Goal: Communication & Community: Participate in discussion

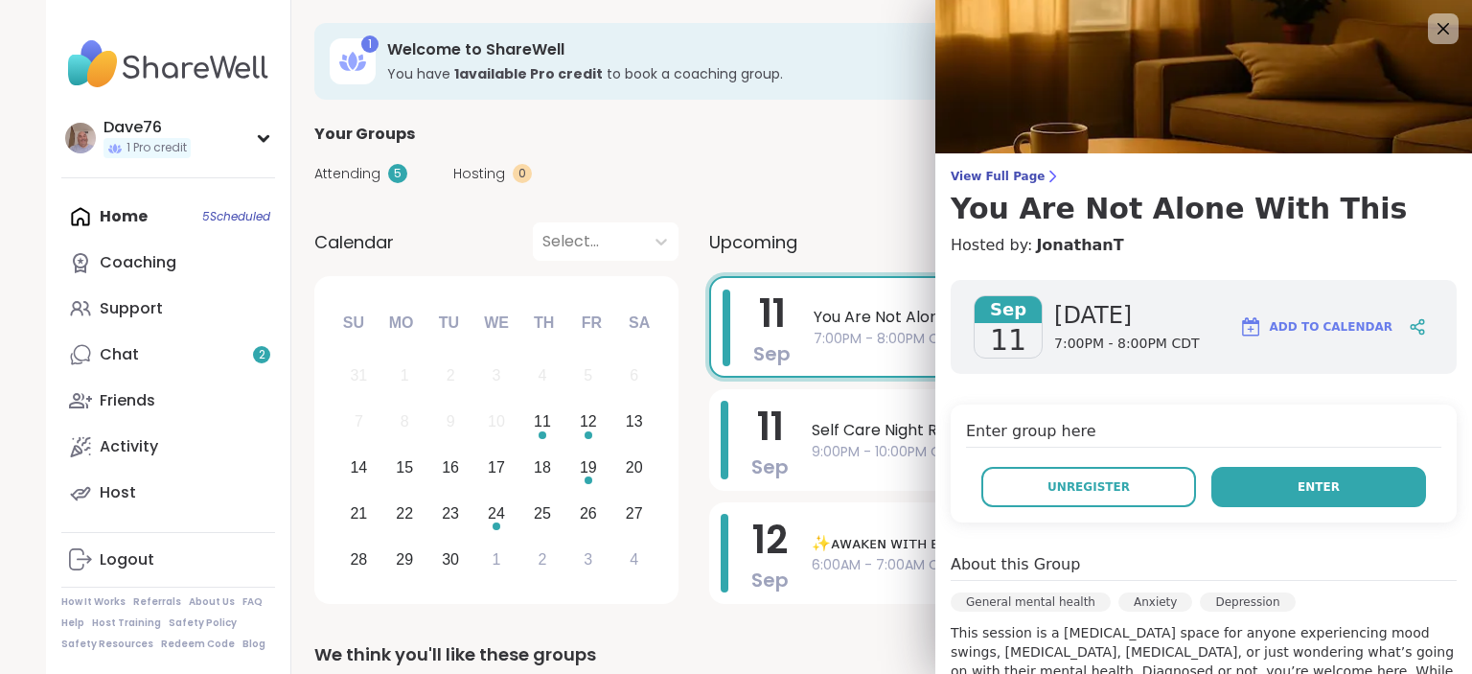
click at [1316, 492] on span "Enter" at bounding box center [1318, 486] width 42 height 17
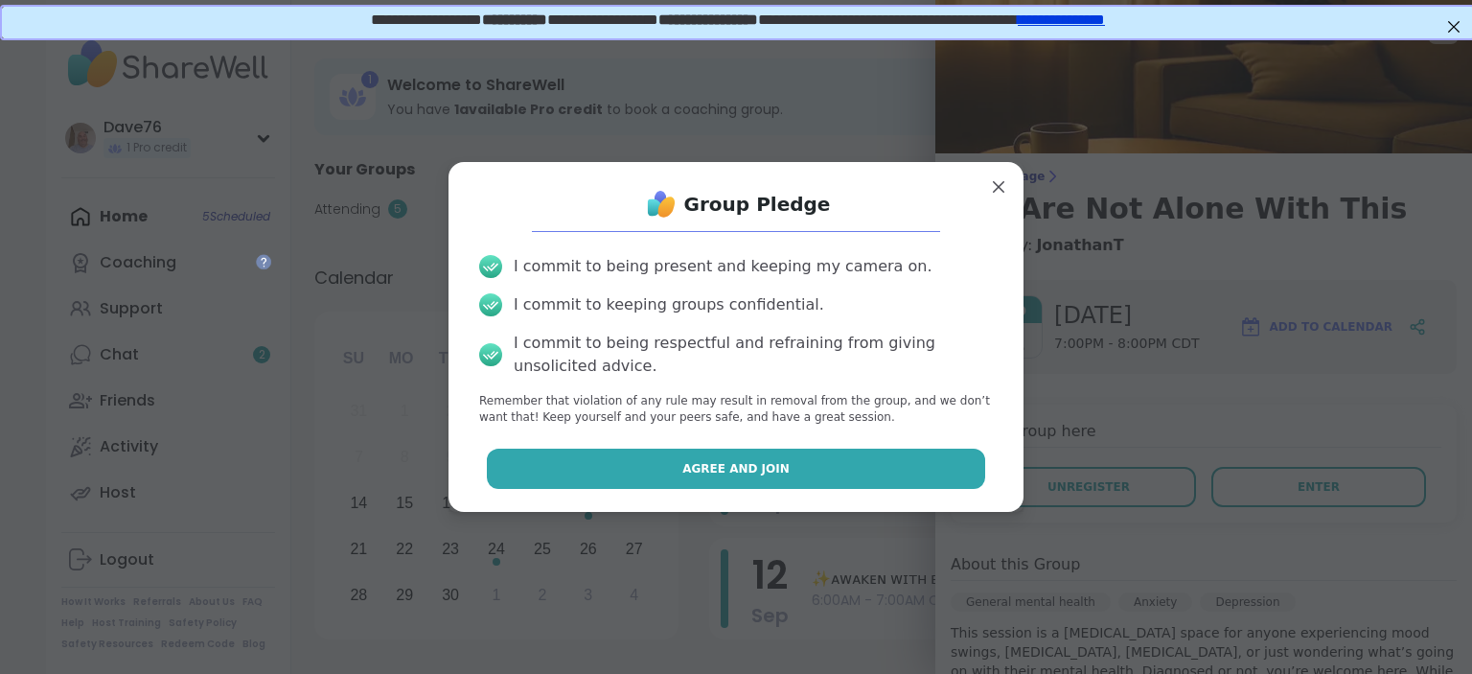
click at [890, 461] on button "Agree and Join" at bounding box center [736, 468] width 499 height 40
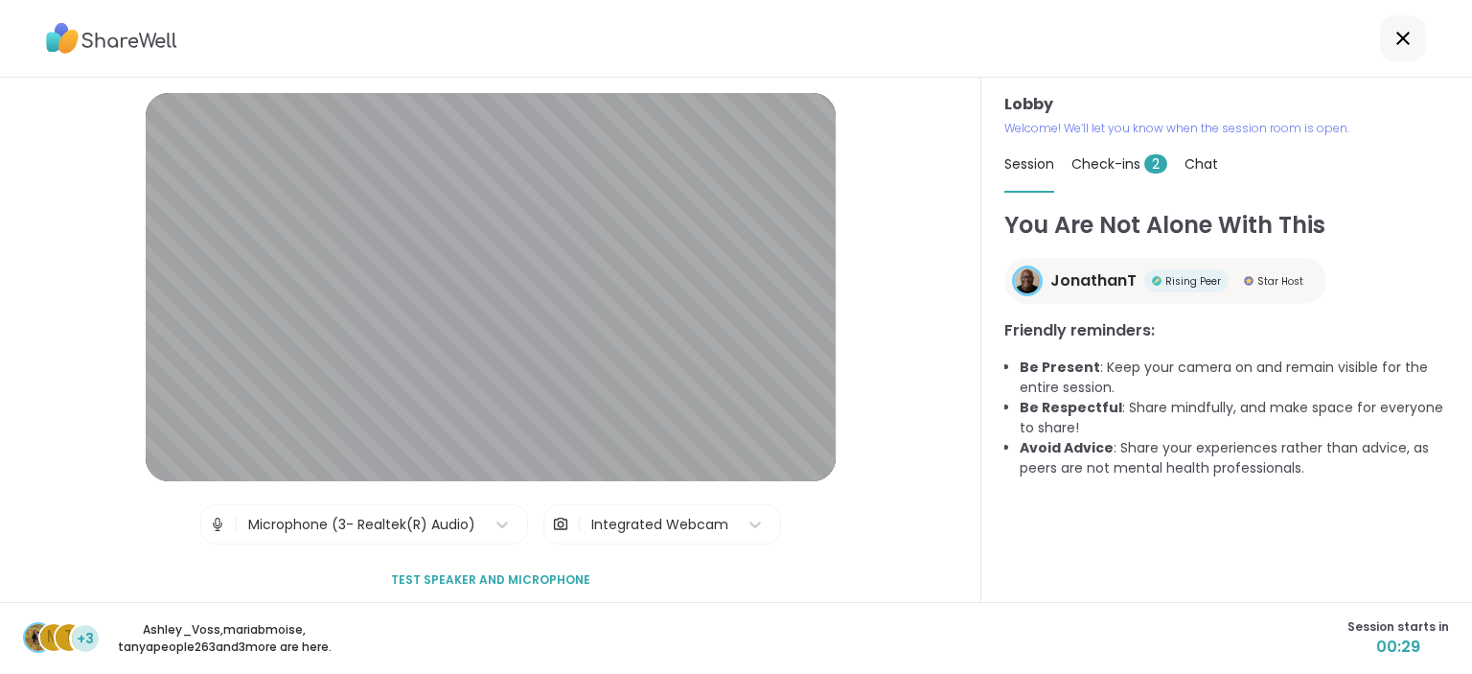
click at [1106, 161] on span "Check-ins 2" at bounding box center [1119, 163] width 96 height 19
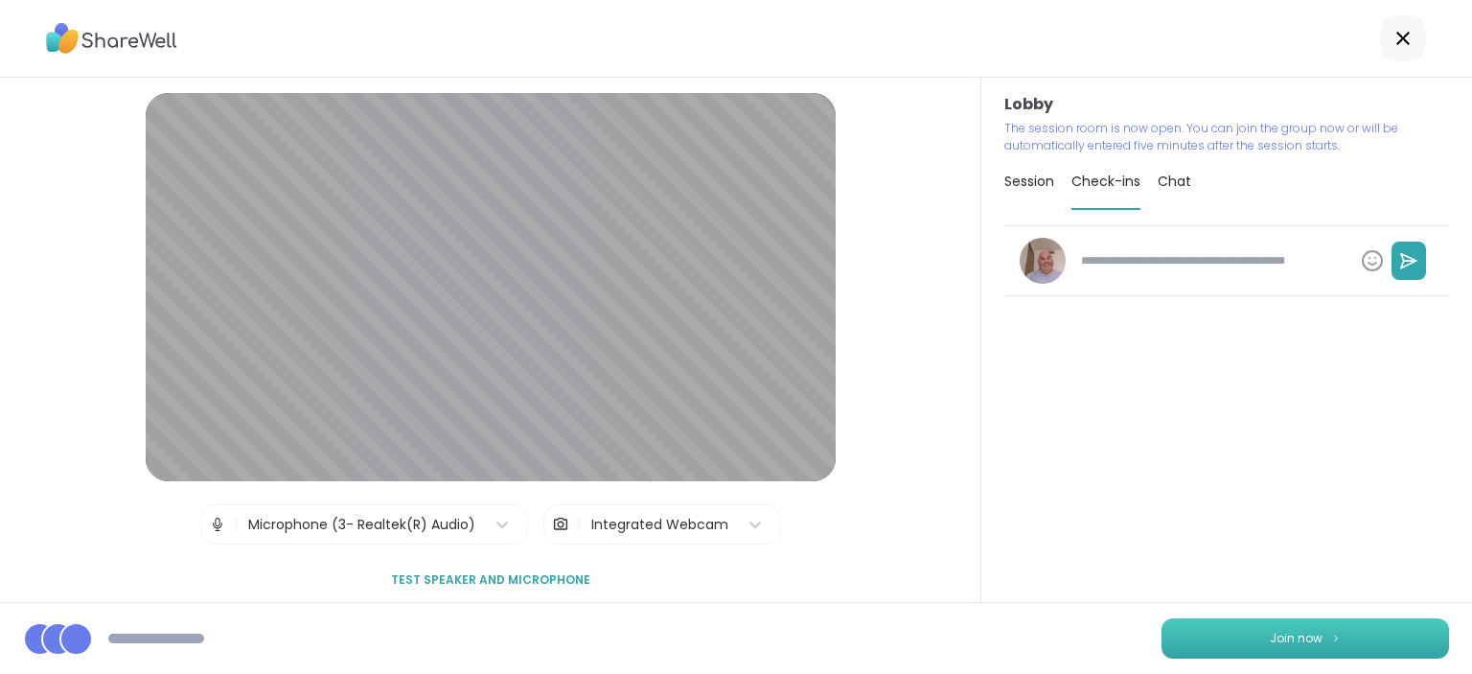
click at [1322, 639] on button "Join now" at bounding box center [1304, 638] width 287 height 40
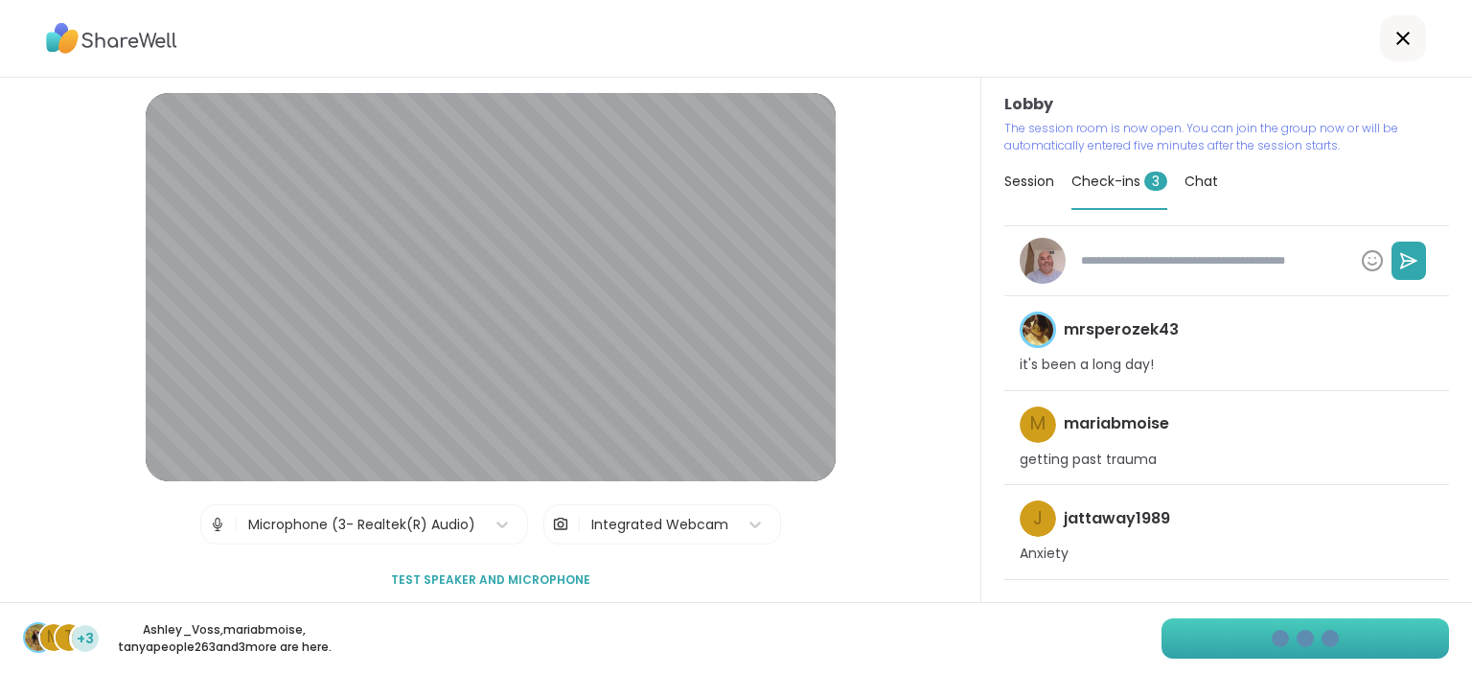
type textarea "*"
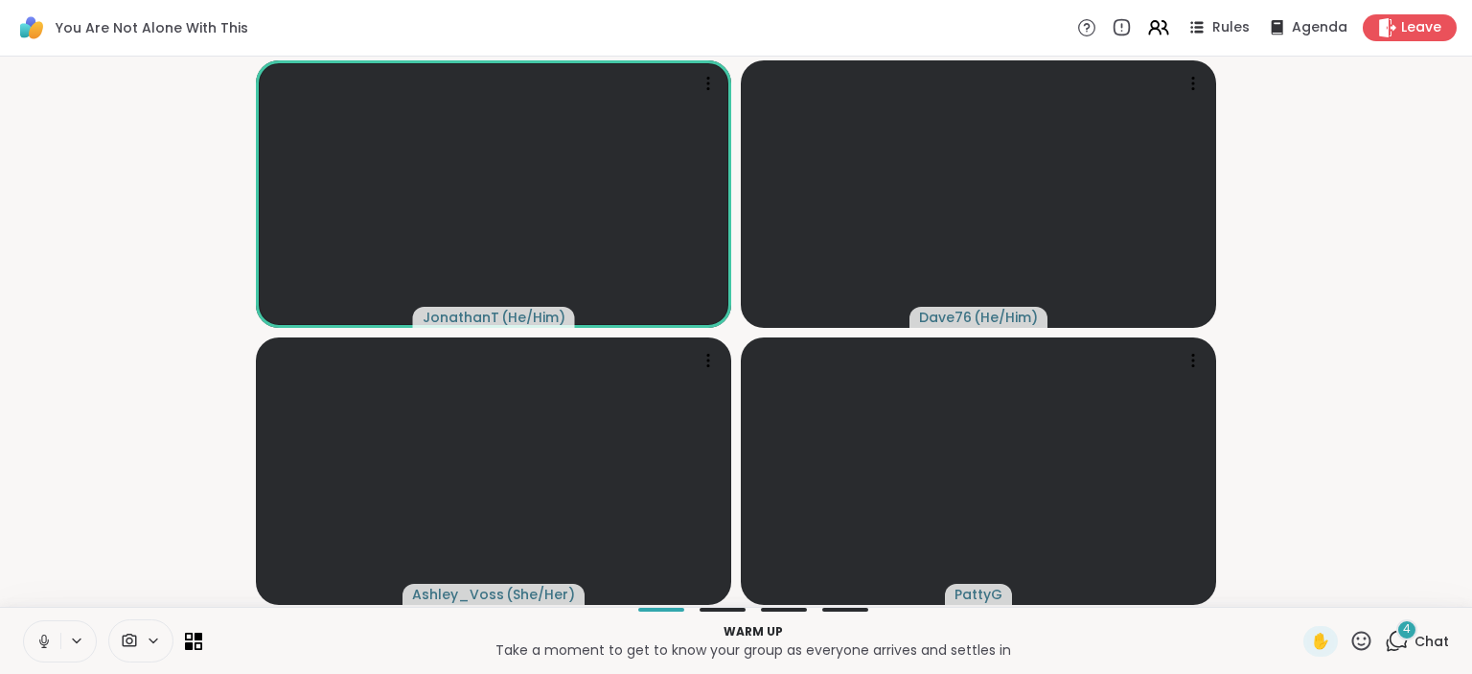
click at [37, 639] on icon at bounding box center [43, 640] width 17 height 17
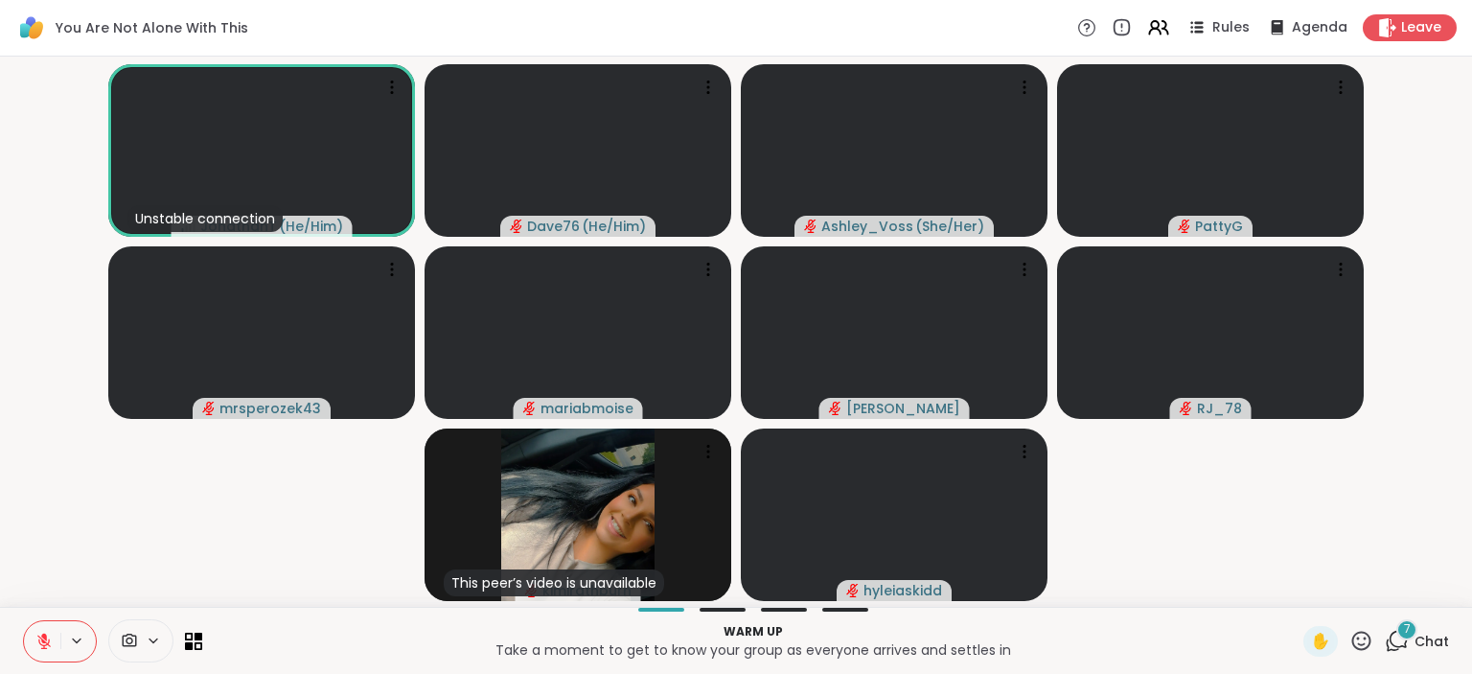
click at [1410, 638] on div "7" at bounding box center [1406, 629] width 21 height 21
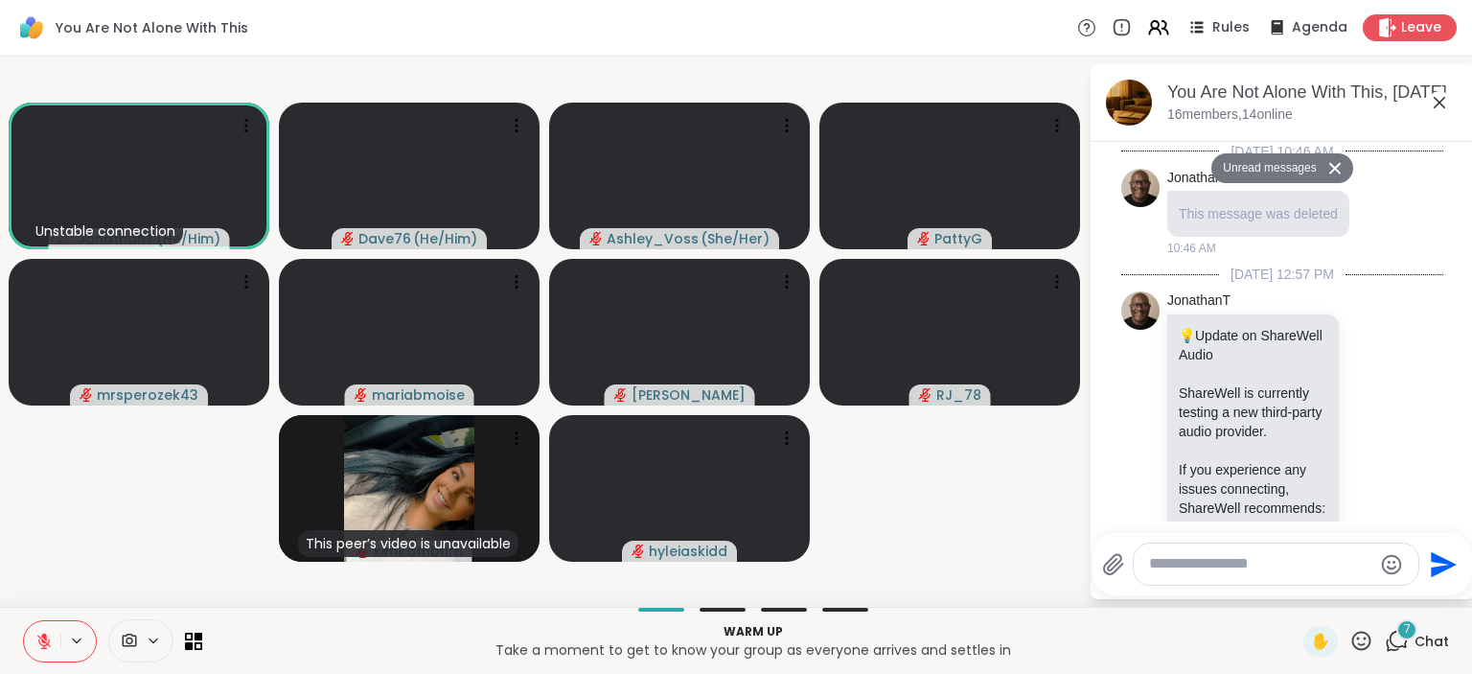
scroll to position [3408, 0]
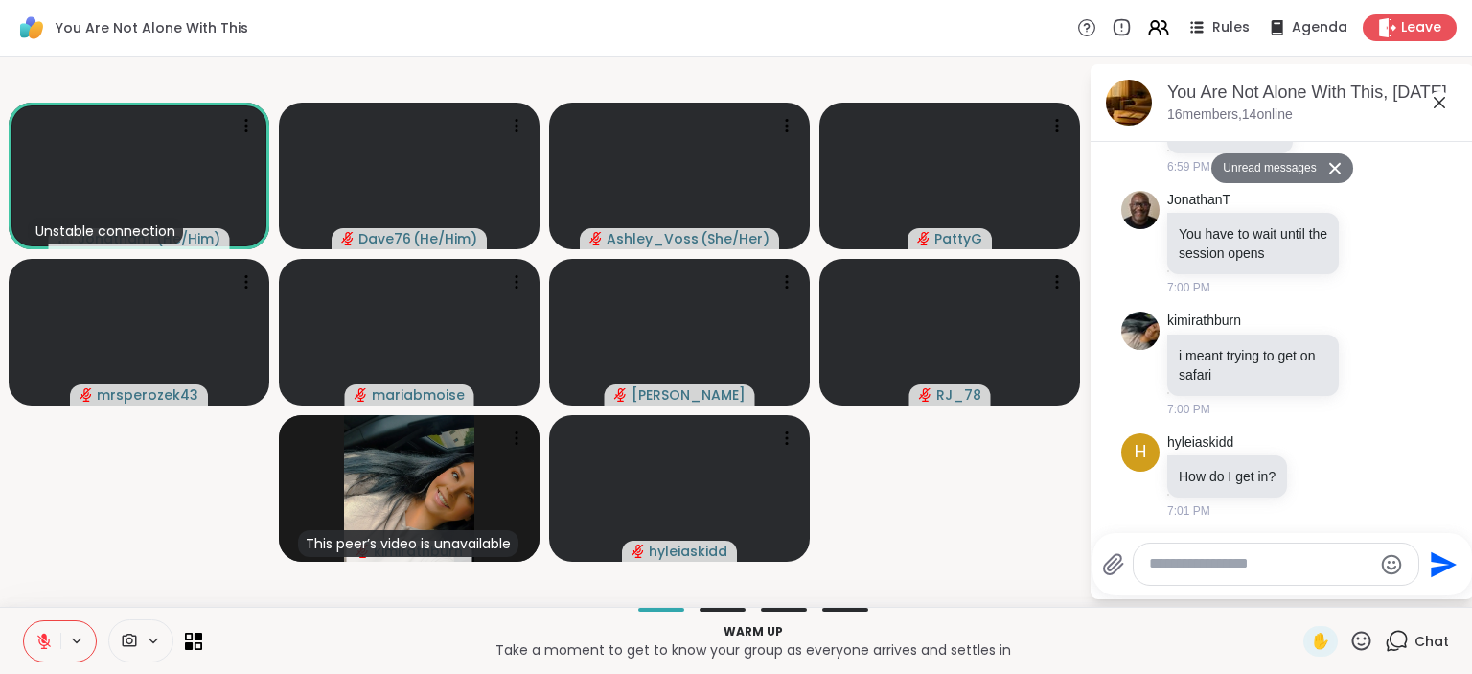
click at [1292, 577] on div at bounding box center [1275, 563] width 285 height 41
click at [1279, 568] on textarea "Type your message" at bounding box center [1260, 564] width 223 height 20
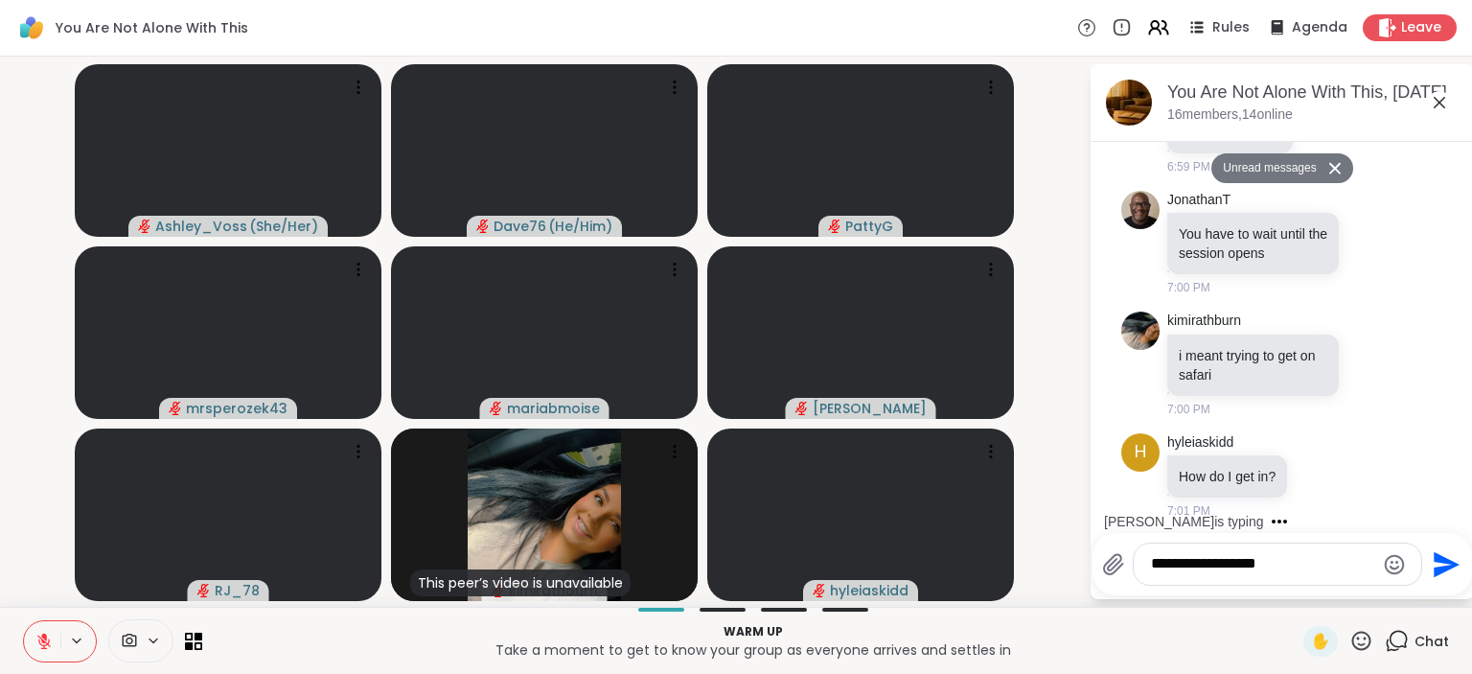
type textarea "**********"
click at [1450, 562] on icon "Send" at bounding box center [1446, 564] width 26 height 26
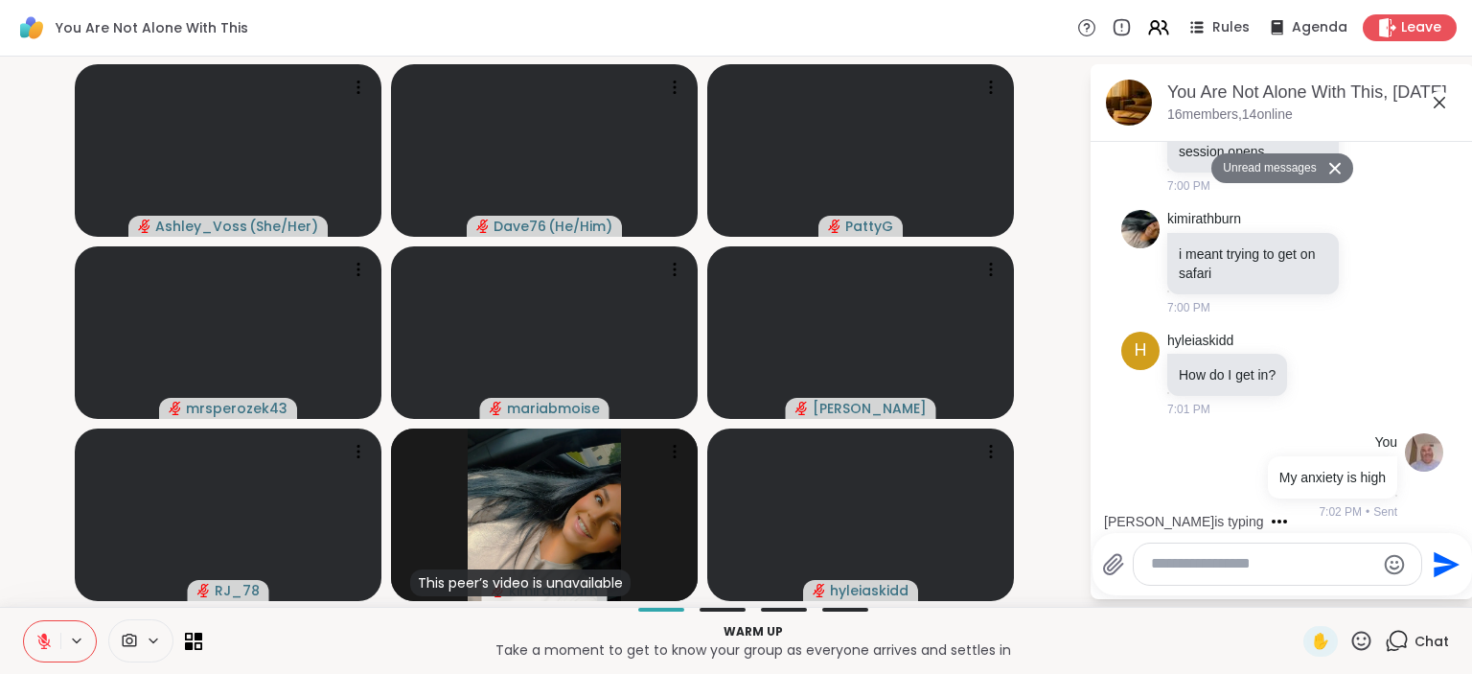
scroll to position [3464, 0]
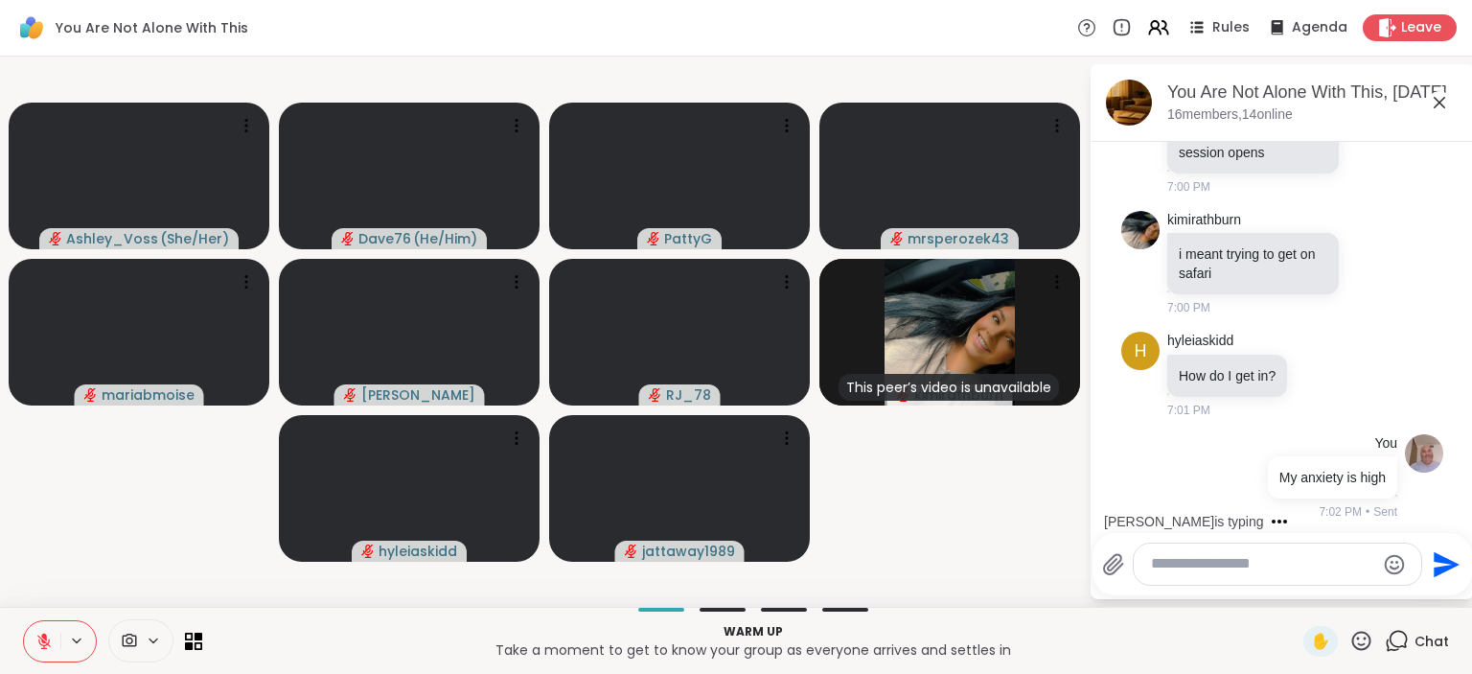
click at [1401, 647] on icon at bounding box center [1398, 638] width 18 height 17
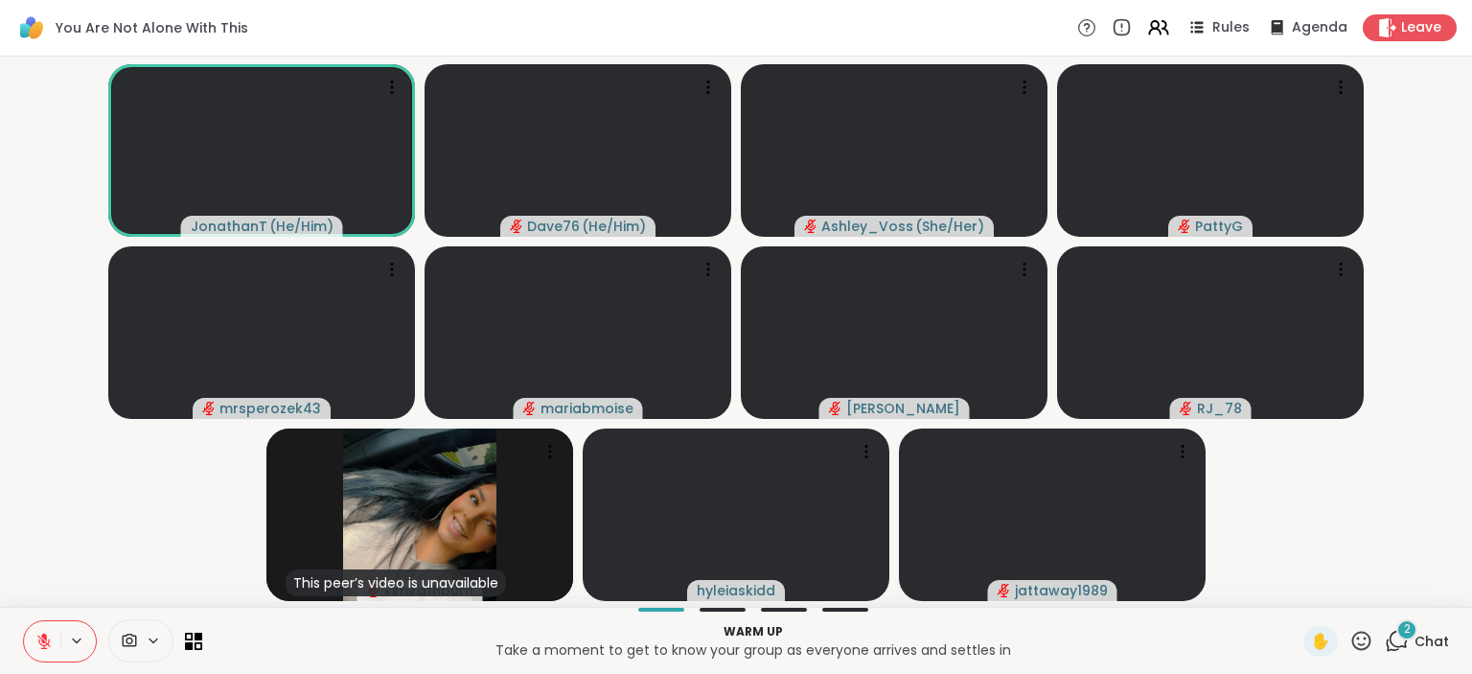
click at [1414, 642] on div "2 Chat" at bounding box center [1416, 641] width 64 height 31
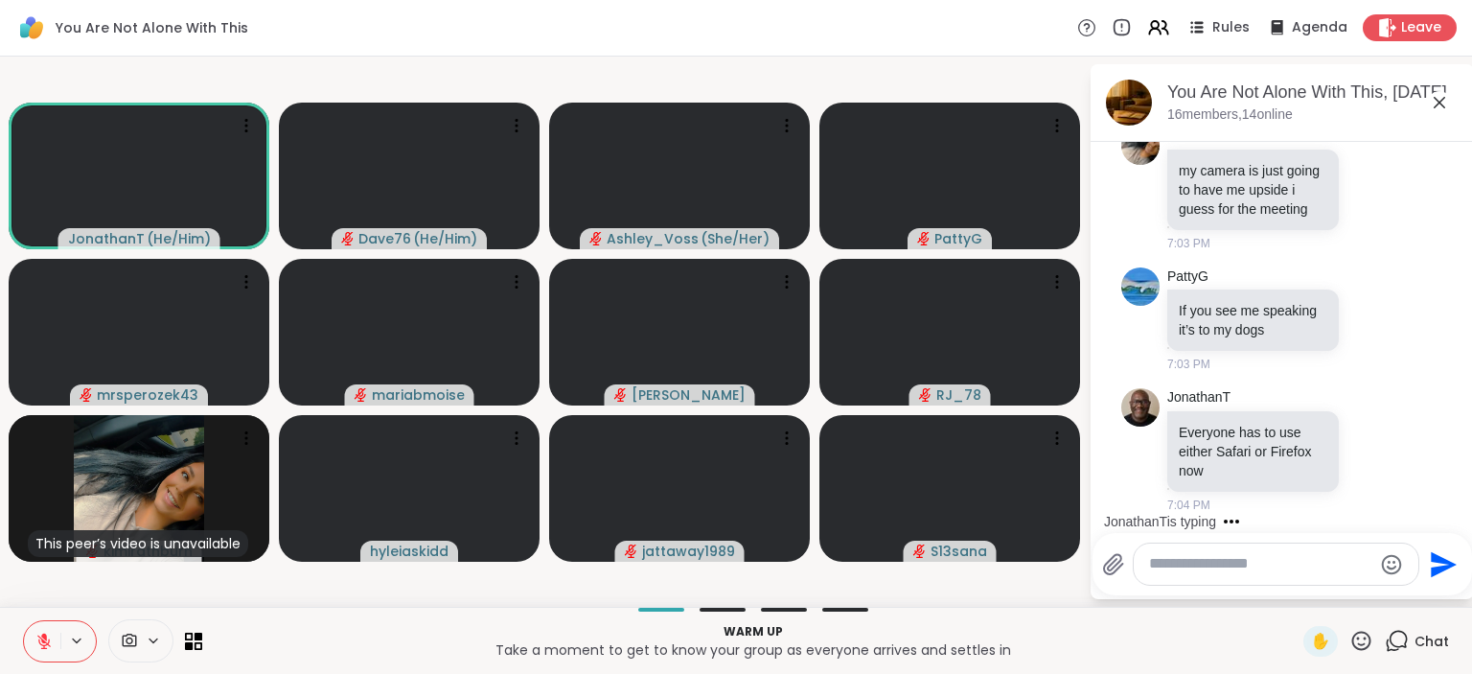
scroll to position [4005, 0]
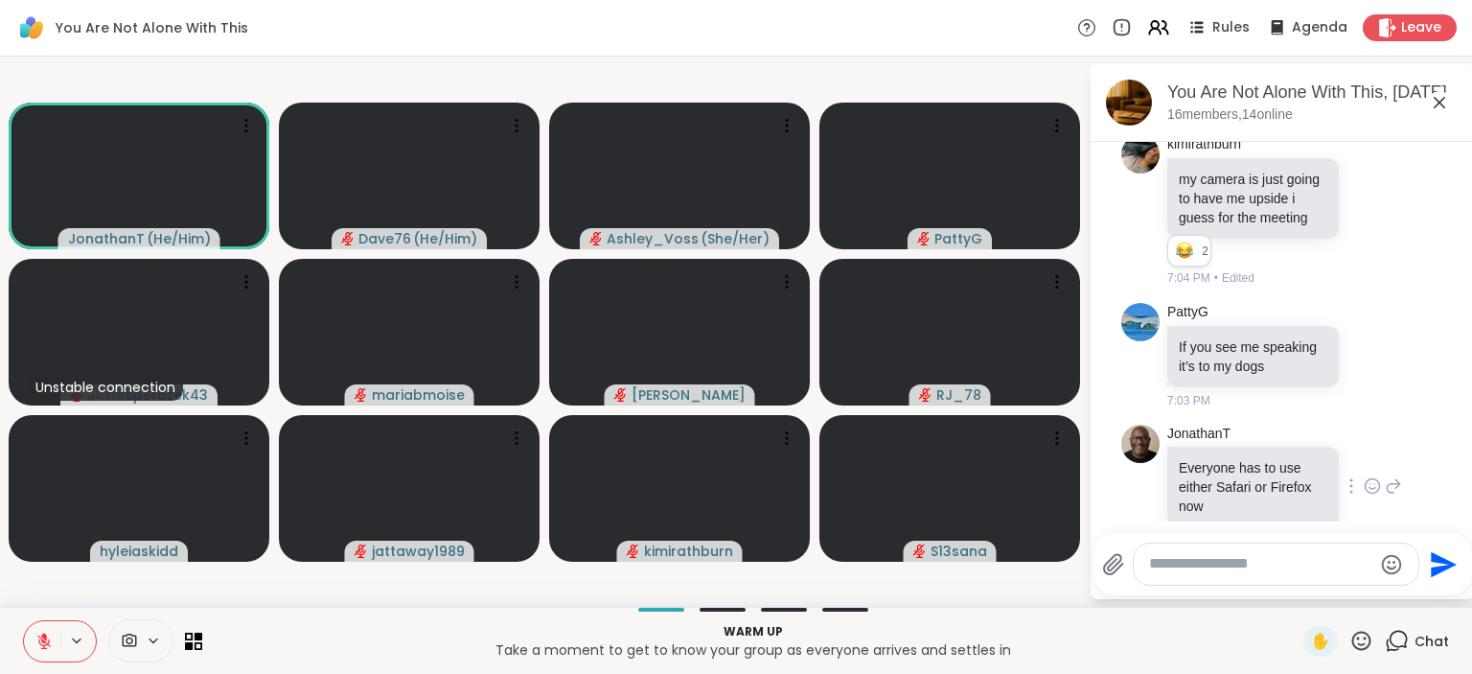
click at [1370, 483] on icon at bounding box center [1371, 485] width 17 height 19
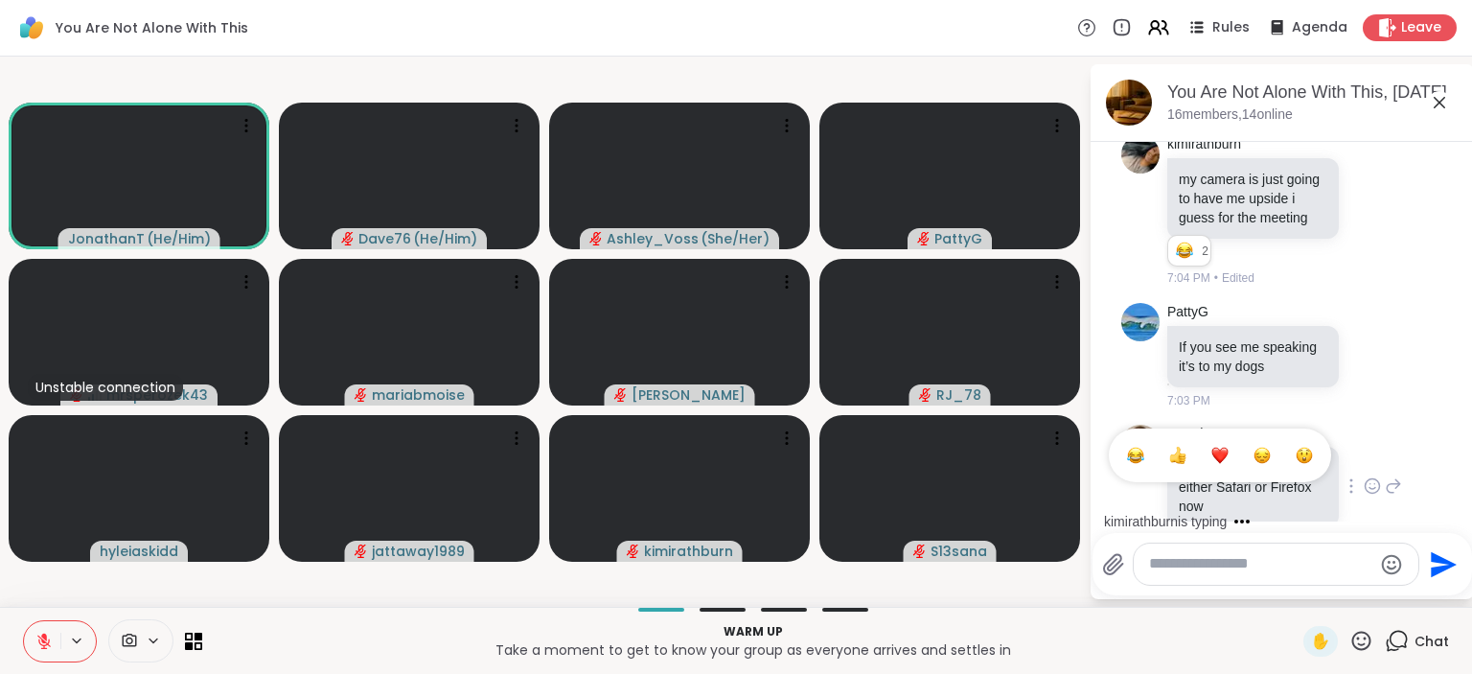
click at [1222, 446] on div "Select Reaction: Heart" at bounding box center [1219, 454] width 17 height 17
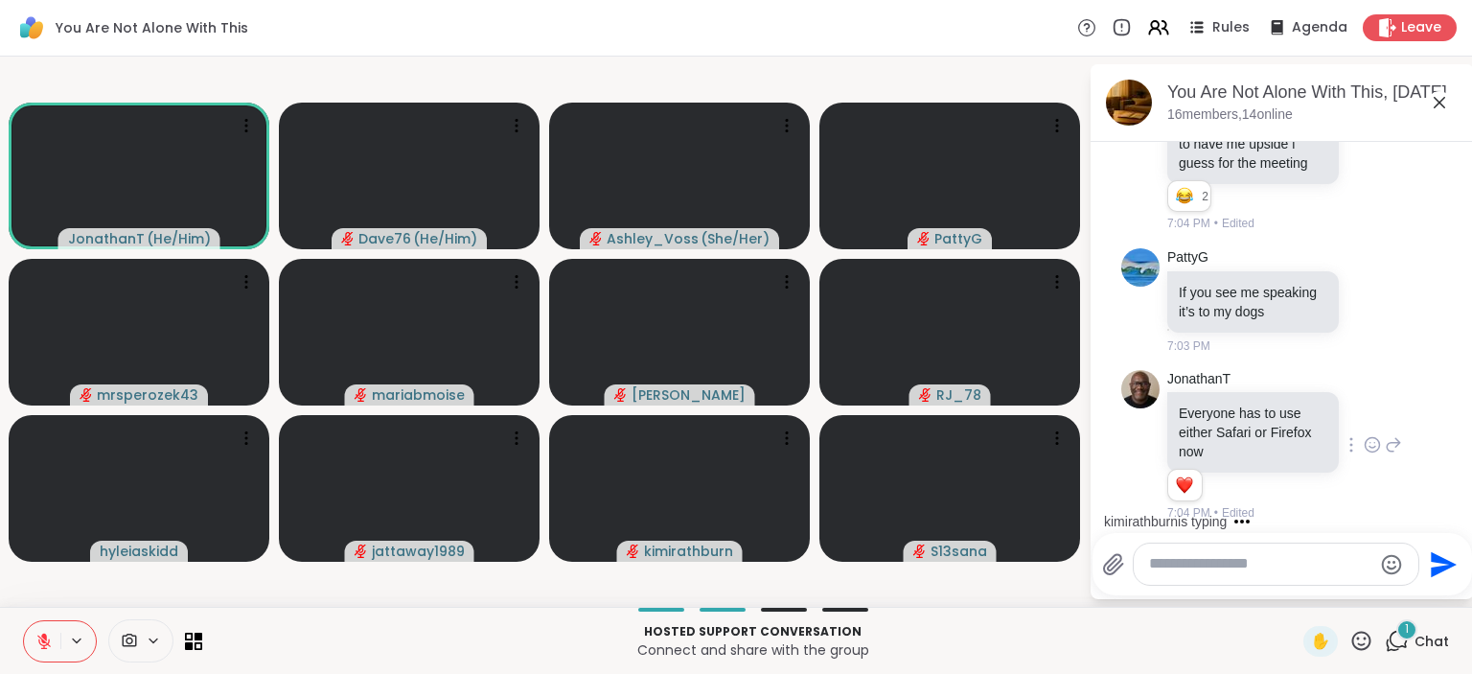
scroll to position [4200, 0]
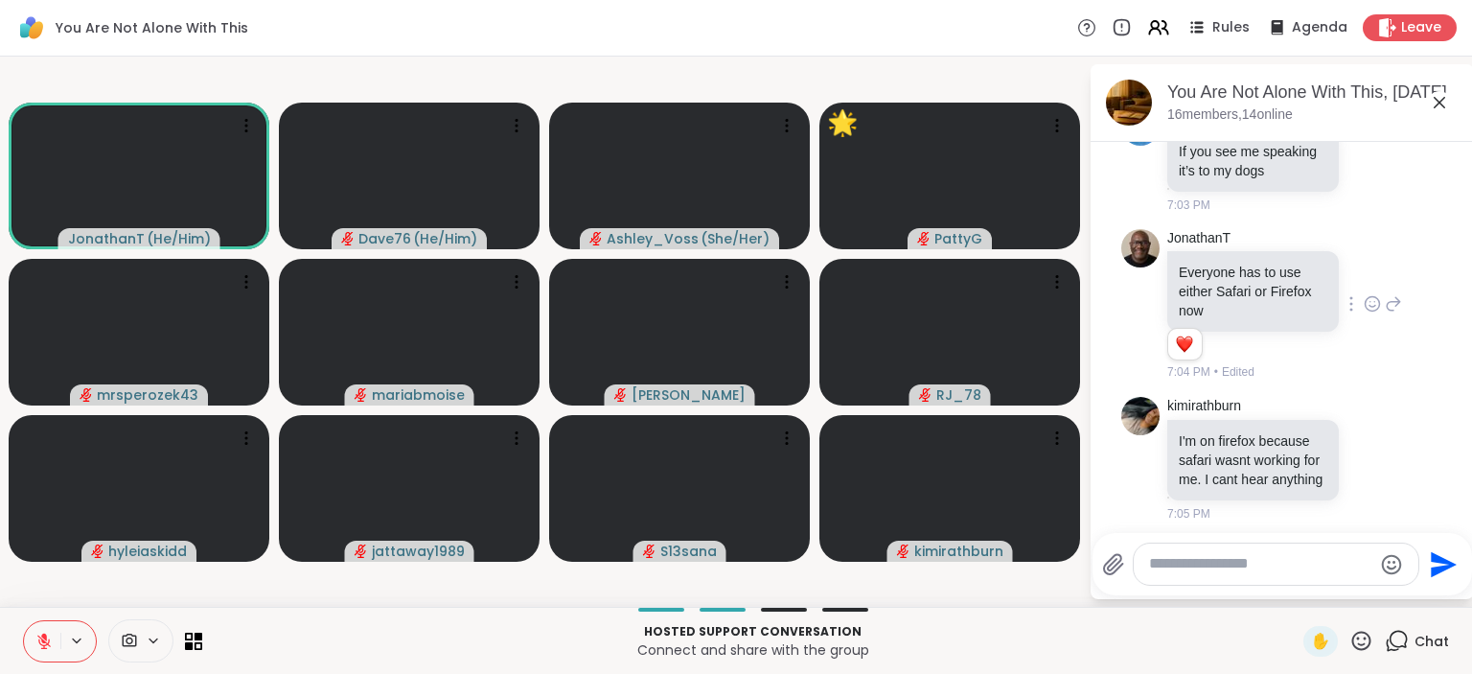
click at [1358, 639] on icon at bounding box center [1361, 641] width 24 height 24
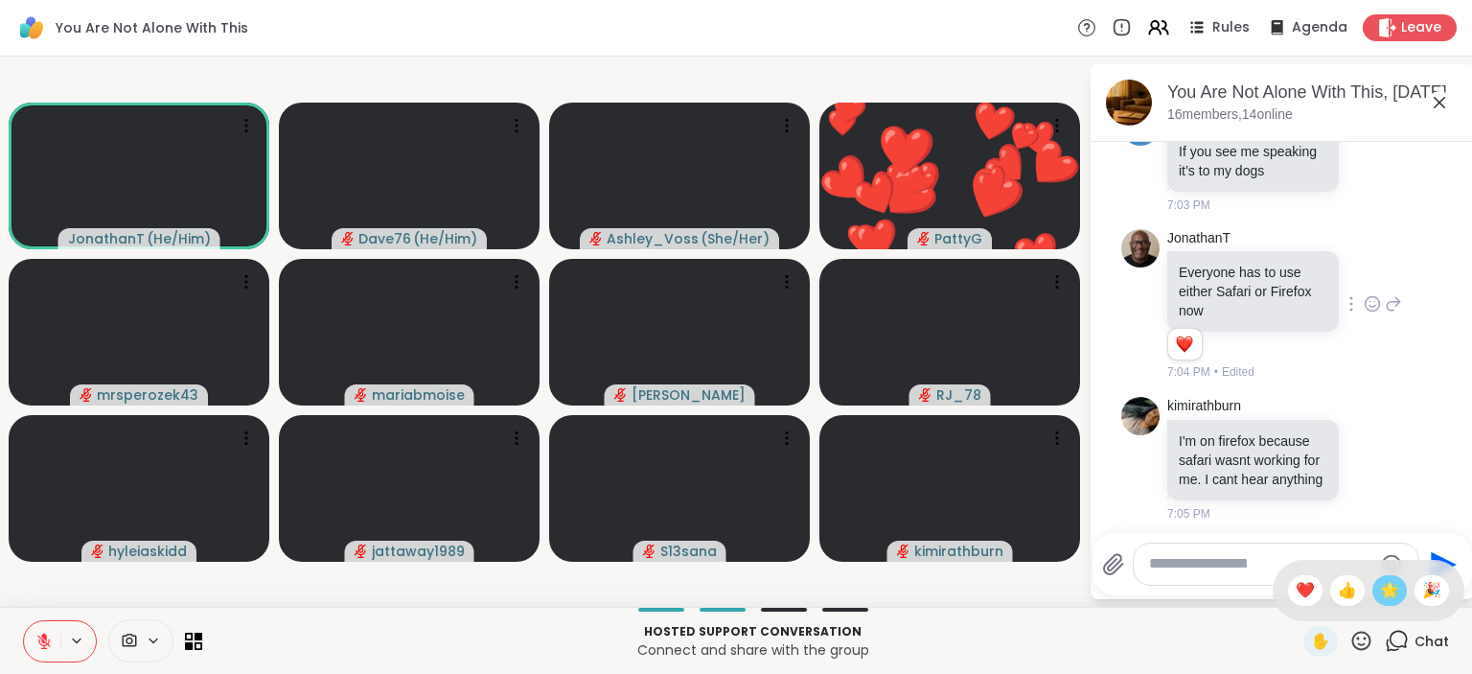
click at [1376, 597] on div "🌟" at bounding box center [1389, 590] width 34 height 31
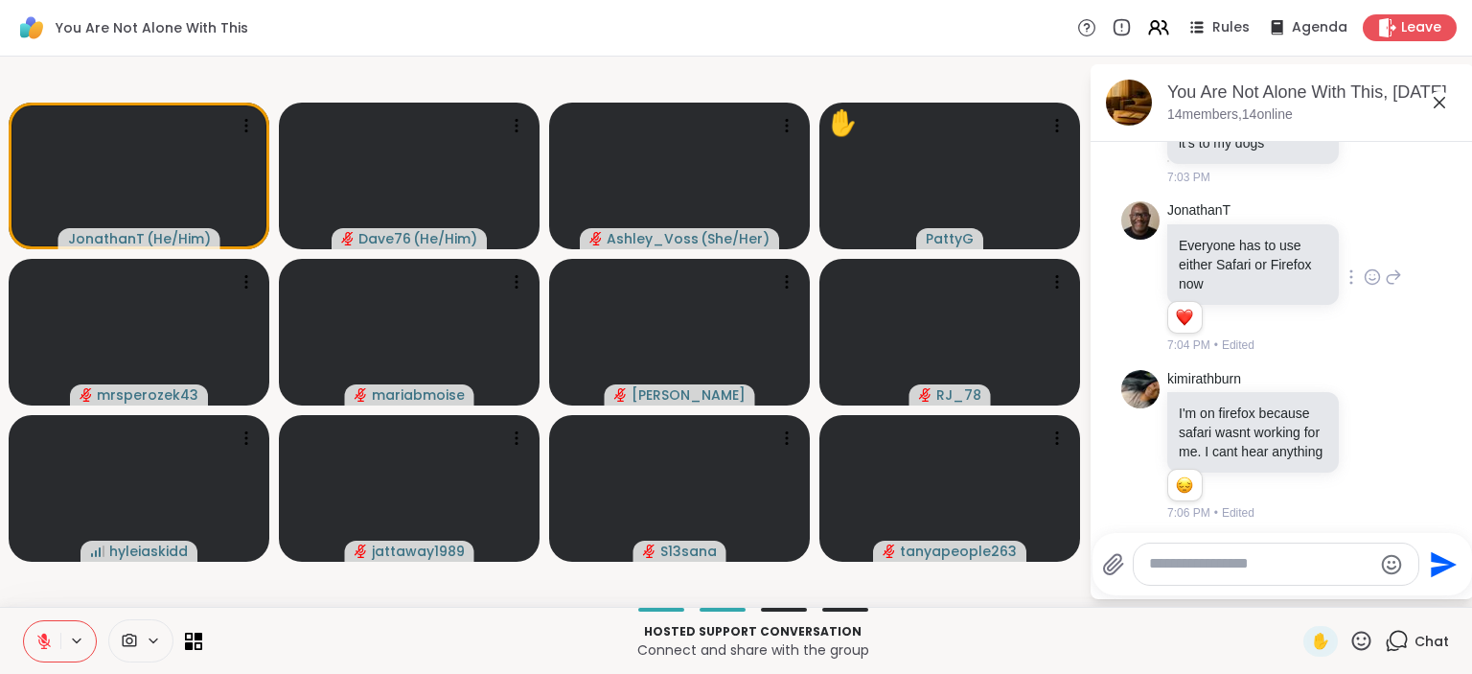
scroll to position [4282, 0]
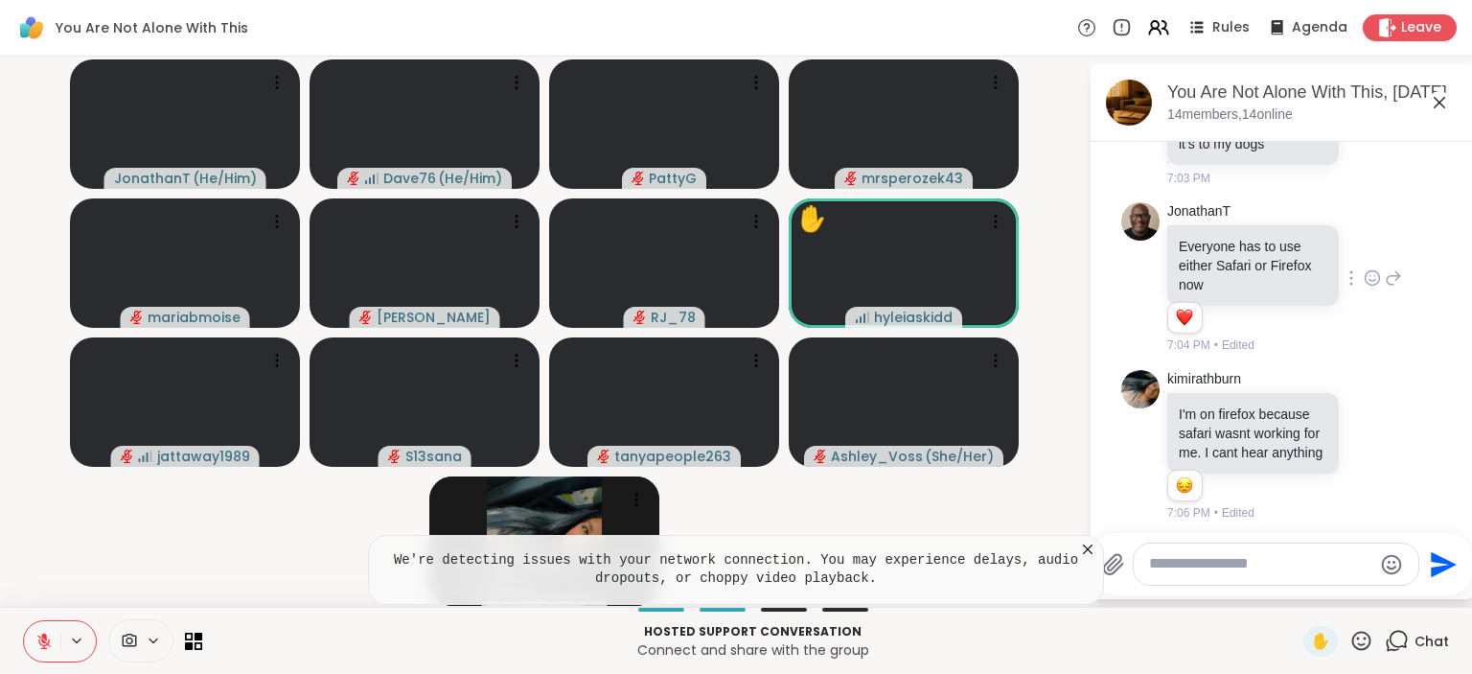
click at [1366, 641] on icon at bounding box center [1361, 641] width 24 height 24
click at [1310, 584] on div "❤️" at bounding box center [1305, 590] width 34 height 31
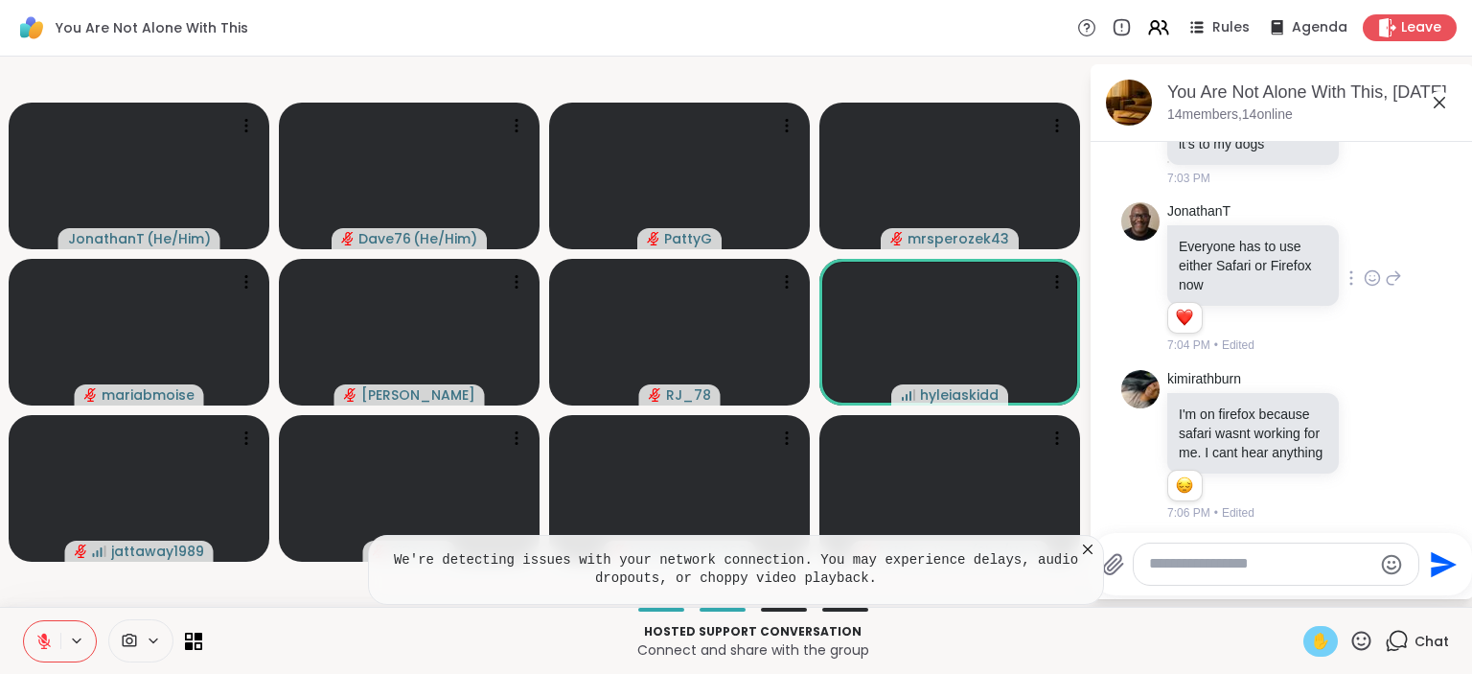
click at [1319, 643] on span "✋" at bounding box center [1320, 640] width 19 height 23
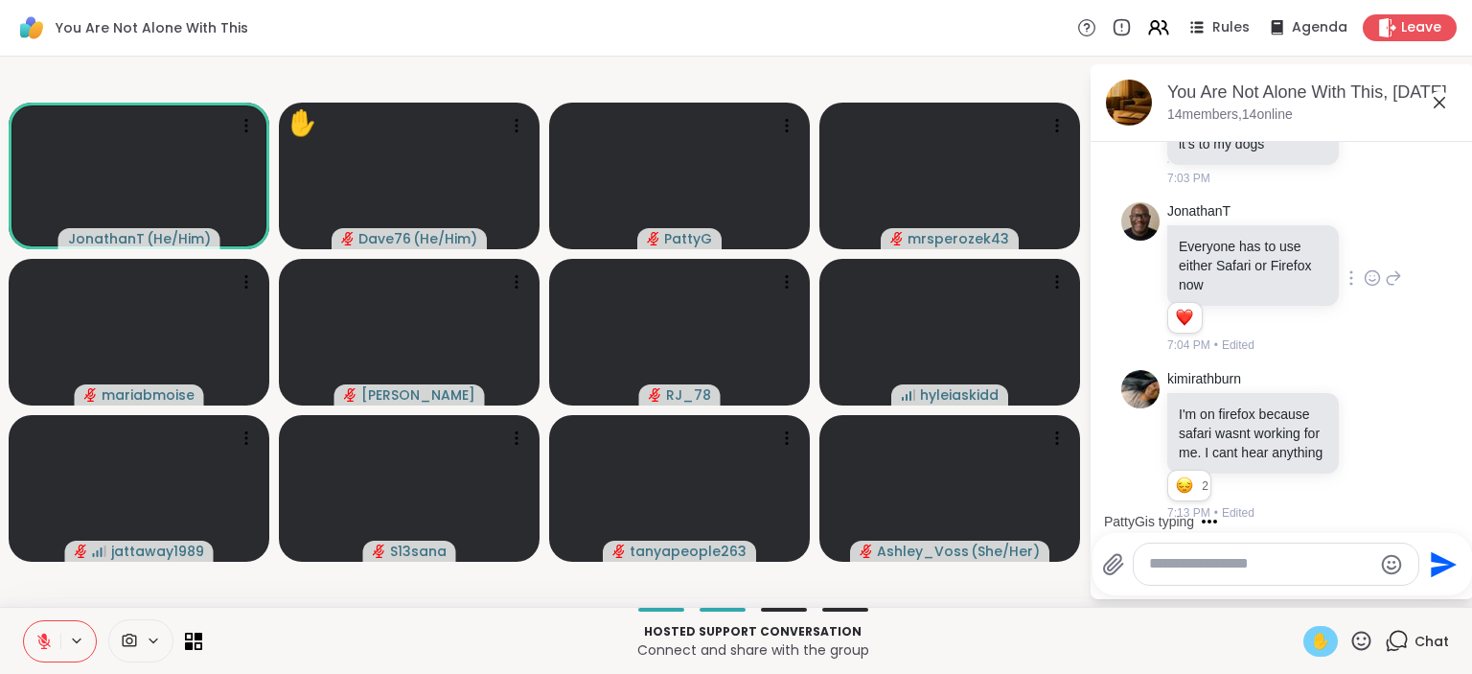
click at [1361, 645] on icon at bounding box center [1361, 639] width 19 height 19
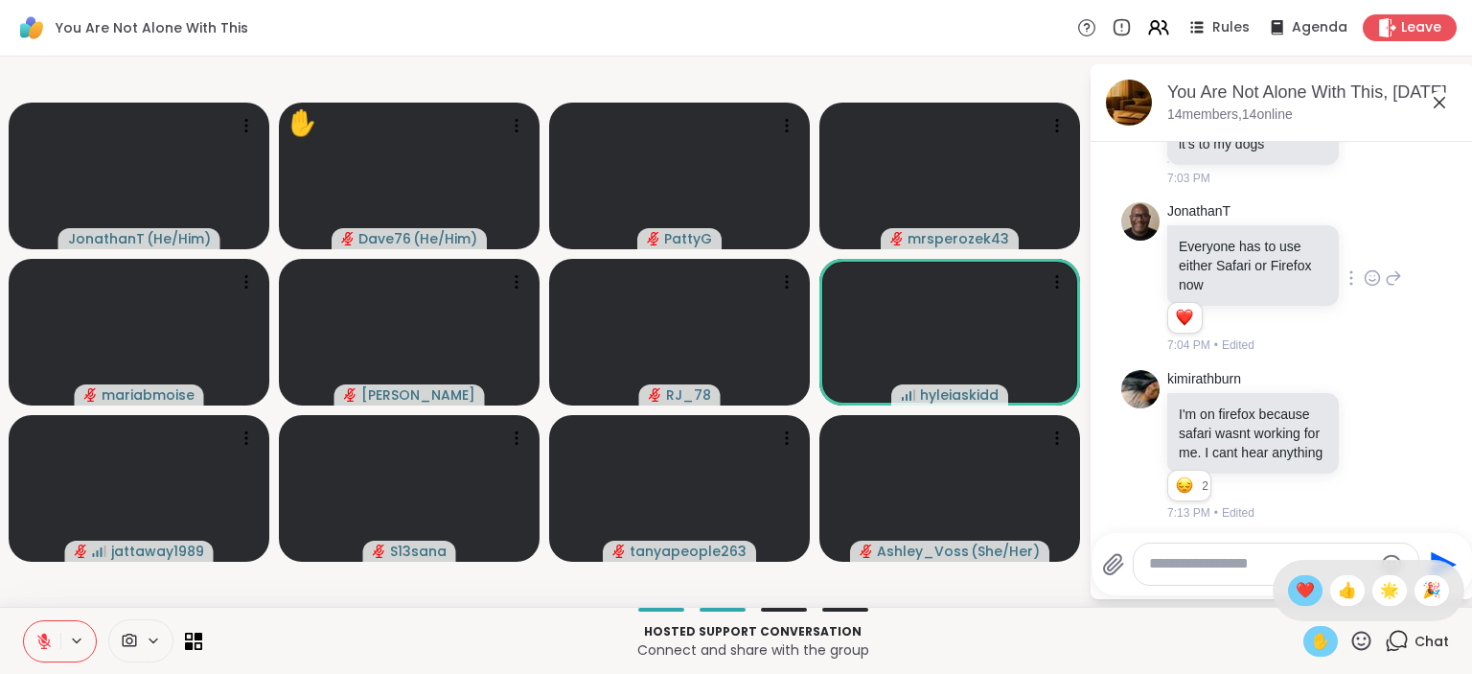
click at [1297, 581] on span "❤️" at bounding box center [1304, 590] width 19 height 23
click at [1363, 634] on icon at bounding box center [1361, 641] width 24 height 24
click at [1306, 583] on span "❤️" at bounding box center [1304, 590] width 19 height 23
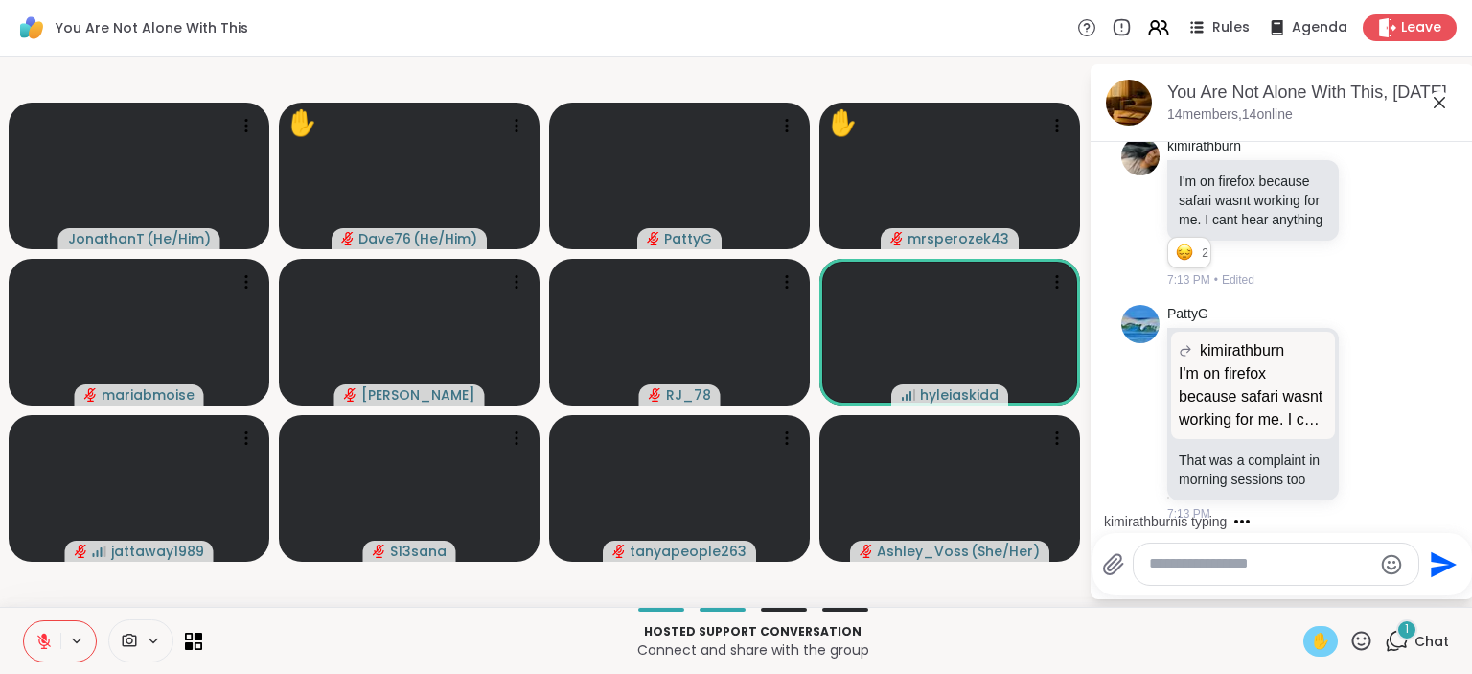
scroll to position [4674, 0]
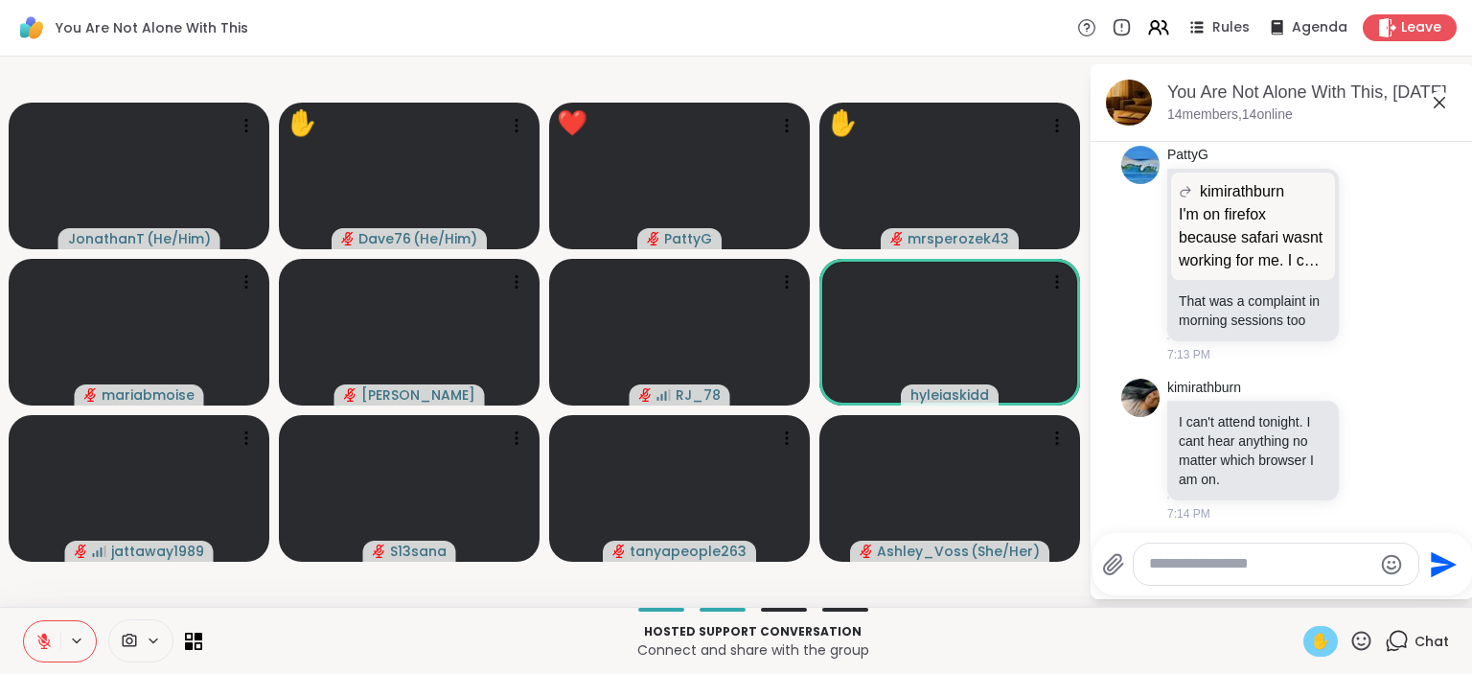
click at [1356, 630] on icon at bounding box center [1361, 641] width 24 height 24
click at [1296, 585] on span "❤️" at bounding box center [1304, 590] width 19 height 23
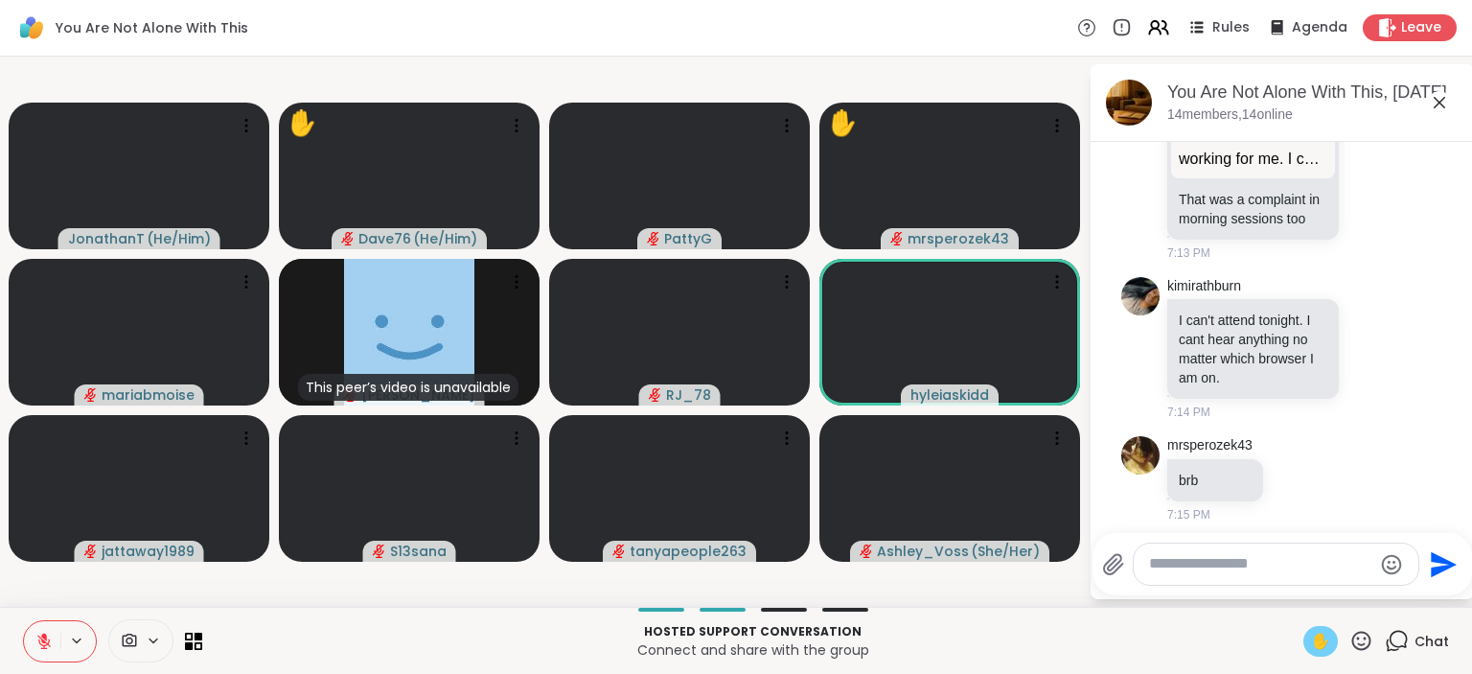
click at [1362, 638] on icon at bounding box center [1361, 641] width 24 height 24
click at [1299, 589] on span "❤️" at bounding box center [1304, 590] width 19 height 23
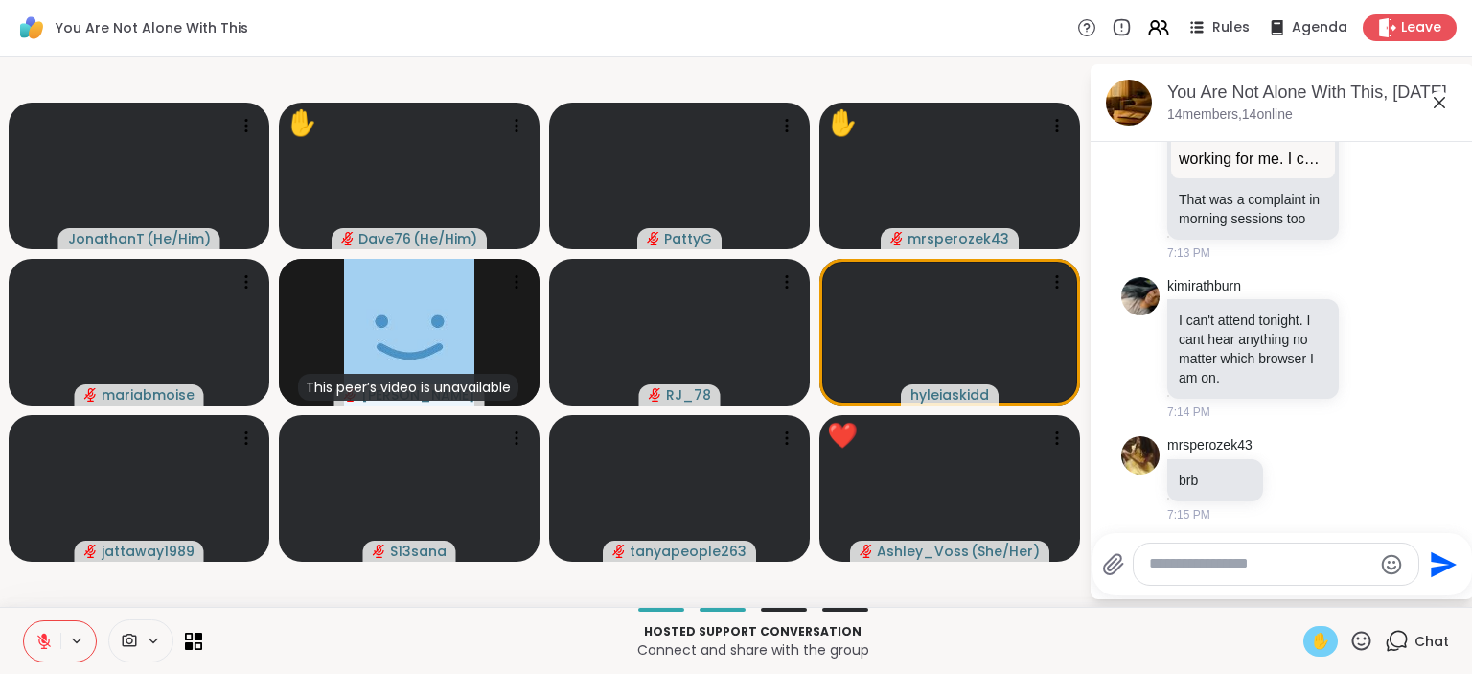
click at [1366, 635] on icon at bounding box center [1361, 641] width 24 height 24
click at [1300, 589] on span "❤️" at bounding box center [1304, 590] width 19 height 23
click at [1366, 635] on icon at bounding box center [1361, 641] width 24 height 24
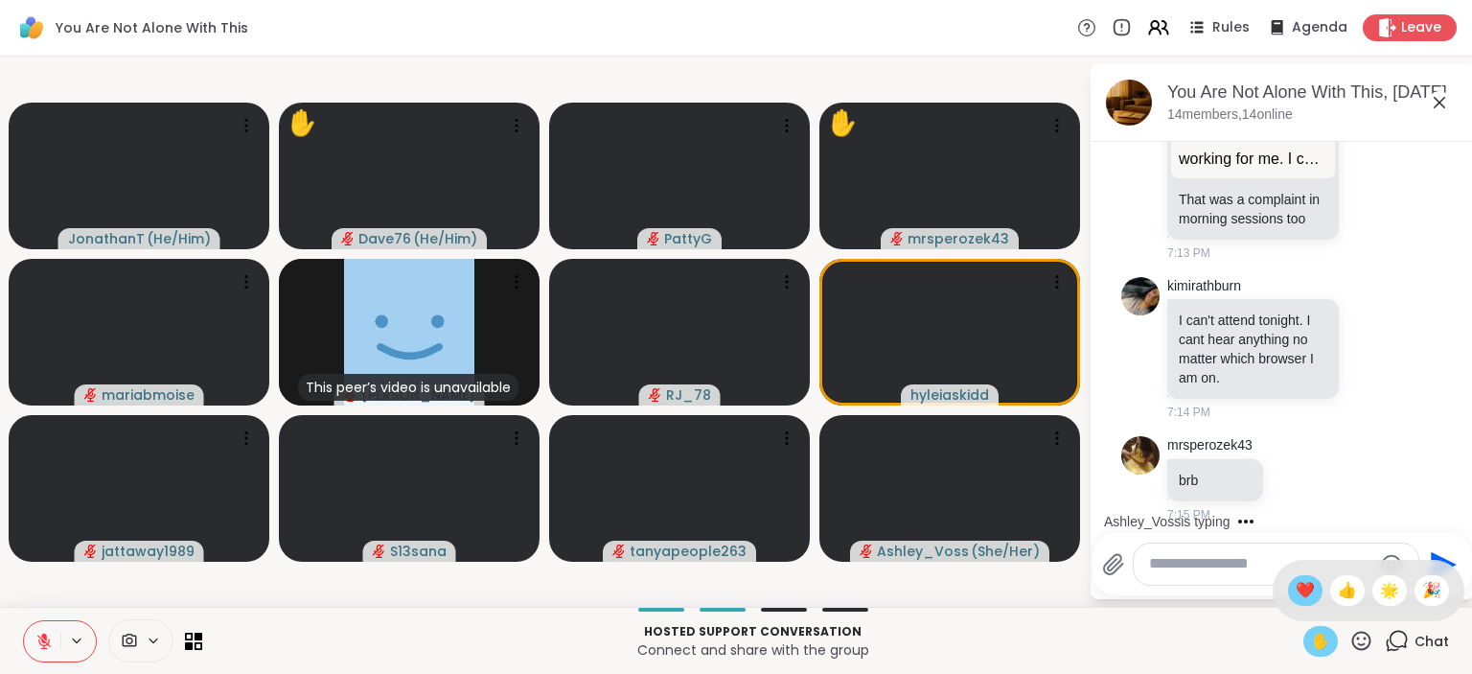
click at [1306, 582] on span "❤️" at bounding box center [1304, 590] width 19 height 23
click at [1367, 639] on icon at bounding box center [1361, 641] width 24 height 24
click at [1428, 590] on span "🎉" at bounding box center [1431, 590] width 19 height 23
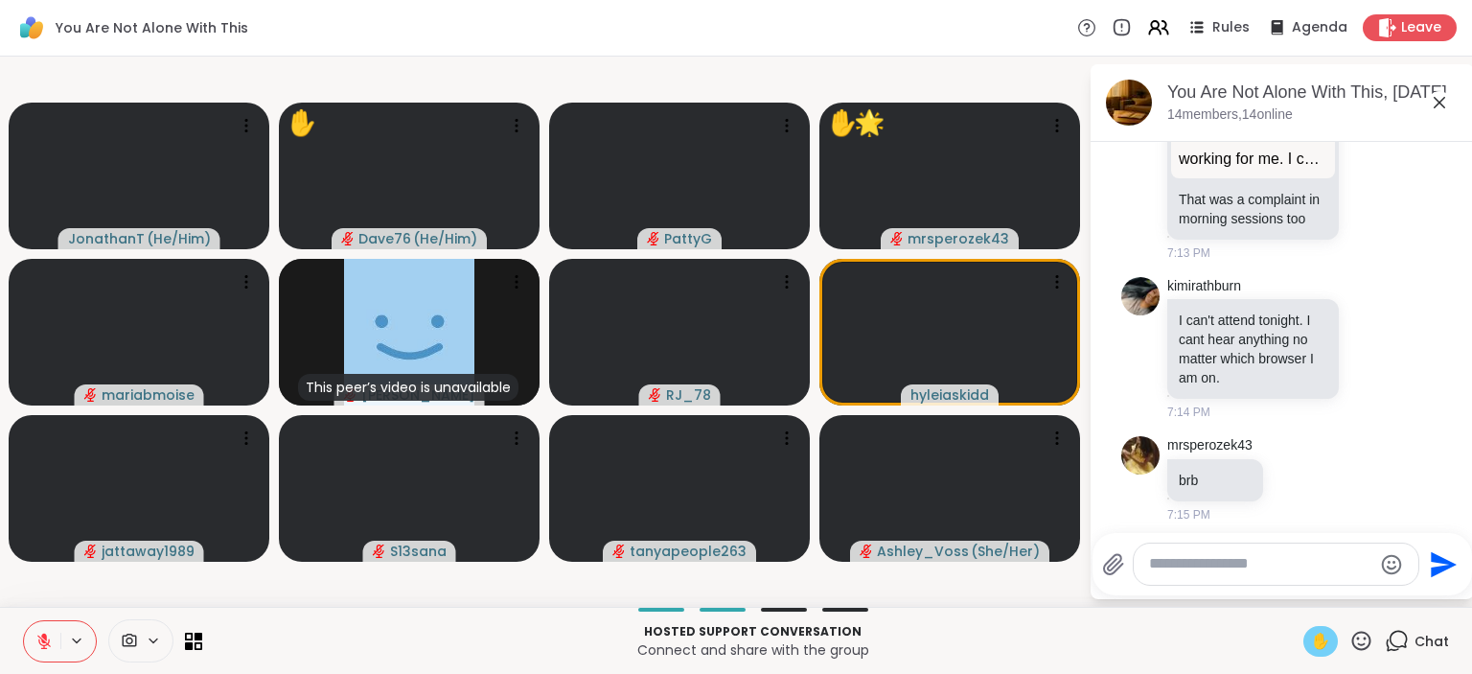
click at [1359, 644] on icon at bounding box center [1361, 641] width 24 height 24
click at [1295, 593] on span "❤️" at bounding box center [1304, 590] width 19 height 23
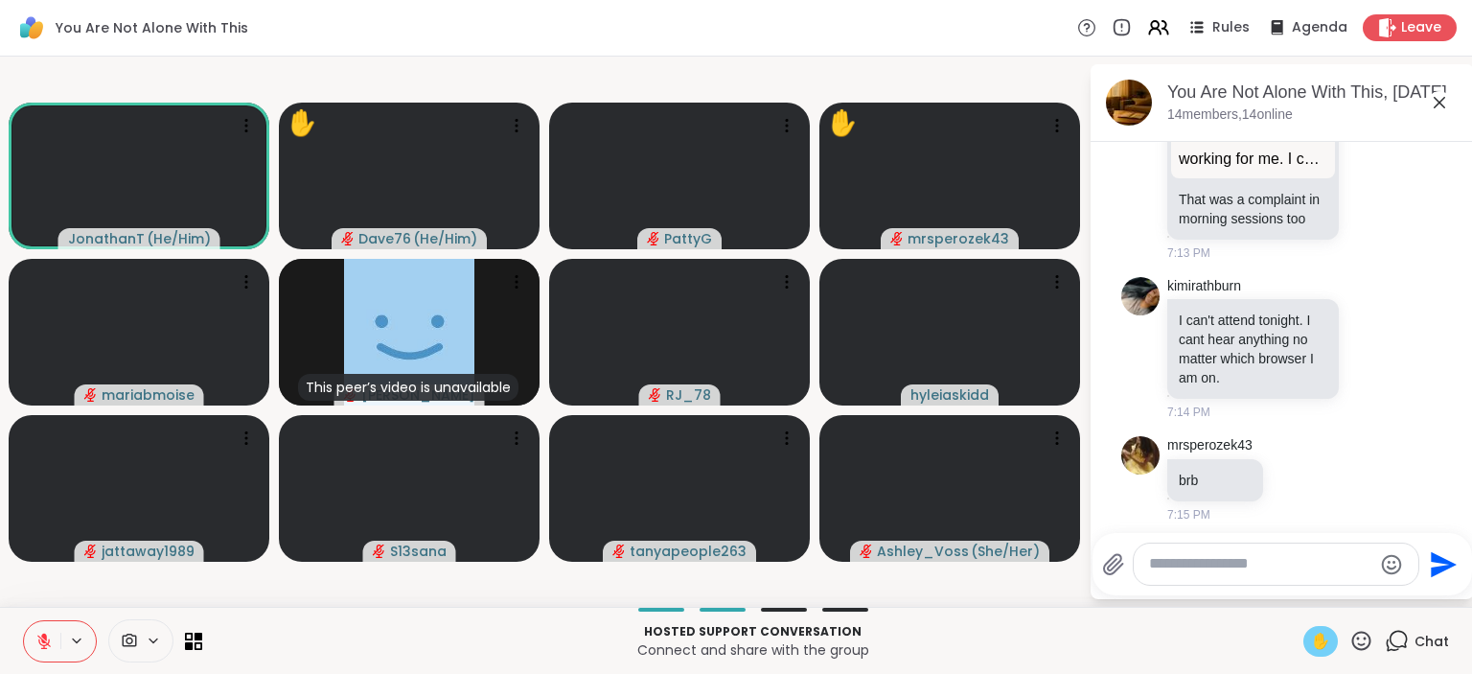
click at [1363, 641] on icon at bounding box center [1361, 641] width 24 height 24
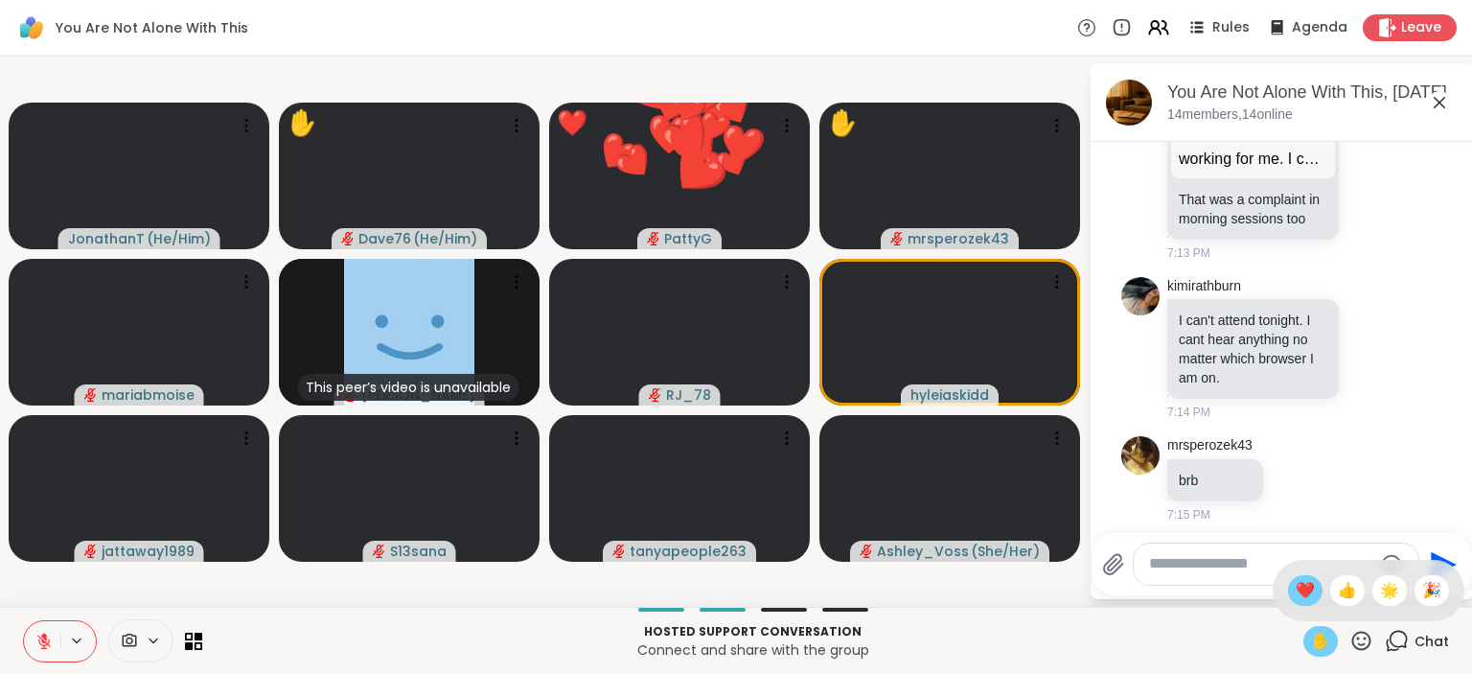
click at [1297, 590] on span "❤️" at bounding box center [1304, 590] width 19 height 23
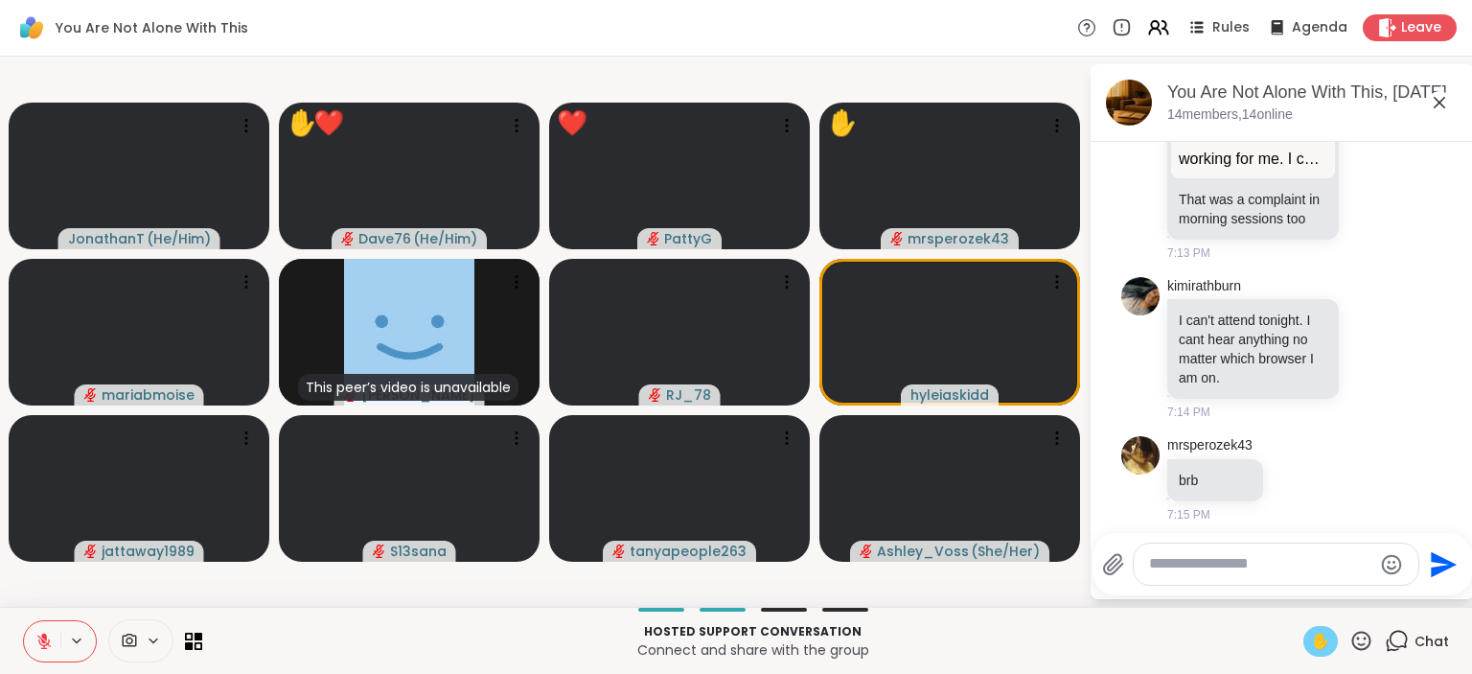
click at [1364, 649] on icon at bounding box center [1361, 641] width 24 height 24
click at [1428, 595] on span "🎉" at bounding box center [1431, 590] width 19 height 23
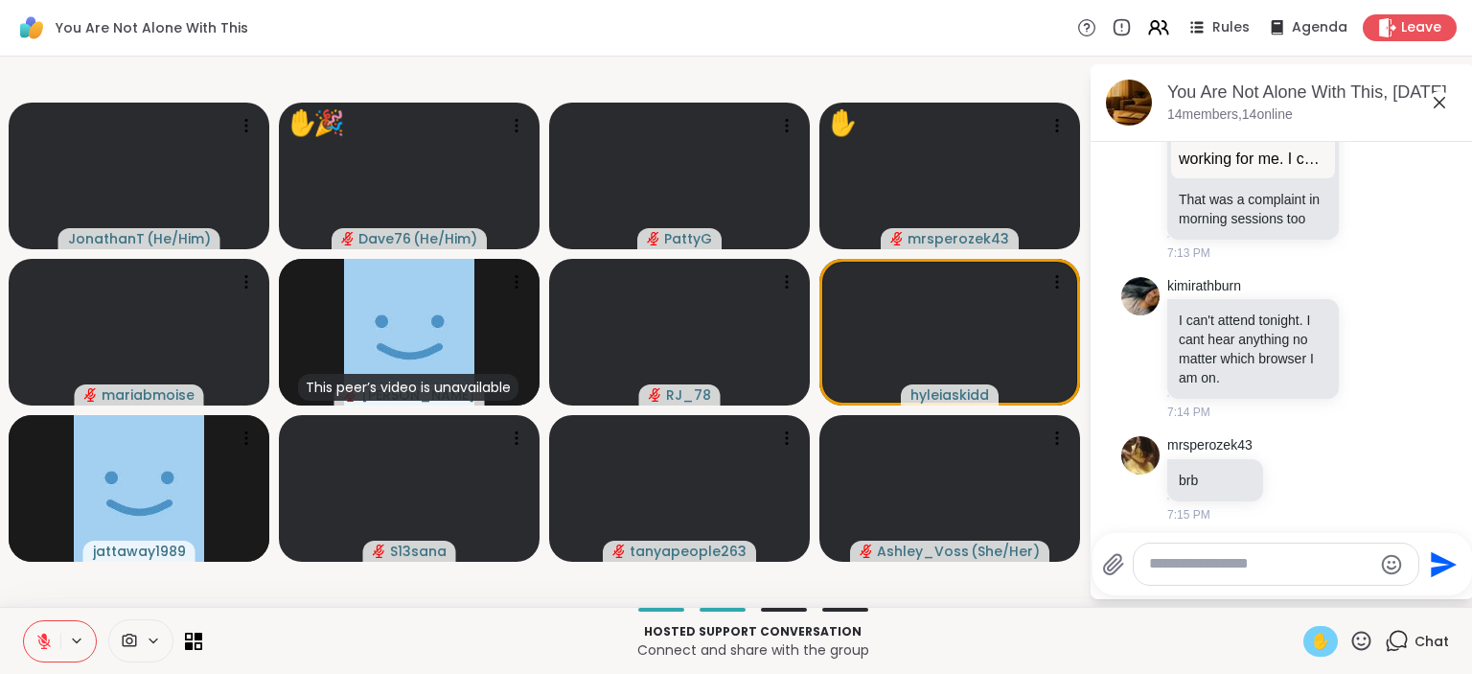
click at [1362, 643] on icon at bounding box center [1361, 641] width 24 height 24
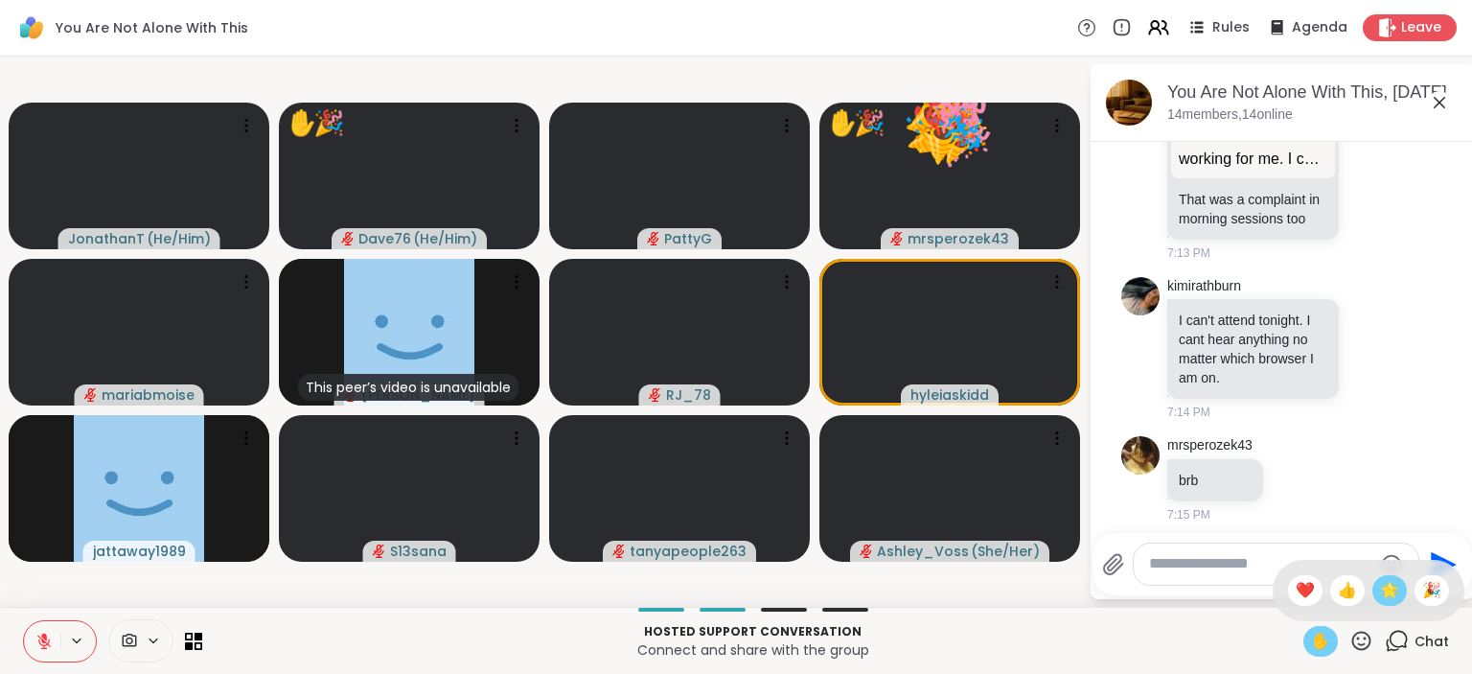
click at [1380, 590] on span "🌟" at bounding box center [1389, 590] width 19 height 23
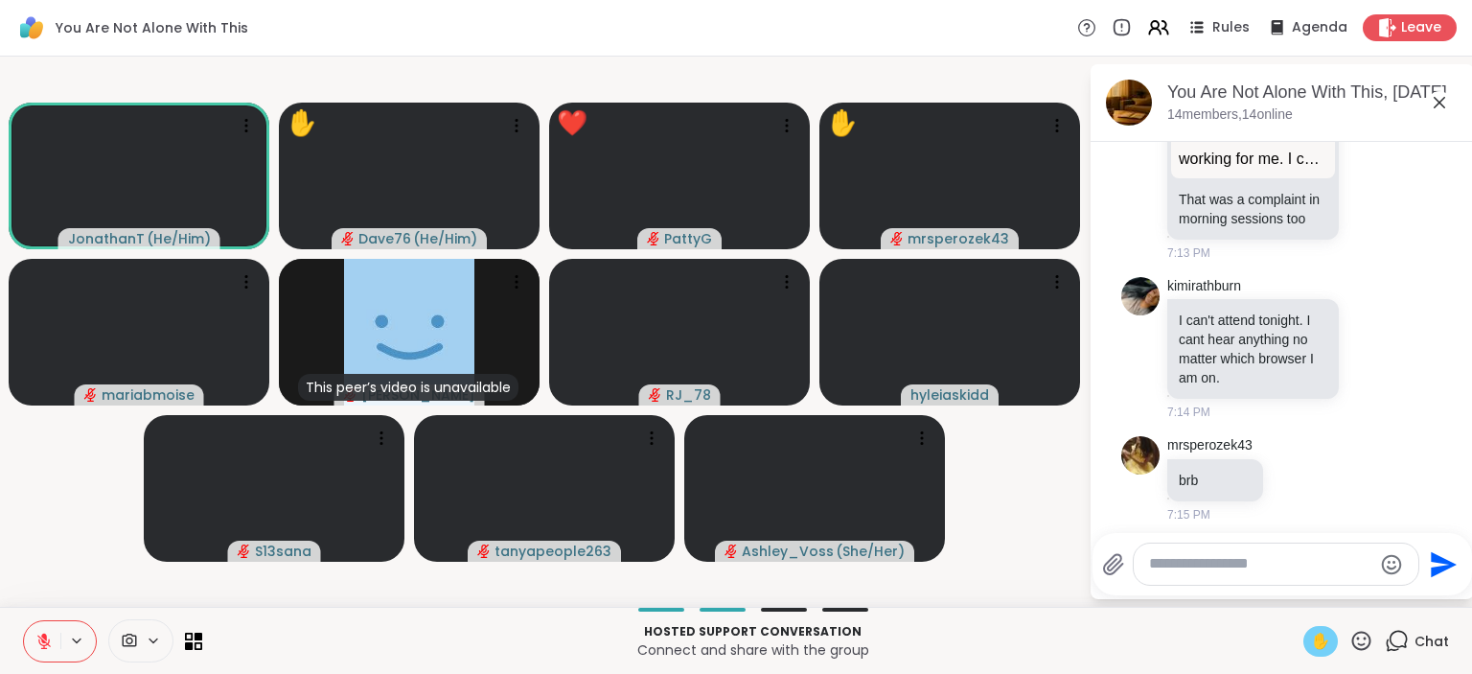
click at [1364, 637] on icon at bounding box center [1361, 641] width 24 height 24
click at [1309, 590] on span "❤️" at bounding box center [1304, 590] width 19 height 23
click at [1363, 642] on icon at bounding box center [1361, 641] width 24 height 24
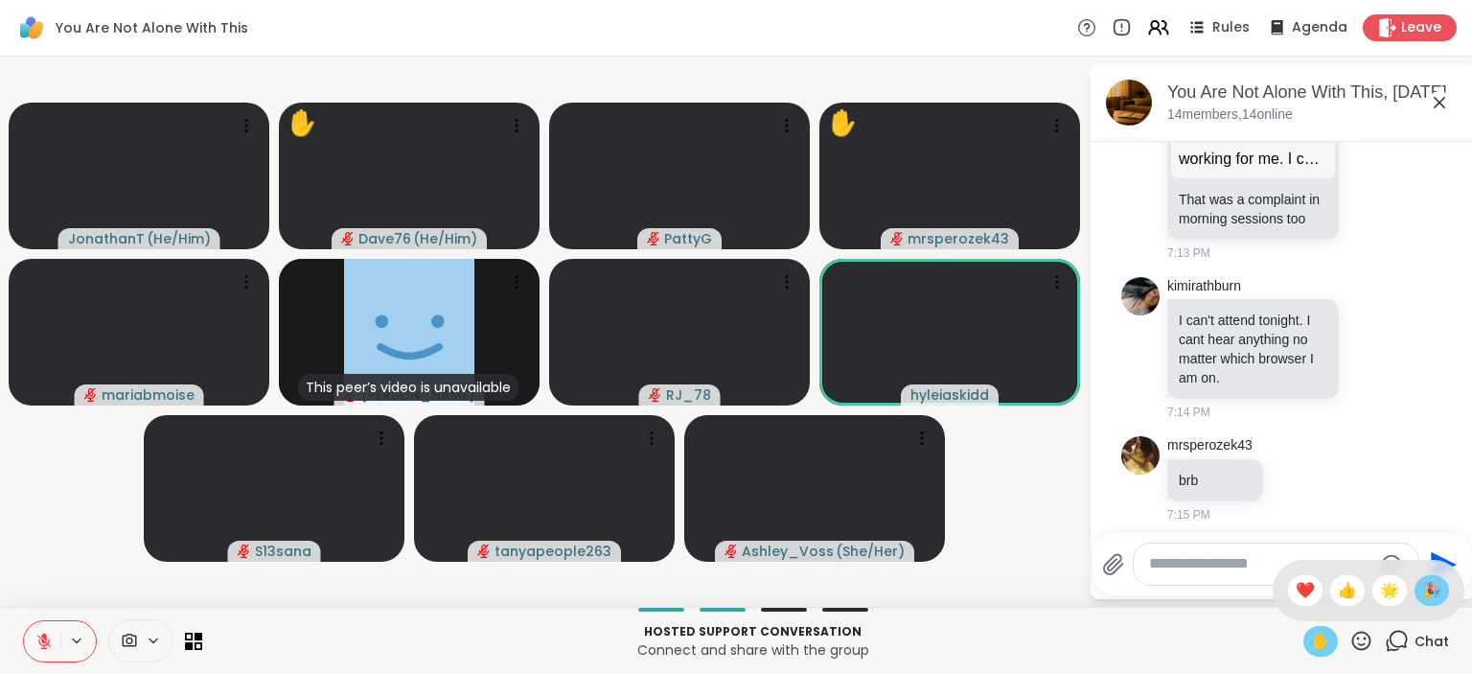
click at [1433, 589] on span "🎉" at bounding box center [1431, 590] width 19 height 23
click at [1359, 638] on icon at bounding box center [1361, 639] width 19 height 19
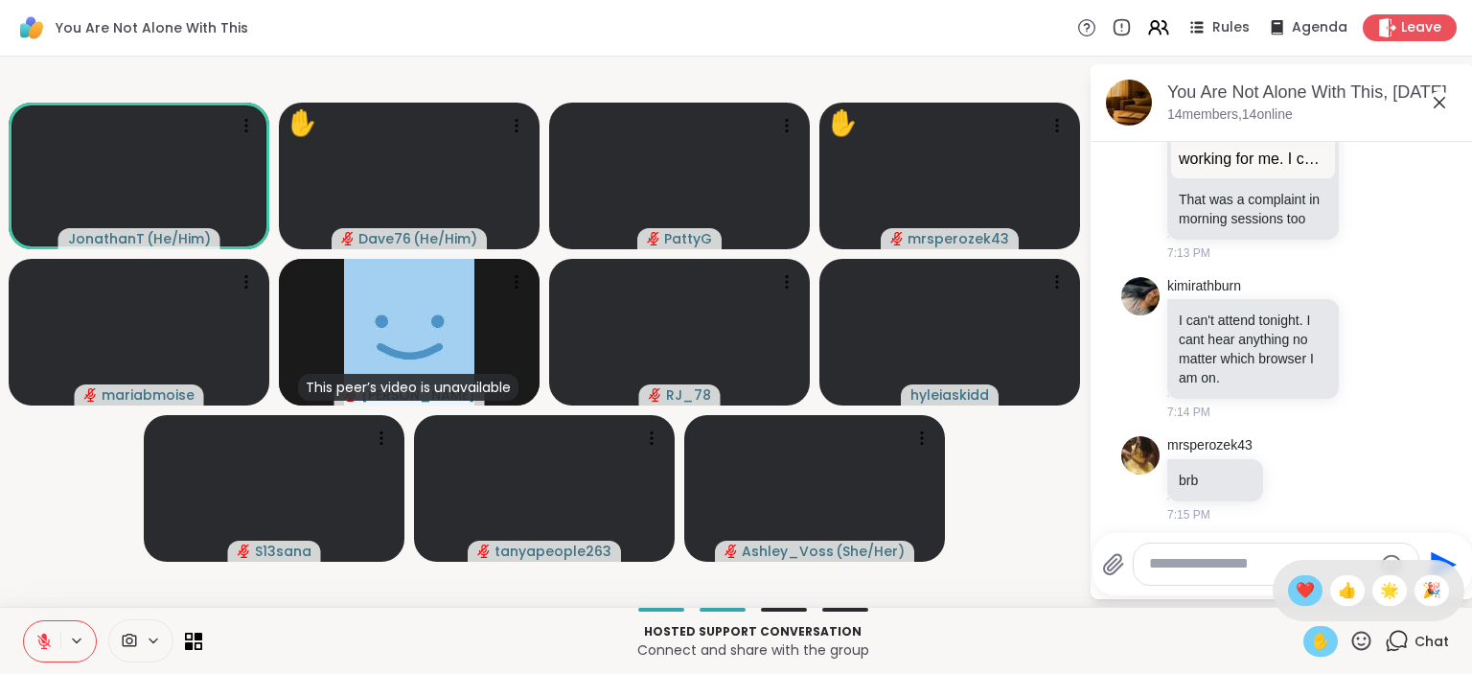
click at [1295, 591] on span "❤️" at bounding box center [1304, 590] width 19 height 23
click at [1265, 561] on textarea "Type your message" at bounding box center [1260, 564] width 223 height 20
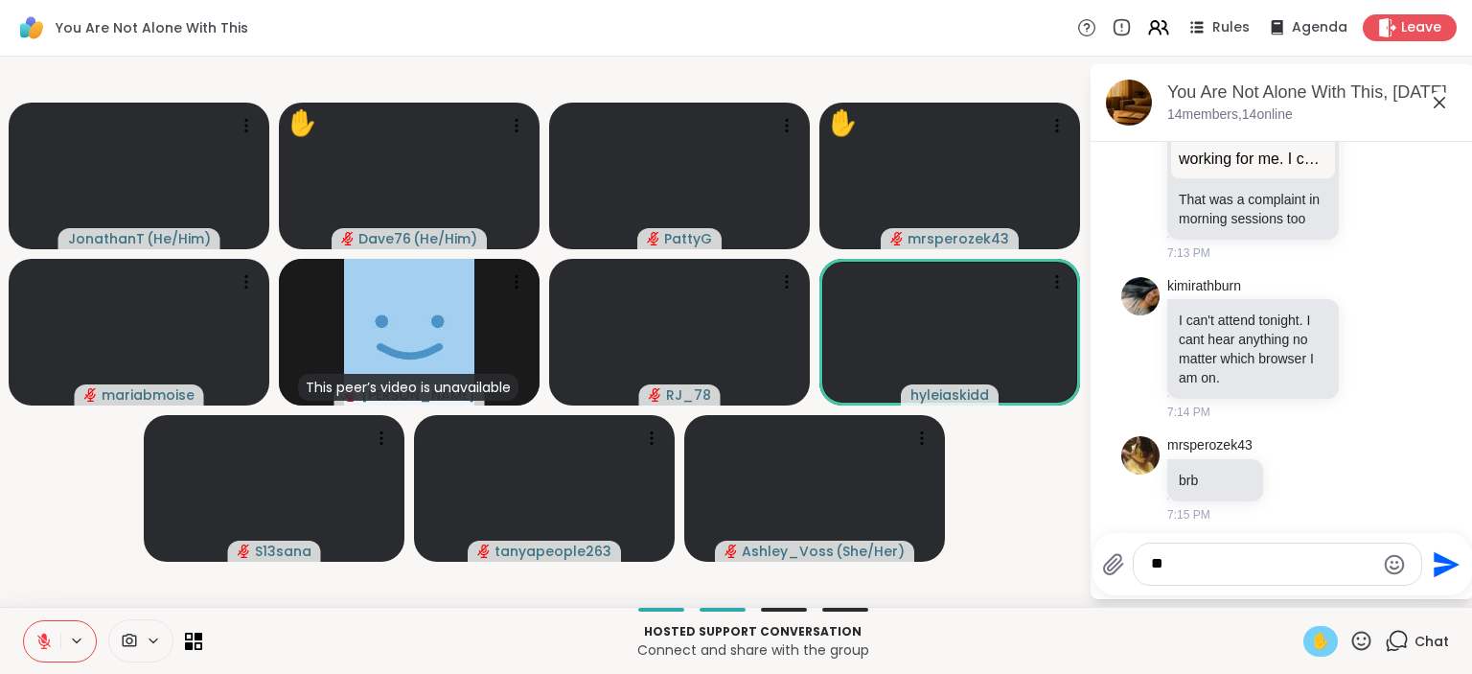
type textarea "*"
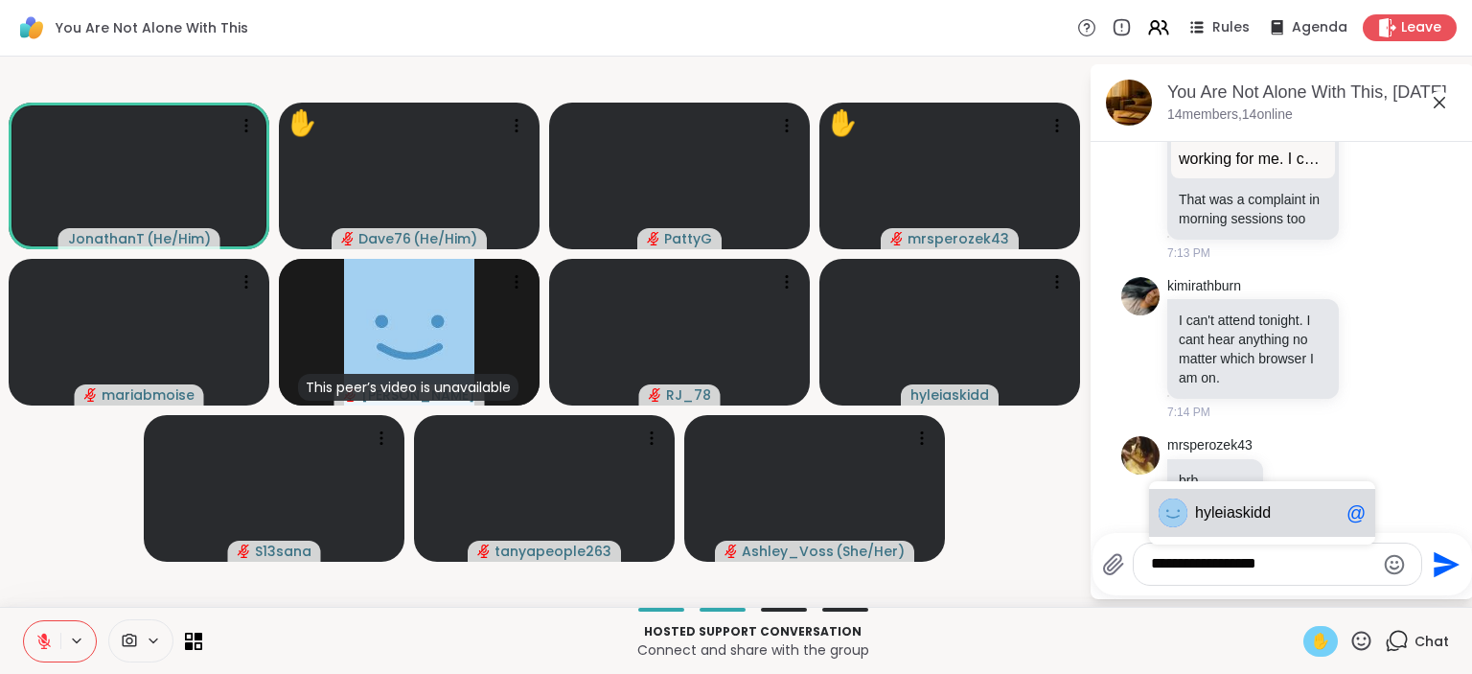
click at [1235, 502] on div "hy leiaskidd @" at bounding box center [1262, 513] width 226 height 48
type textarea "**********"
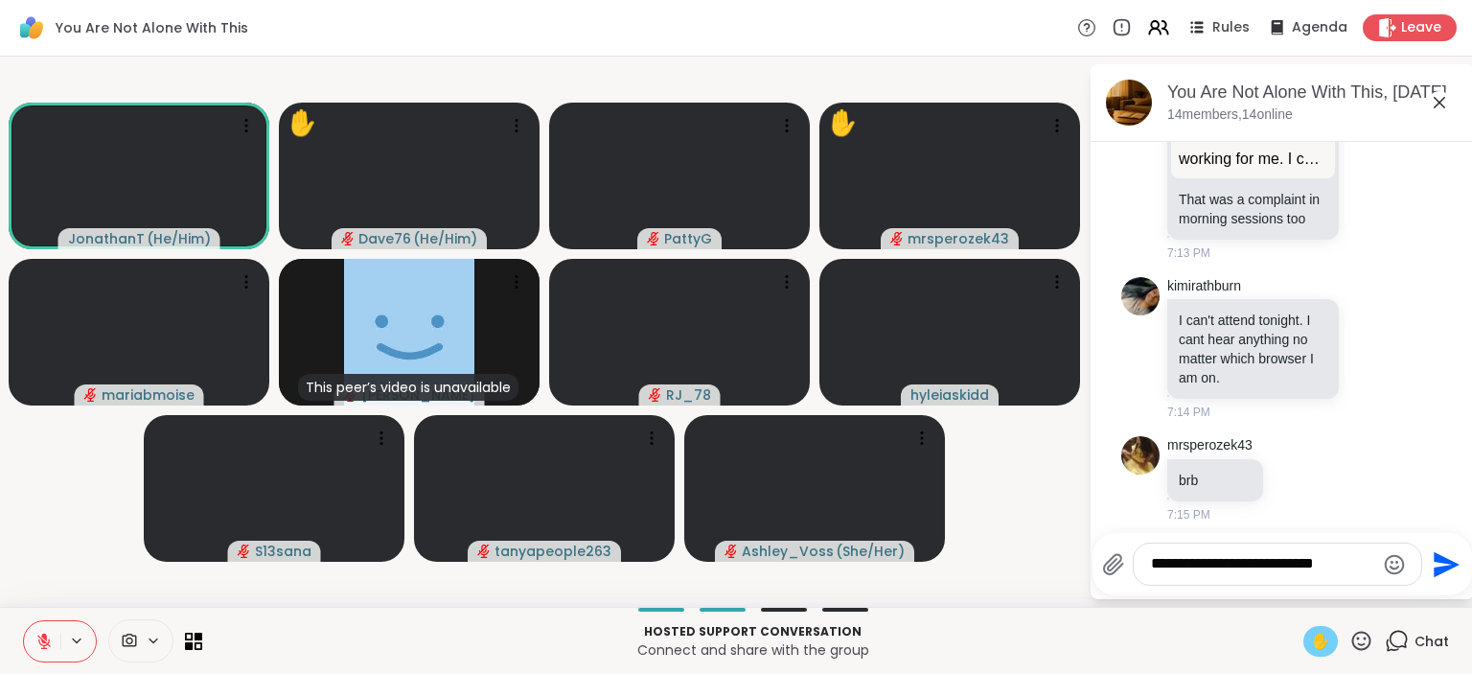
click at [1445, 565] on icon "Send" at bounding box center [1446, 564] width 26 height 26
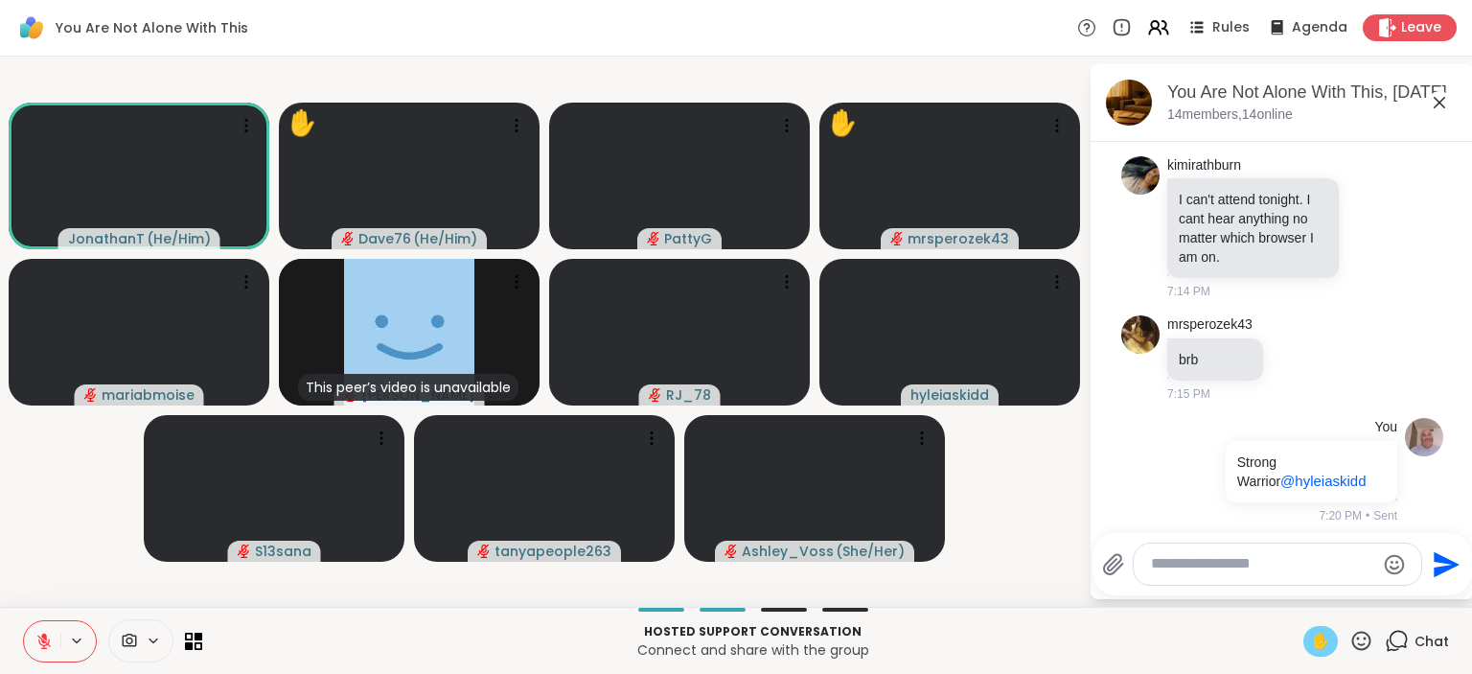
click at [1265, 568] on textarea "Type your message" at bounding box center [1262, 564] width 223 height 20
click at [1365, 649] on icon at bounding box center [1361, 639] width 19 height 19
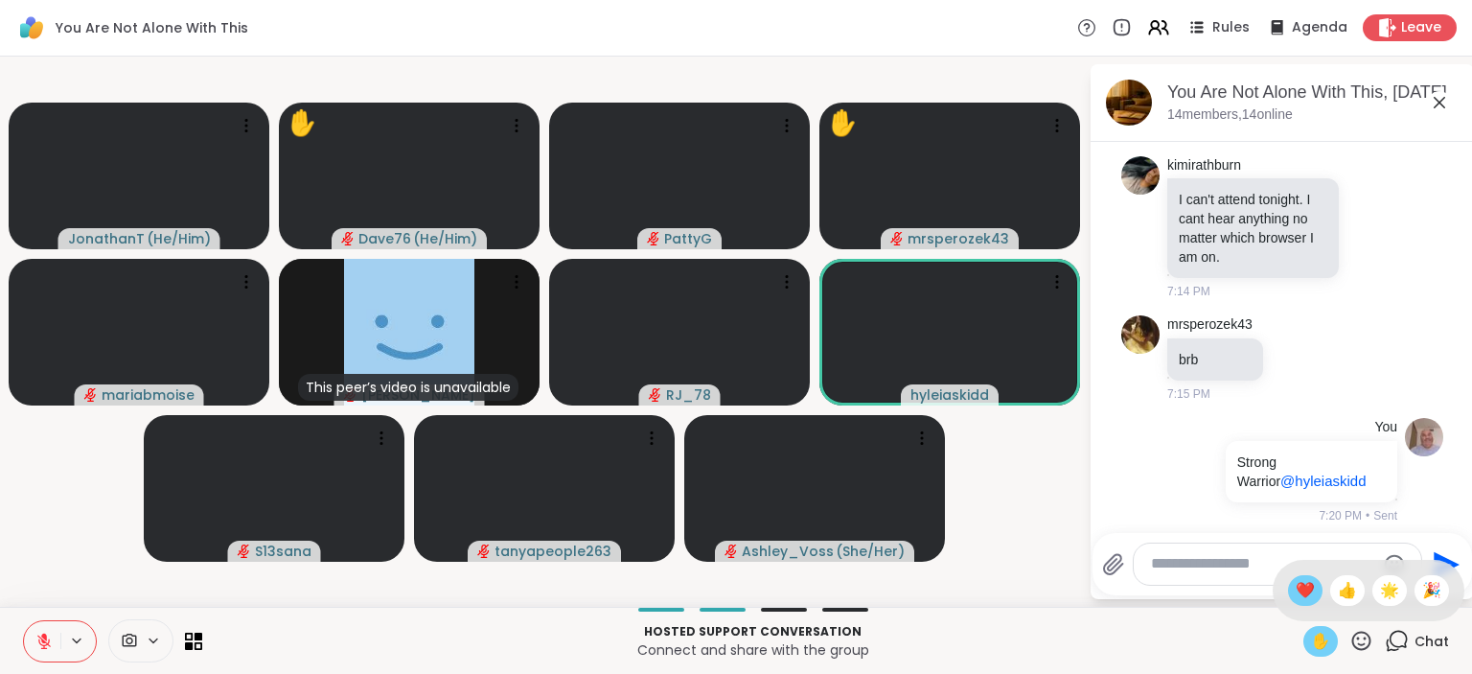
click at [1300, 595] on span "❤️" at bounding box center [1304, 590] width 19 height 23
click at [1365, 638] on icon at bounding box center [1361, 639] width 19 height 19
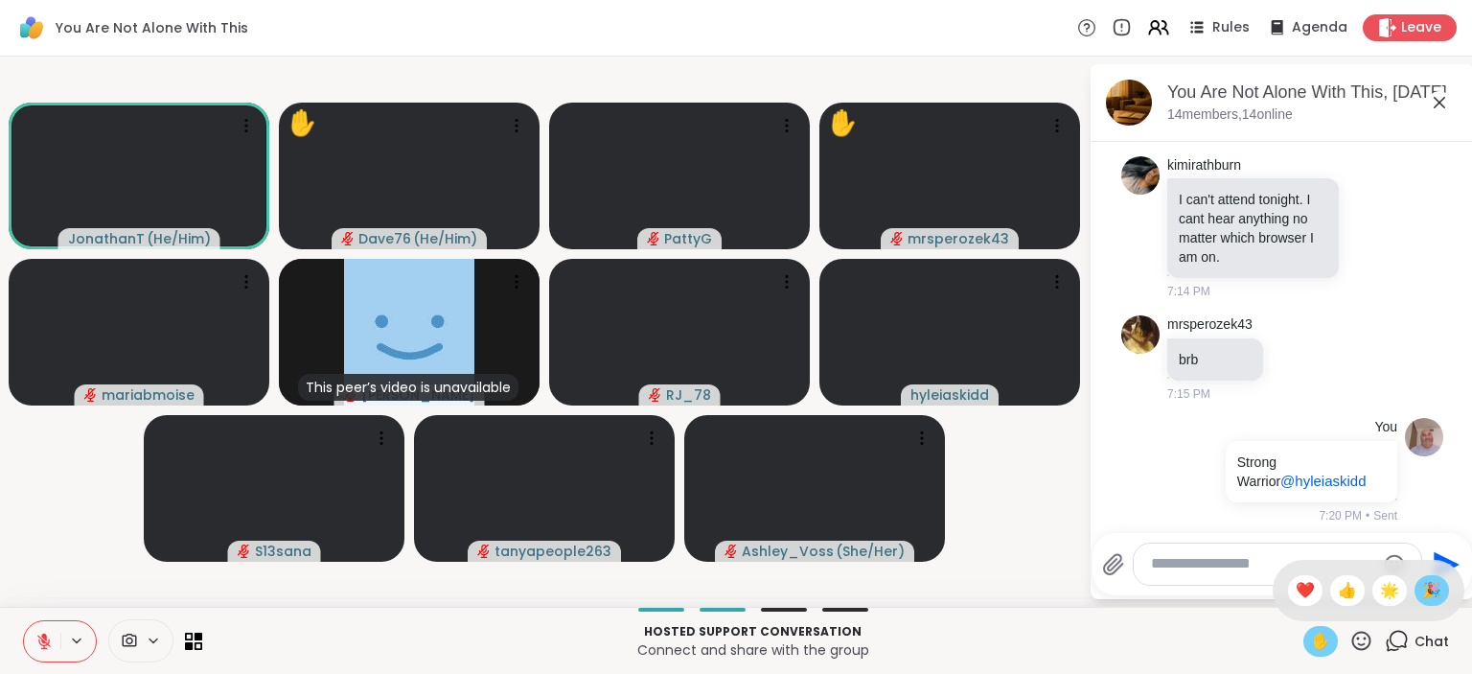
click at [1428, 592] on span "🎉" at bounding box center [1431, 590] width 19 height 23
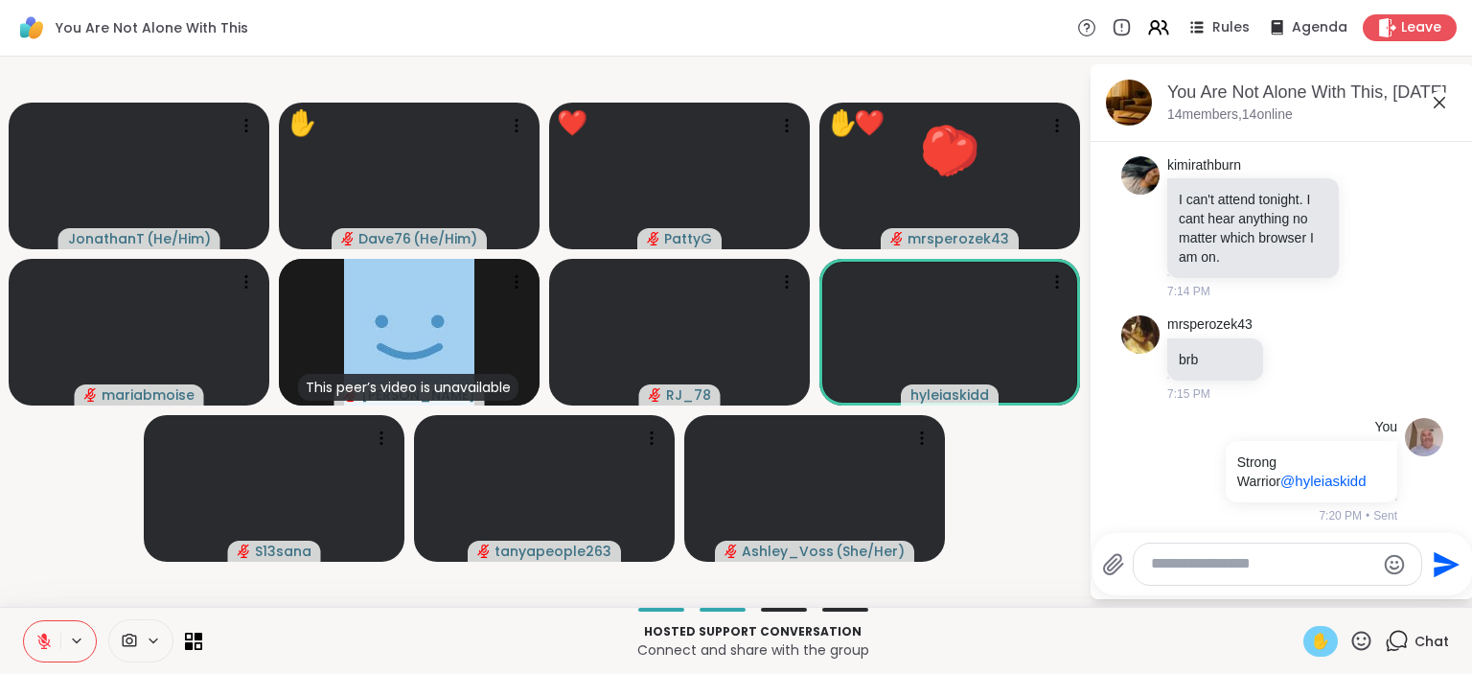
click at [1362, 641] on icon at bounding box center [1361, 641] width 24 height 24
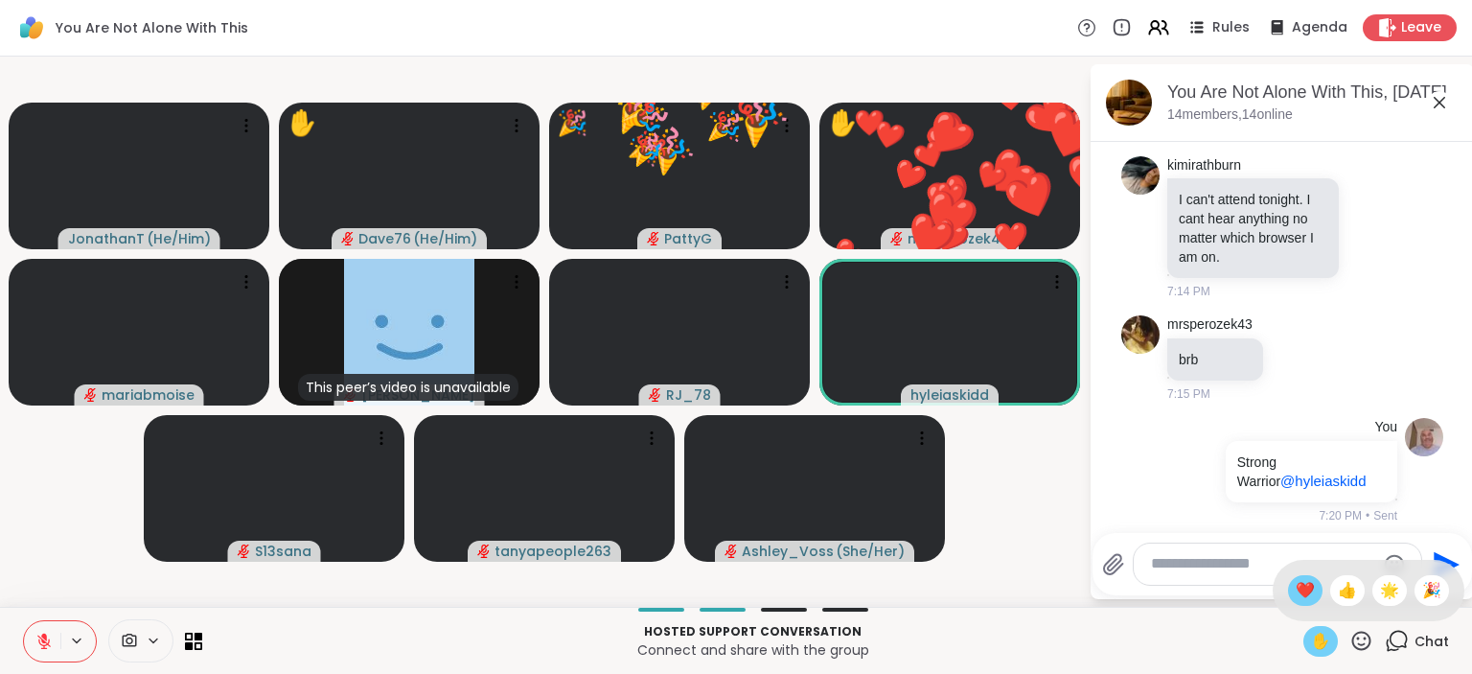
click at [1295, 590] on span "❤️" at bounding box center [1304, 590] width 19 height 23
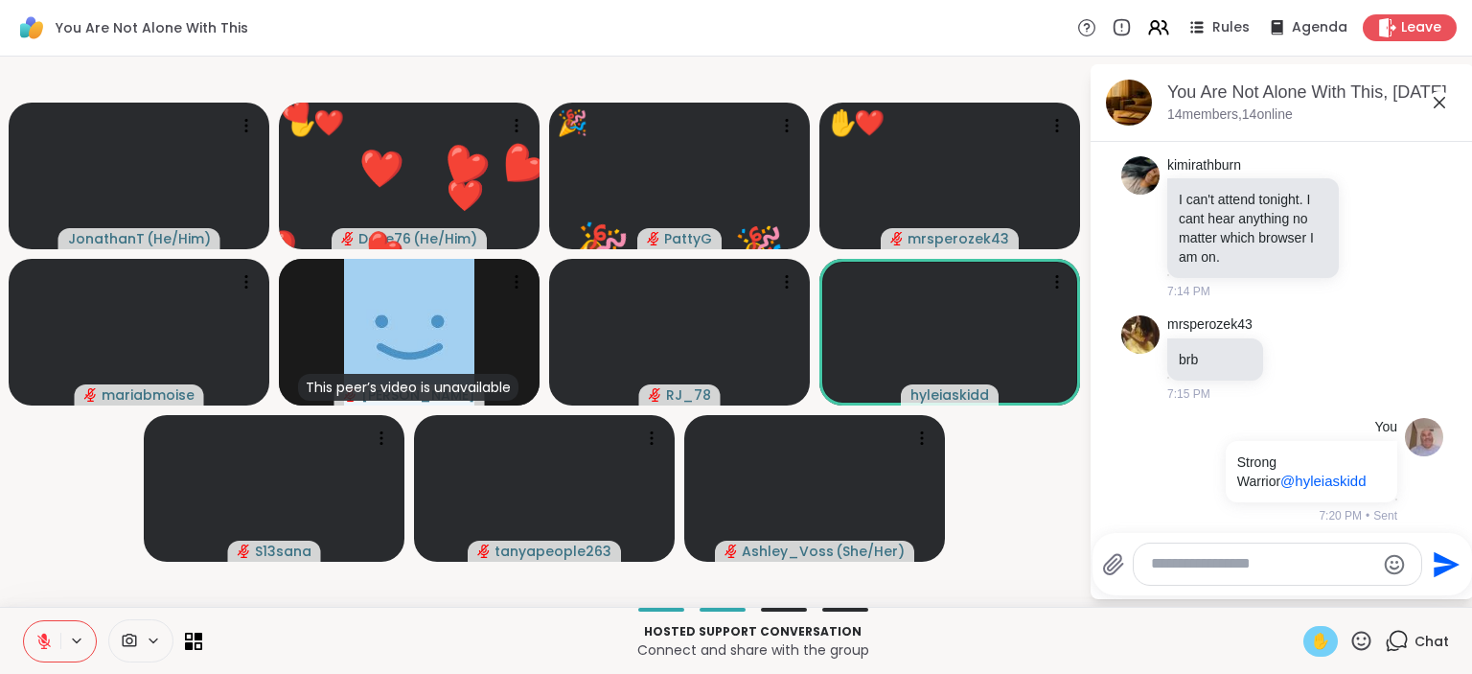
click at [1359, 638] on icon at bounding box center [1361, 639] width 19 height 19
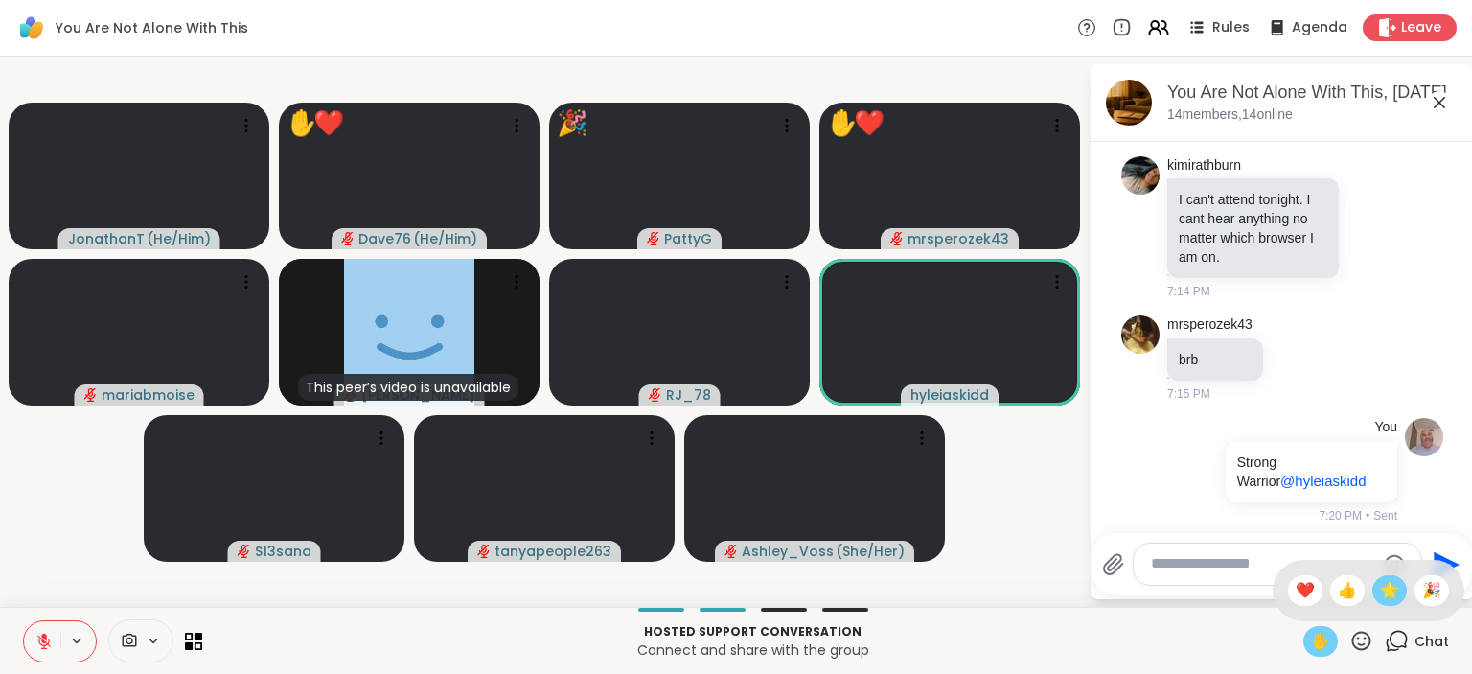
click at [1385, 596] on span "🌟" at bounding box center [1389, 590] width 19 height 23
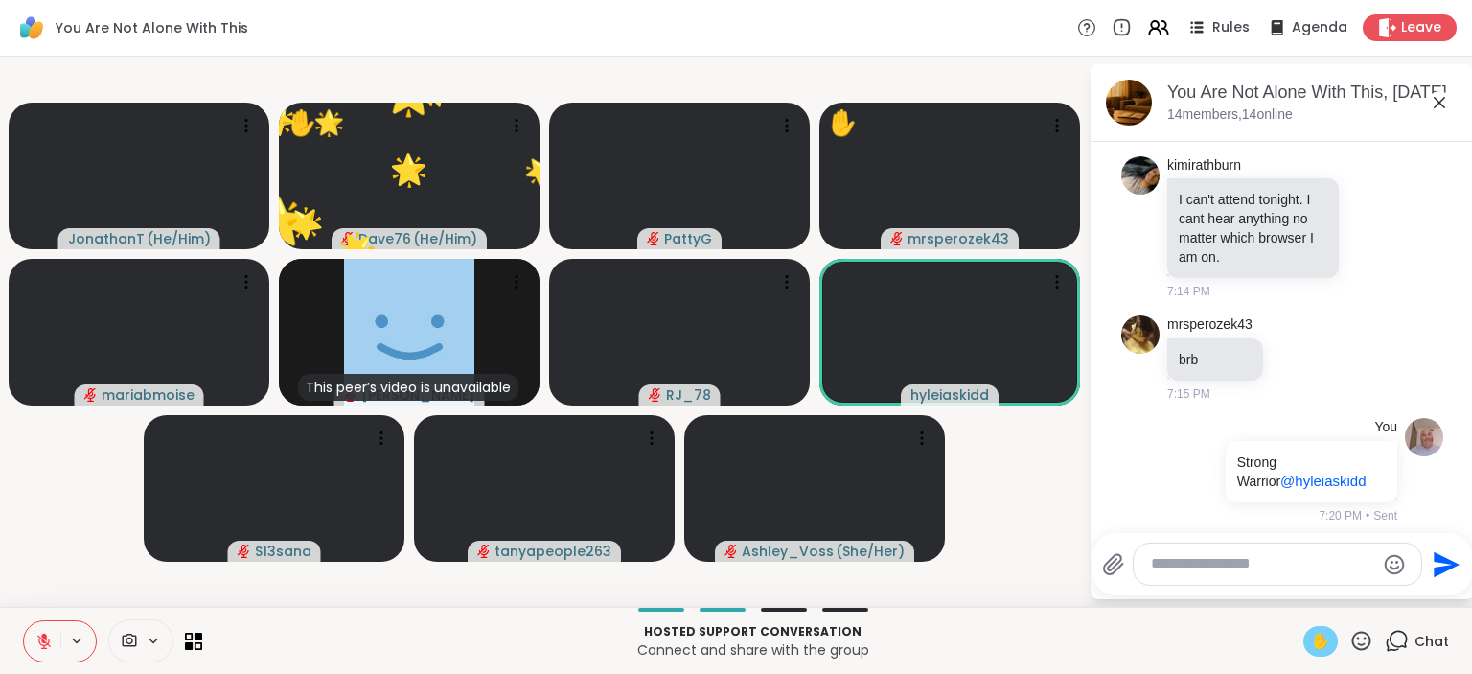
click at [1364, 645] on icon at bounding box center [1361, 639] width 19 height 19
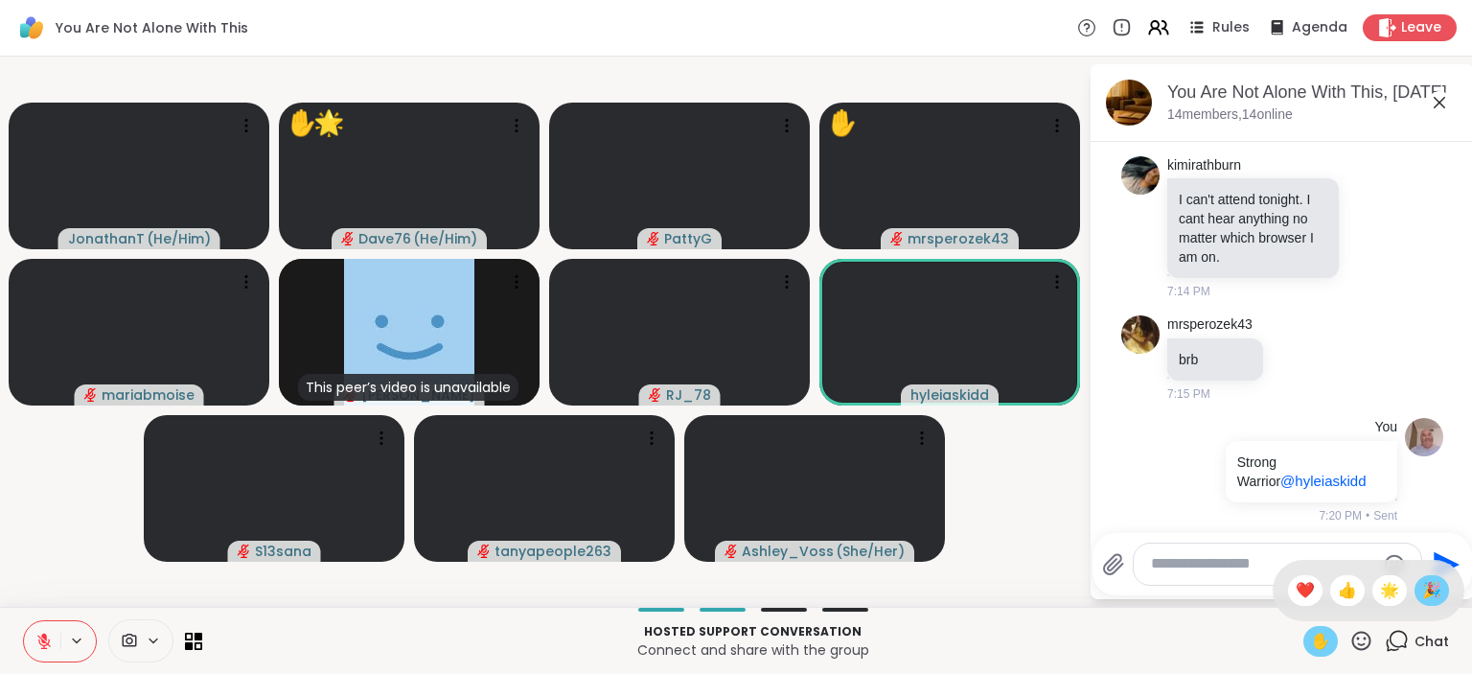
click at [1428, 592] on span "🎉" at bounding box center [1431, 590] width 19 height 23
click at [1364, 641] on icon at bounding box center [1361, 641] width 24 height 24
click at [1295, 593] on span "❤️" at bounding box center [1304, 590] width 19 height 23
click at [1367, 638] on icon at bounding box center [1361, 641] width 24 height 24
click at [1424, 592] on span "🎉" at bounding box center [1431, 590] width 19 height 23
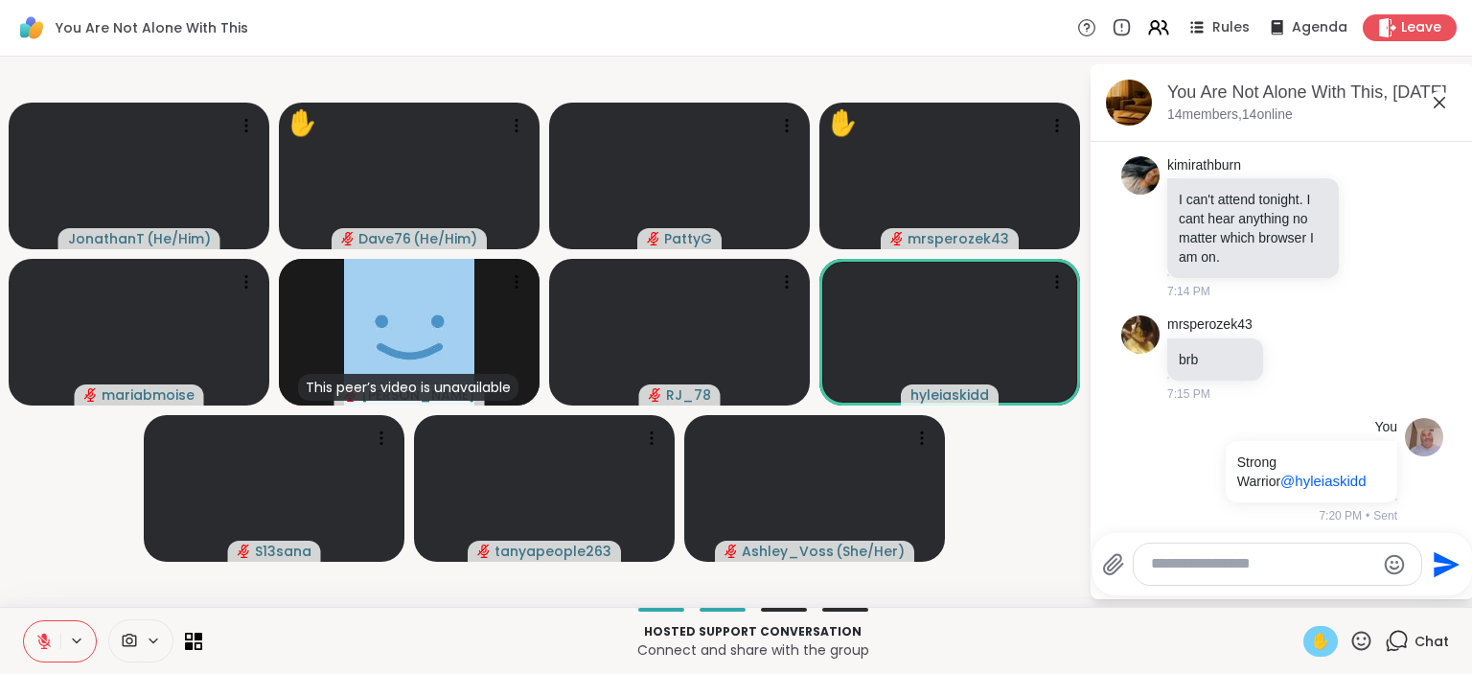
click at [1364, 641] on icon at bounding box center [1361, 641] width 24 height 24
click at [1288, 590] on div "❤️" at bounding box center [1305, 590] width 34 height 31
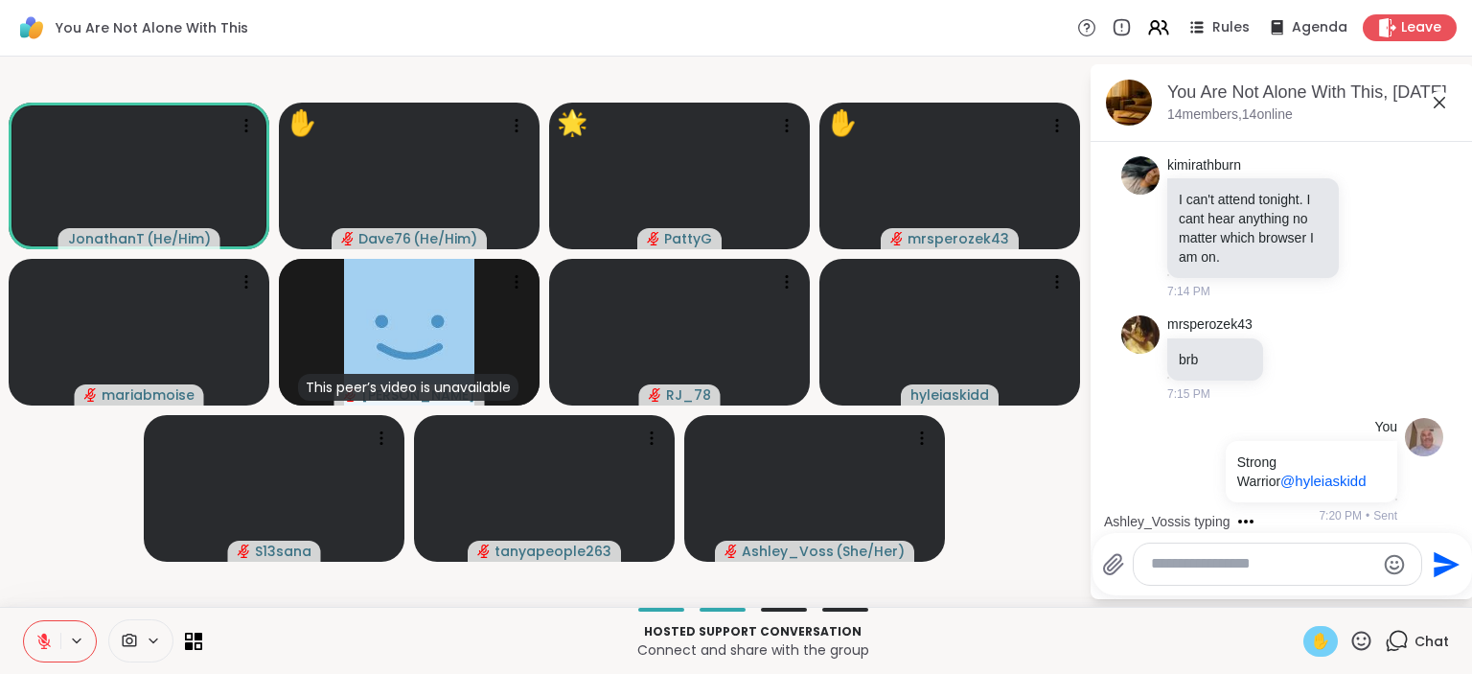
click at [1359, 638] on icon at bounding box center [1361, 639] width 19 height 19
click at [1390, 593] on span "🌟" at bounding box center [1389, 590] width 19 height 23
click at [1360, 641] on icon at bounding box center [1361, 641] width 24 height 24
click at [1297, 602] on span "❤️" at bounding box center [1304, 590] width 19 height 23
click at [1359, 640] on icon at bounding box center [1361, 641] width 24 height 24
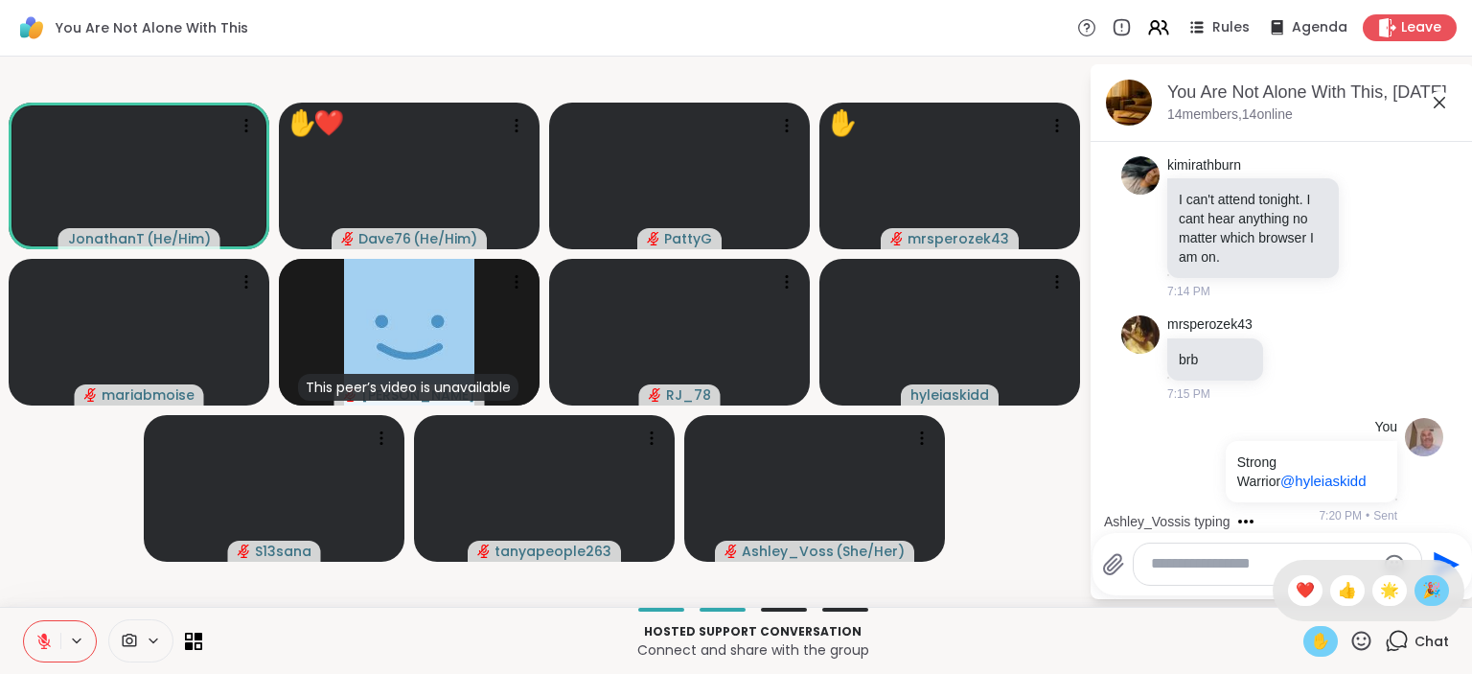
click at [1431, 596] on span "🎉" at bounding box center [1431, 590] width 19 height 23
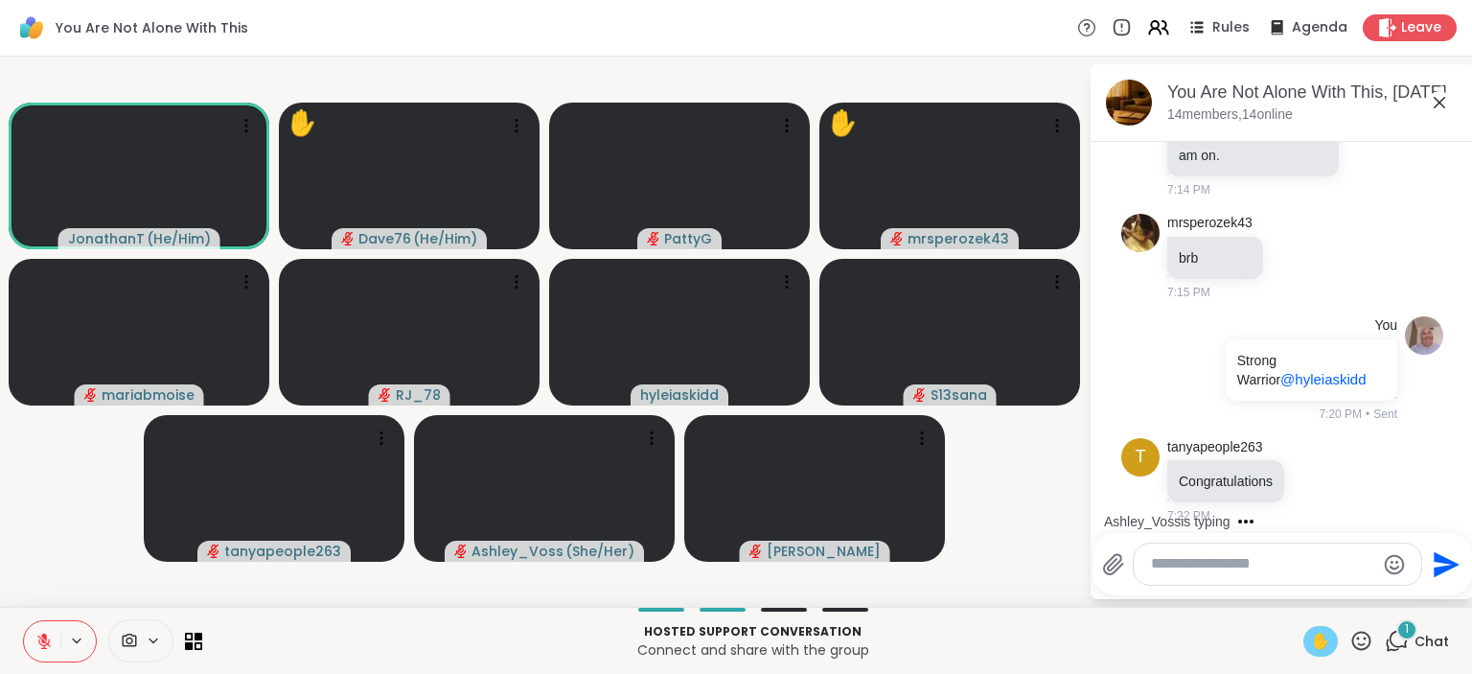
scroll to position [5311, 0]
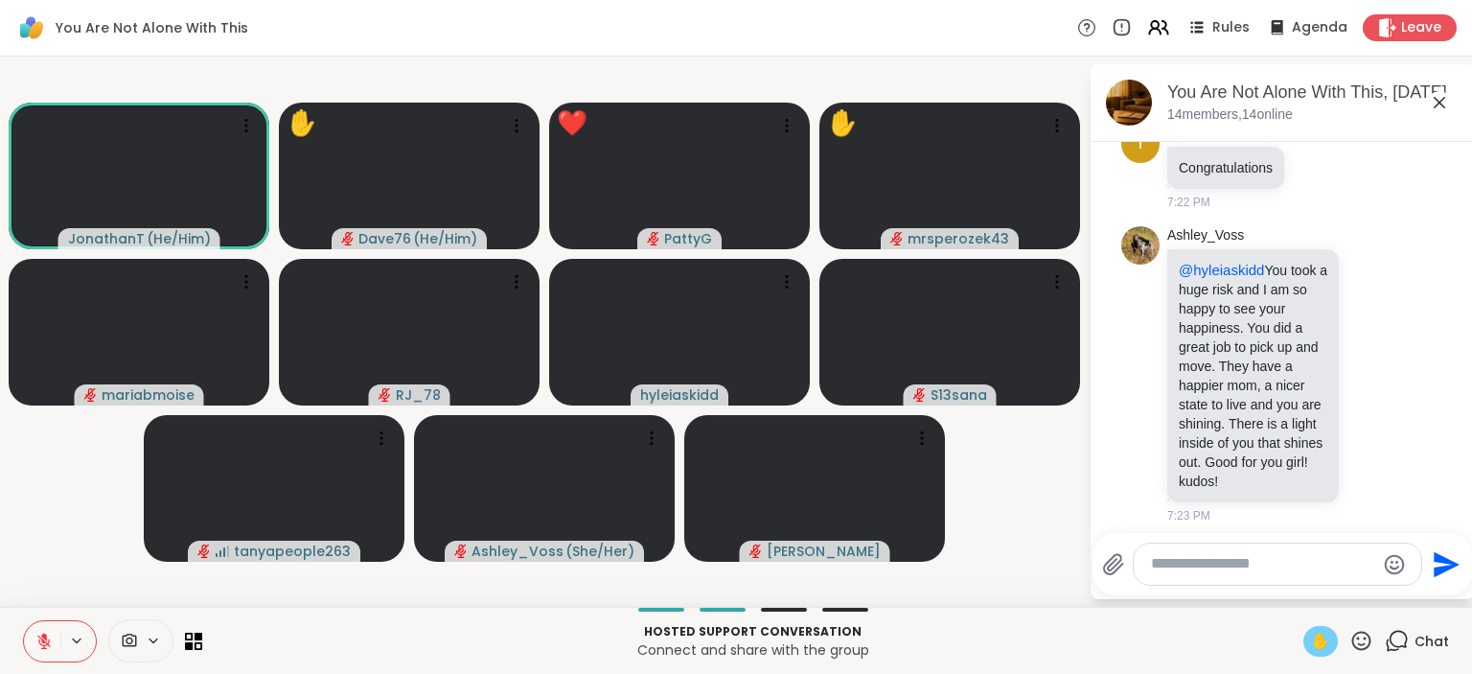
click at [44, 638] on icon at bounding box center [44, 636] width 6 height 8
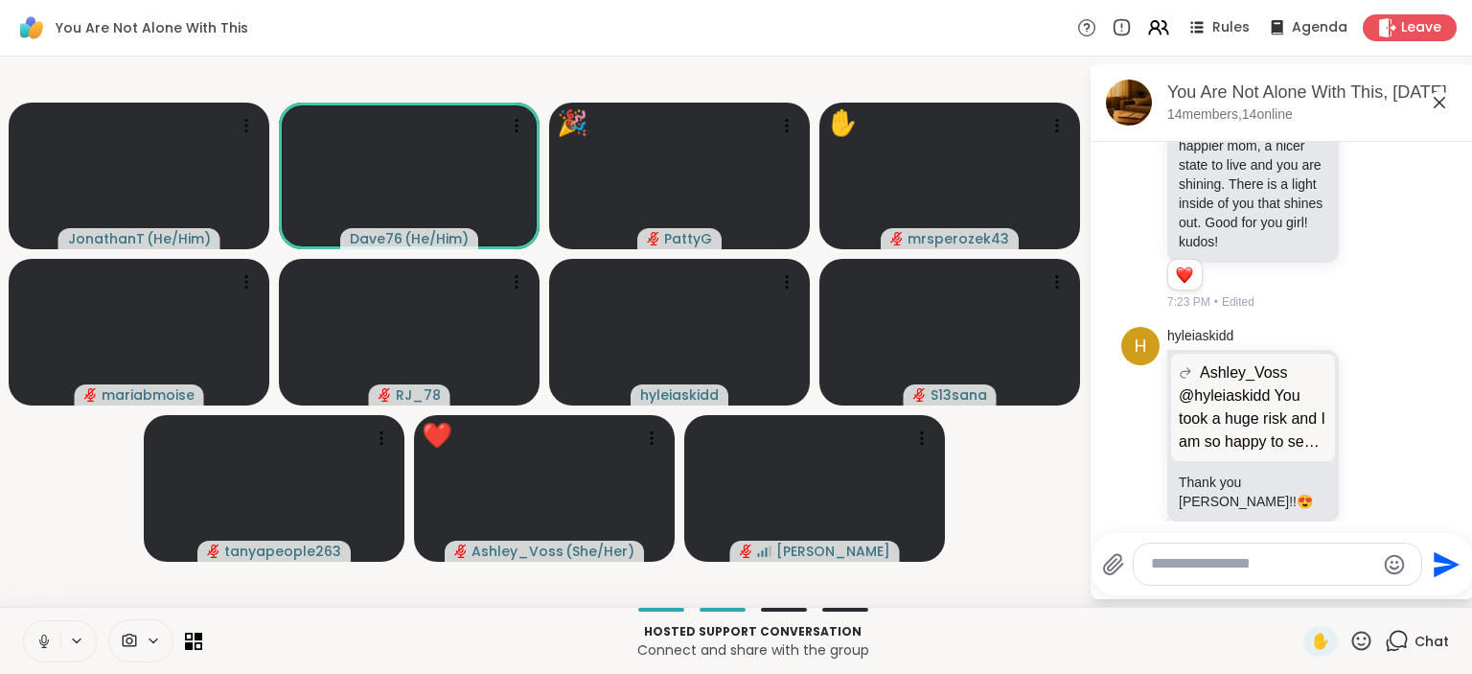
scroll to position [5578, 0]
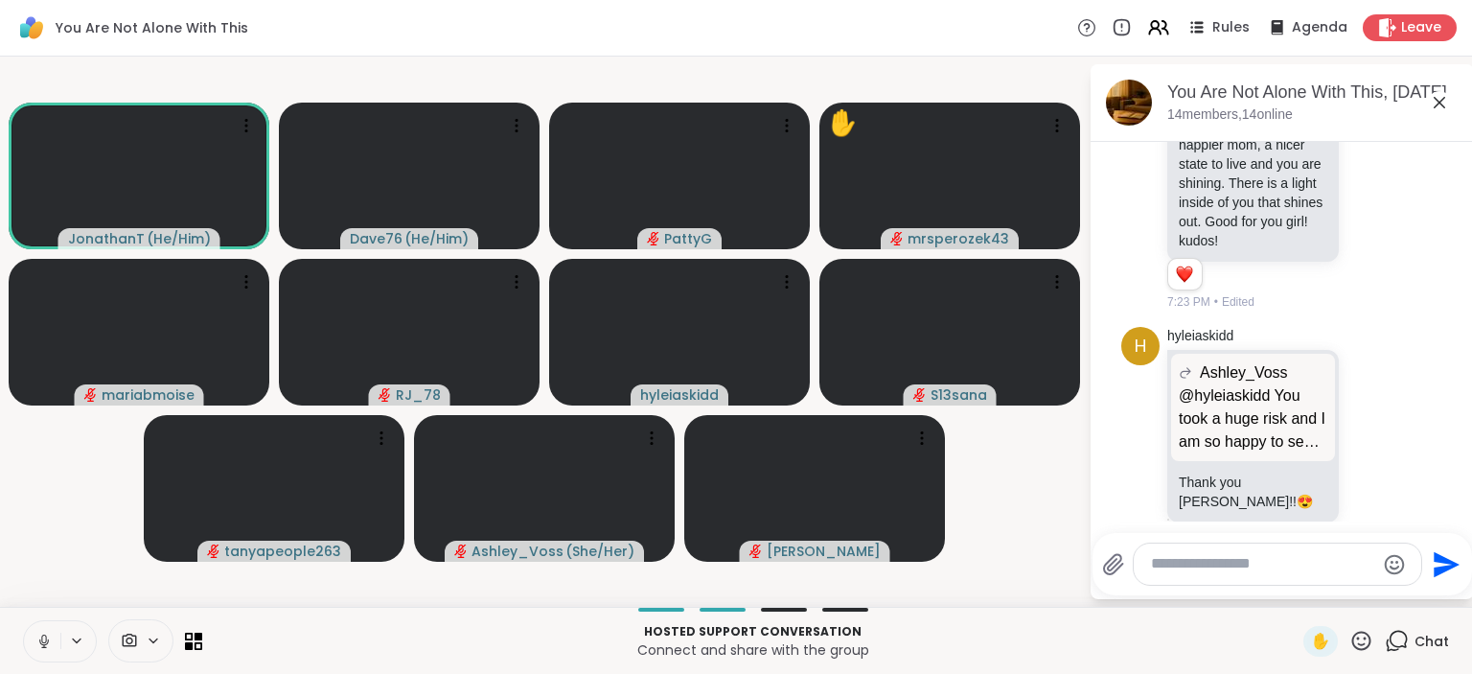
click at [44, 638] on icon at bounding box center [43, 640] width 17 height 17
click at [1158, 32] on icon at bounding box center [1158, 27] width 24 height 24
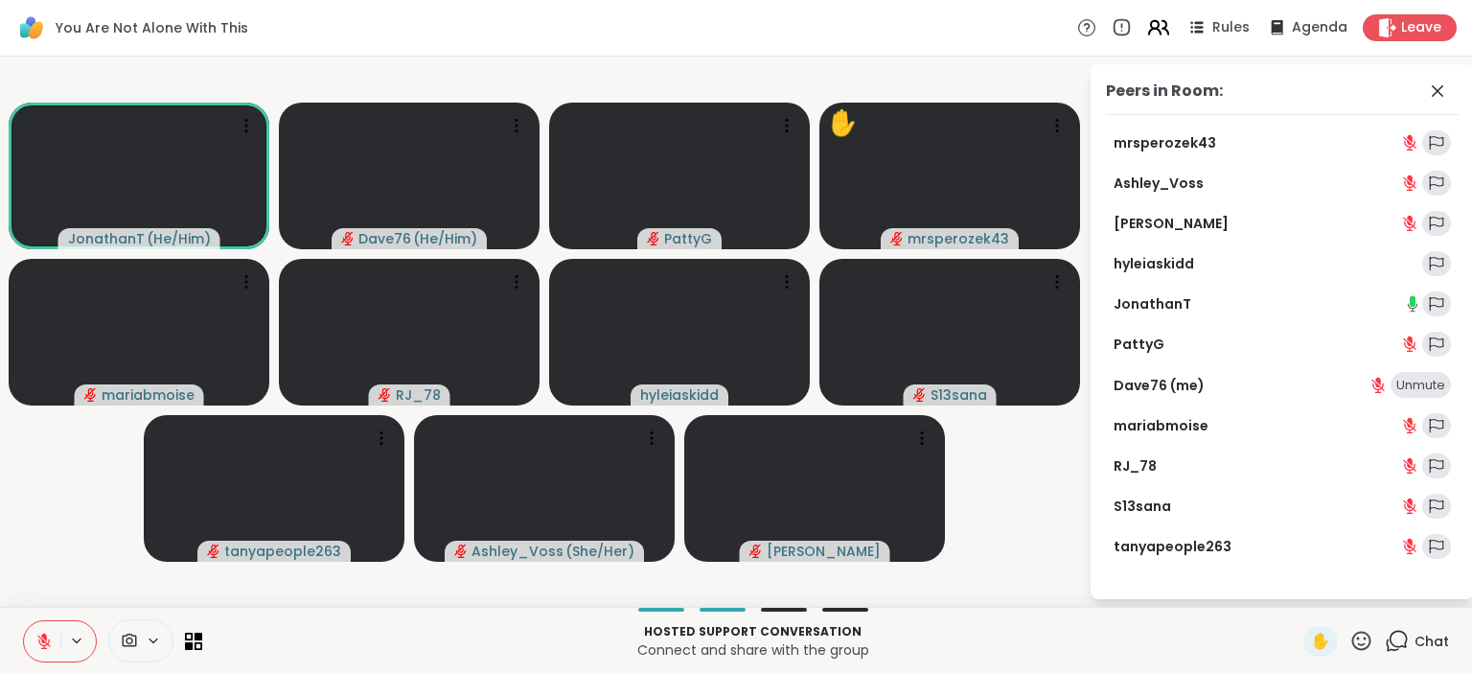
click at [1158, 32] on icon at bounding box center [1158, 27] width 24 height 24
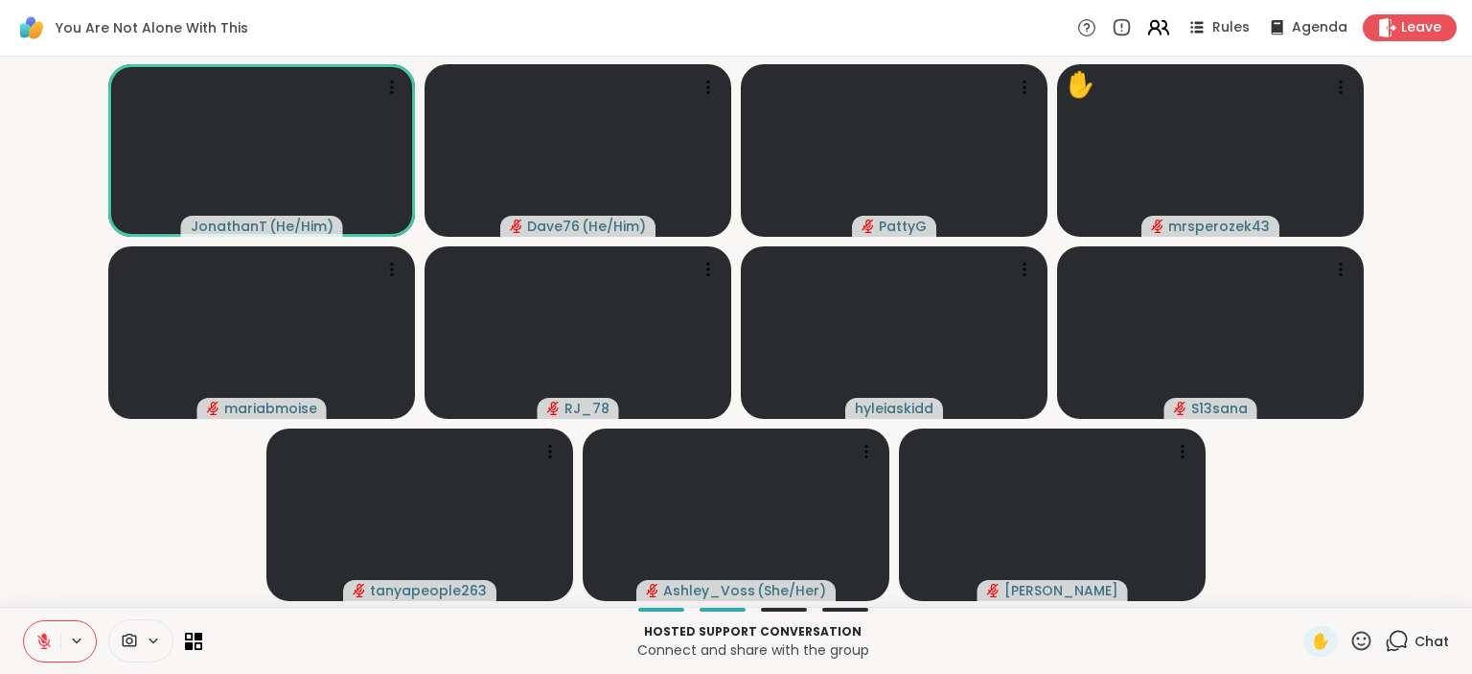
click at [1158, 32] on icon at bounding box center [1158, 27] width 24 height 24
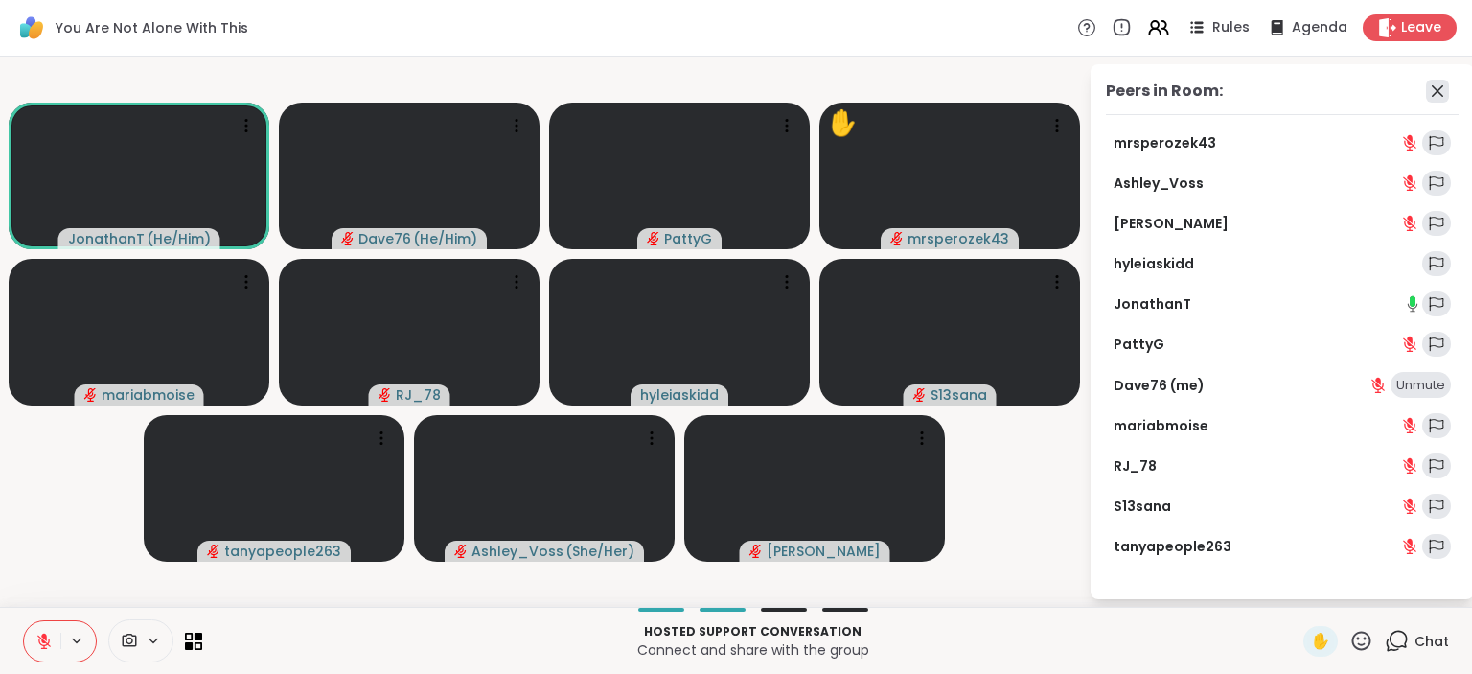
click at [1442, 95] on icon at bounding box center [1436, 90] width 11 height 11
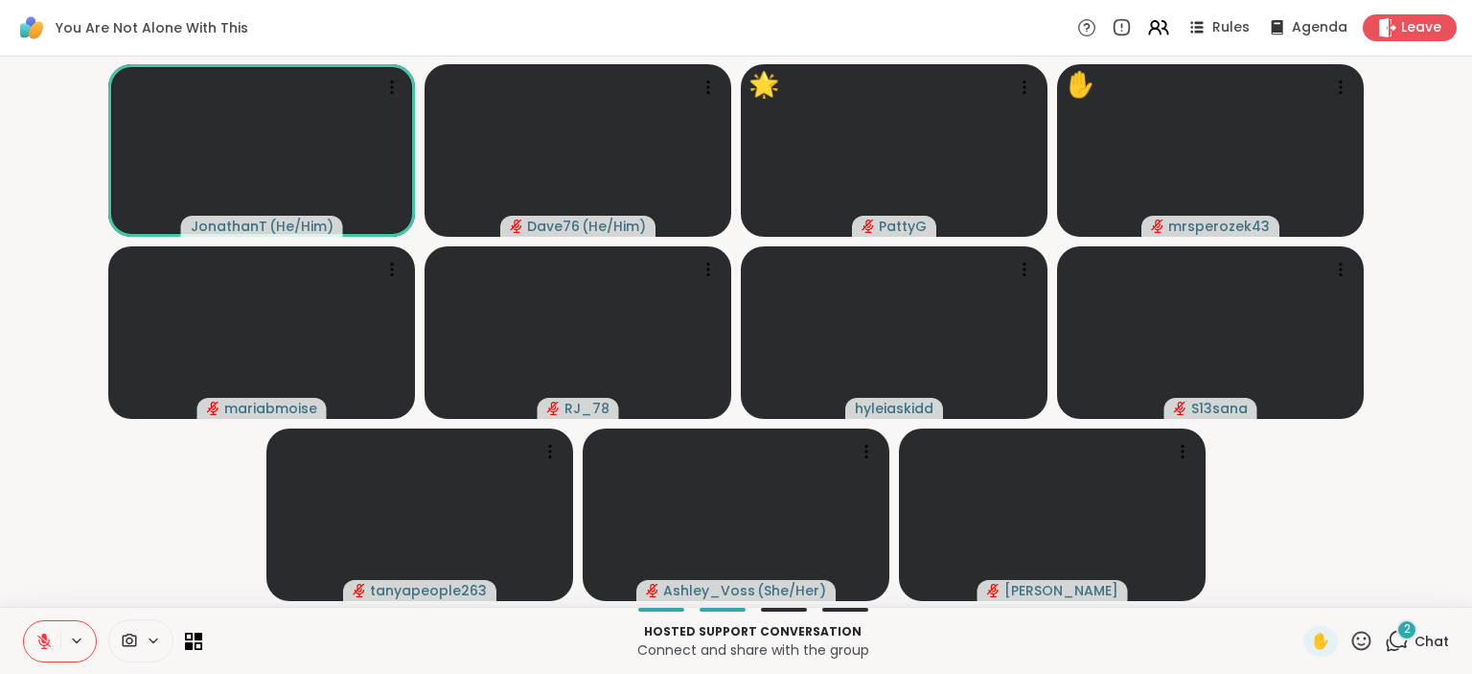
click at [1356, 638] on icon at bounding box center [1361, 641] width 24 height 24
click at [1310, 591] on div "❤️" at bounding box center [1305, 590] width 34 height 31
click at [1391, 636] on icon at bounding box center [1398, 638] width 18 height 17
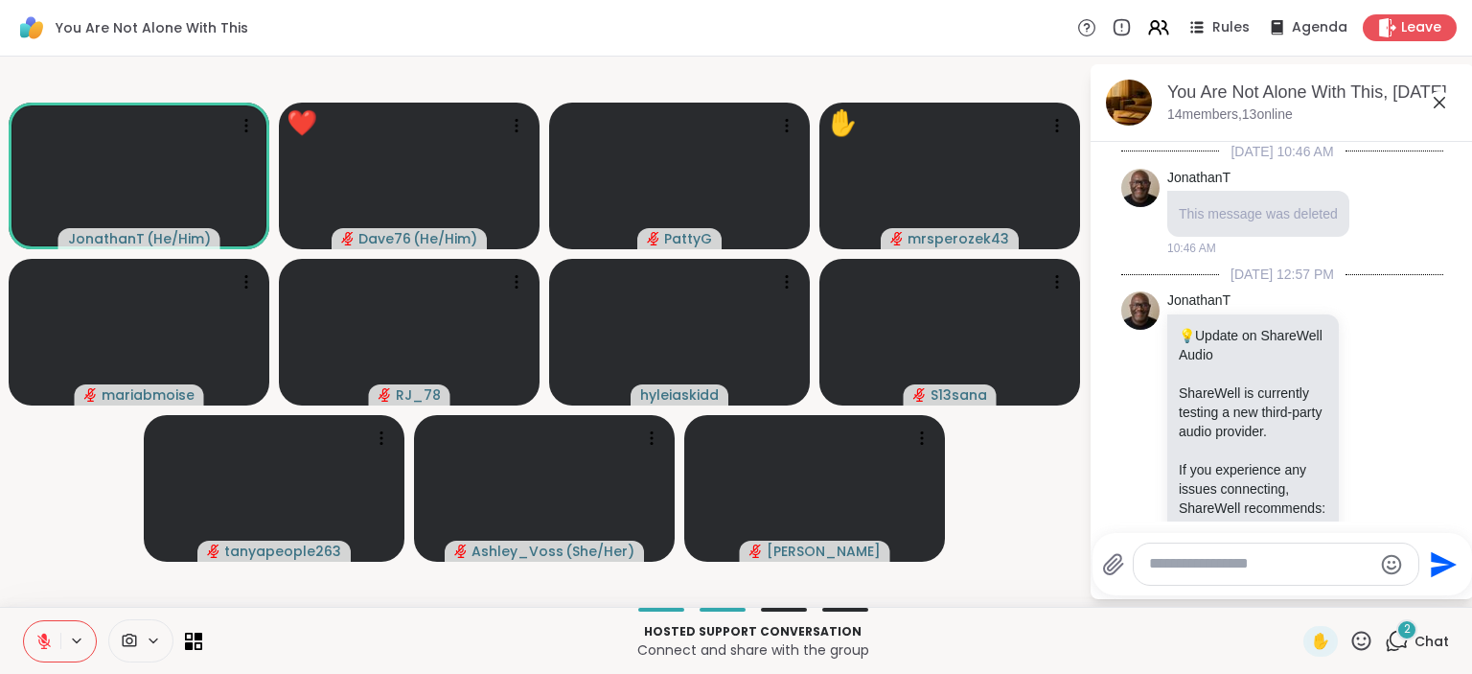
scroll to position [5885, 0]
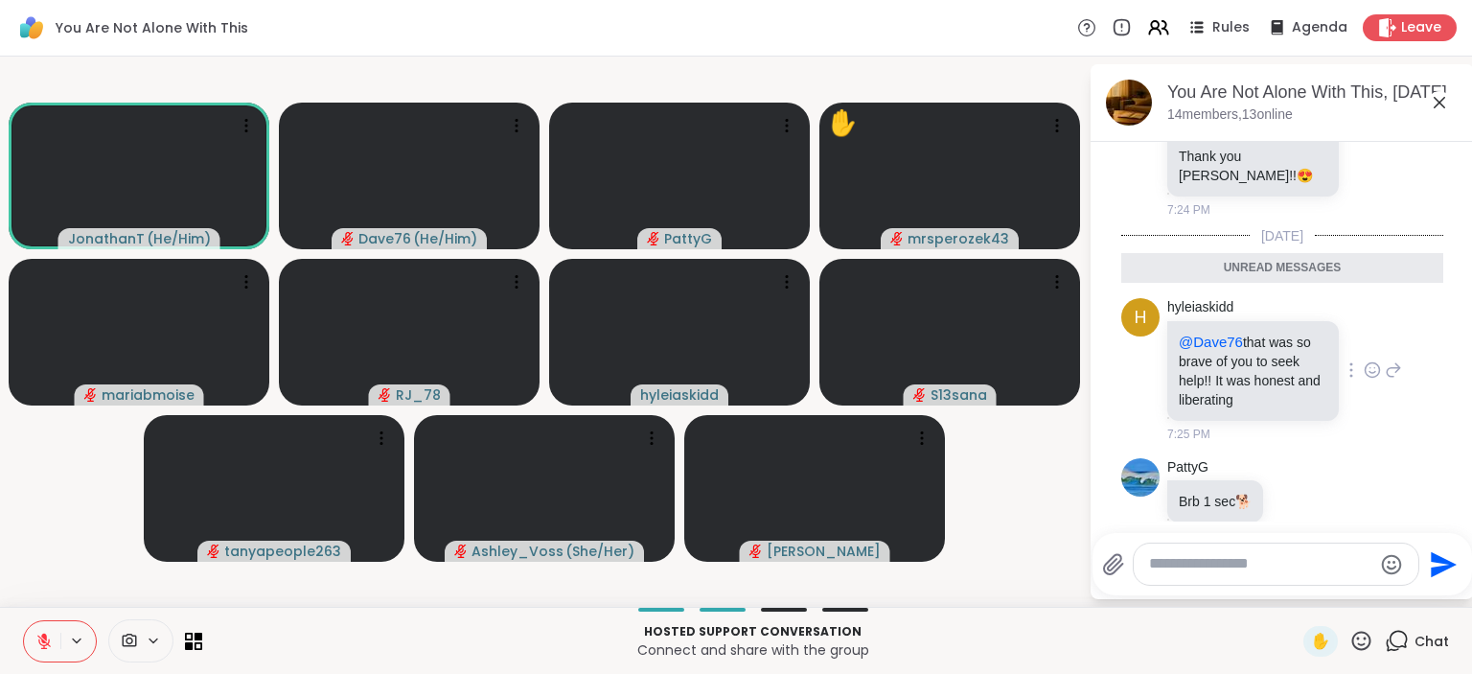
click at [1364, 360] on icon at bounding box center [1371, 369] width 17 height 19
click at [1225, 331] on div "Select Reaction: Heart" at bounding box center [1219, 339] width 17 height 17
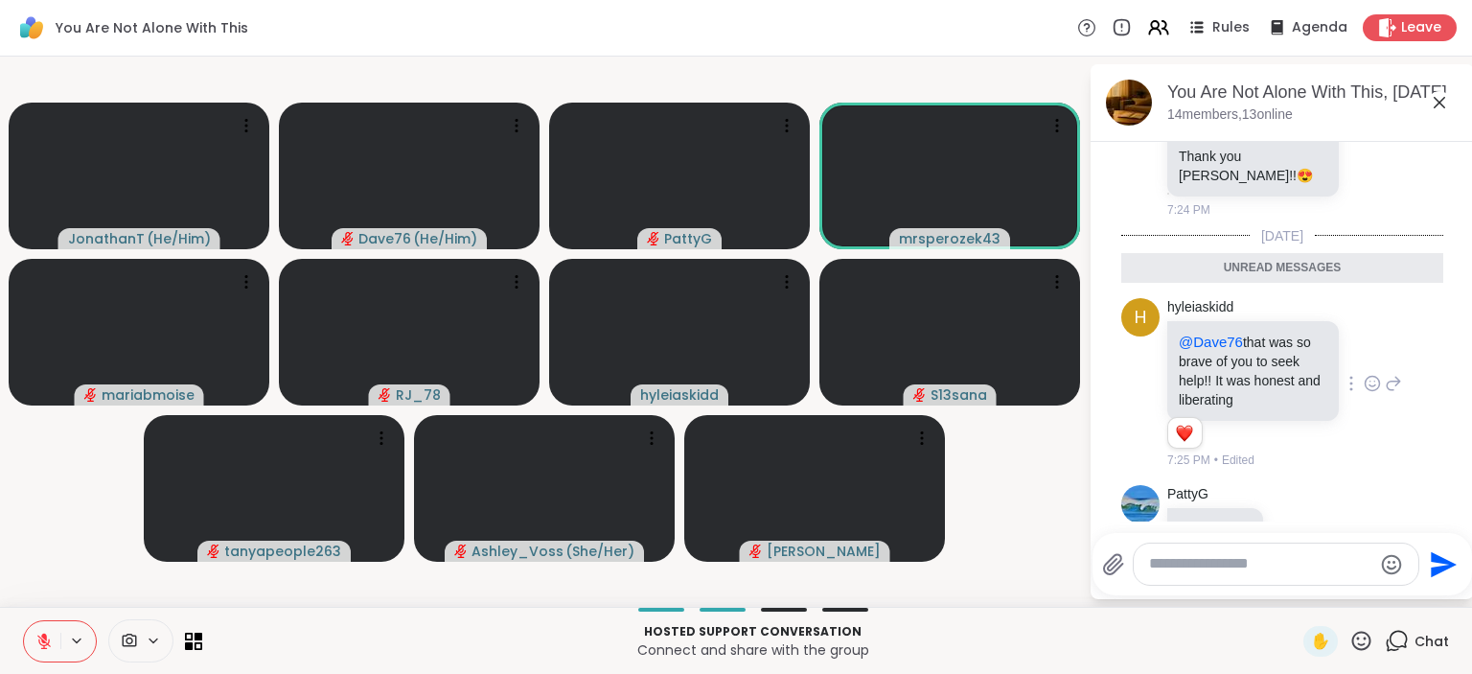
click at [1357, 642] on icon at bounding box center [1361, 641] width 24 height 24
click at [1305, 584] on span "❤️" at bounding box center [1304, 590] width 19 height 23
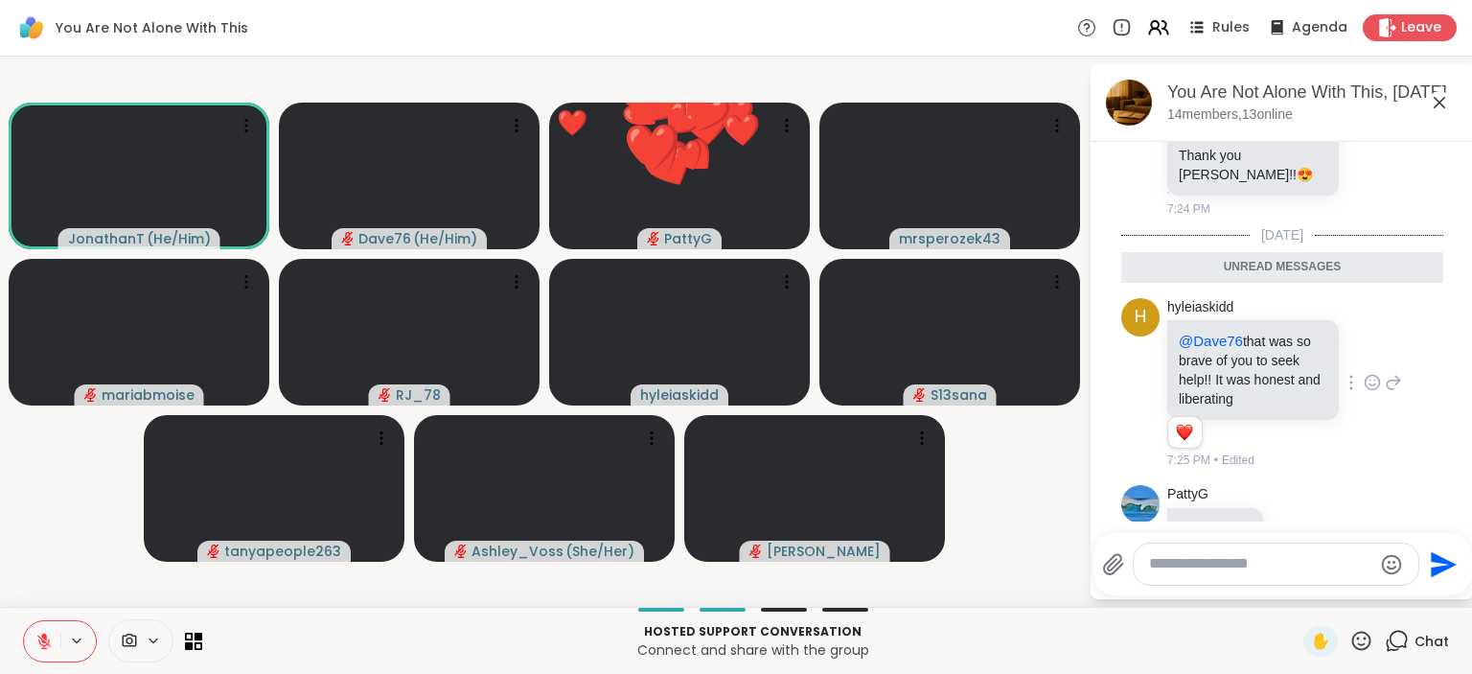
click at [1364, 638] on icon at bounding box center [1361, 641] width 24 height 24
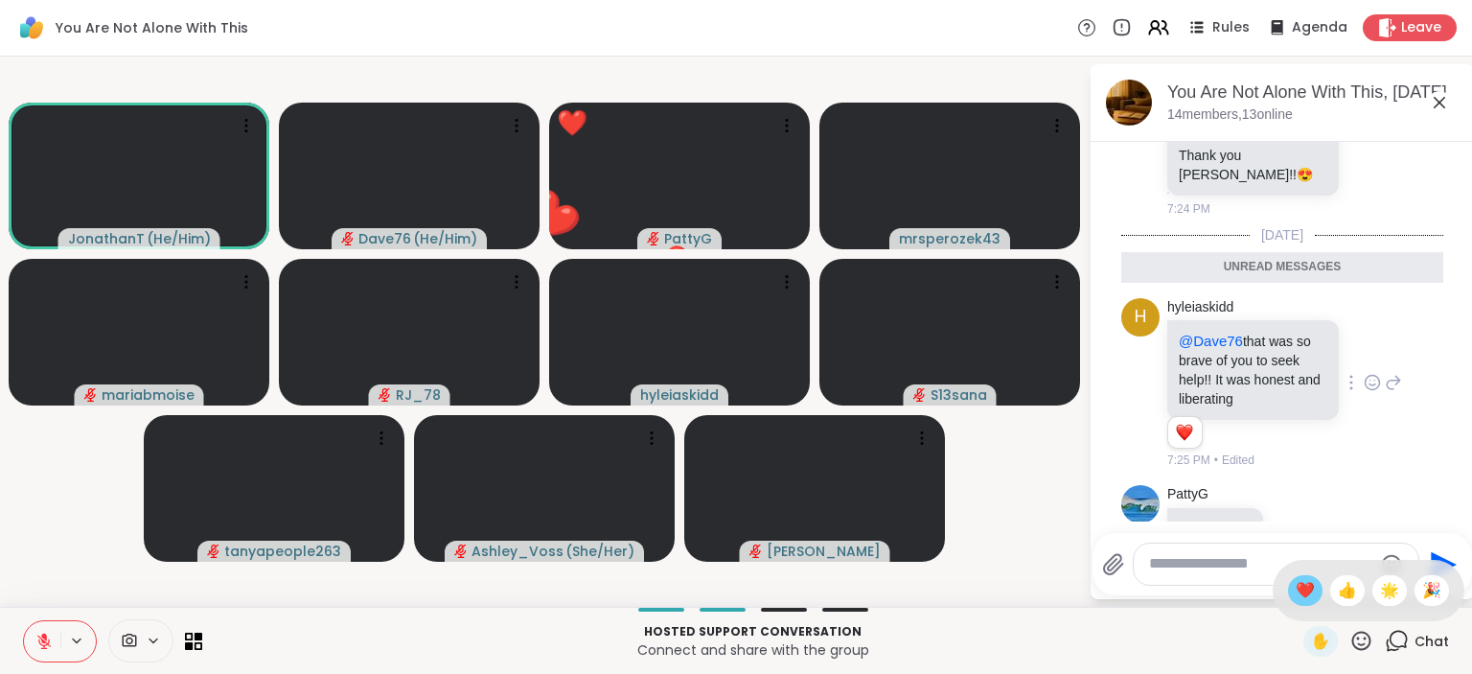
click at [1308, 594] on span "❤️" at bounding box center [1304, 590] width 19 height 23
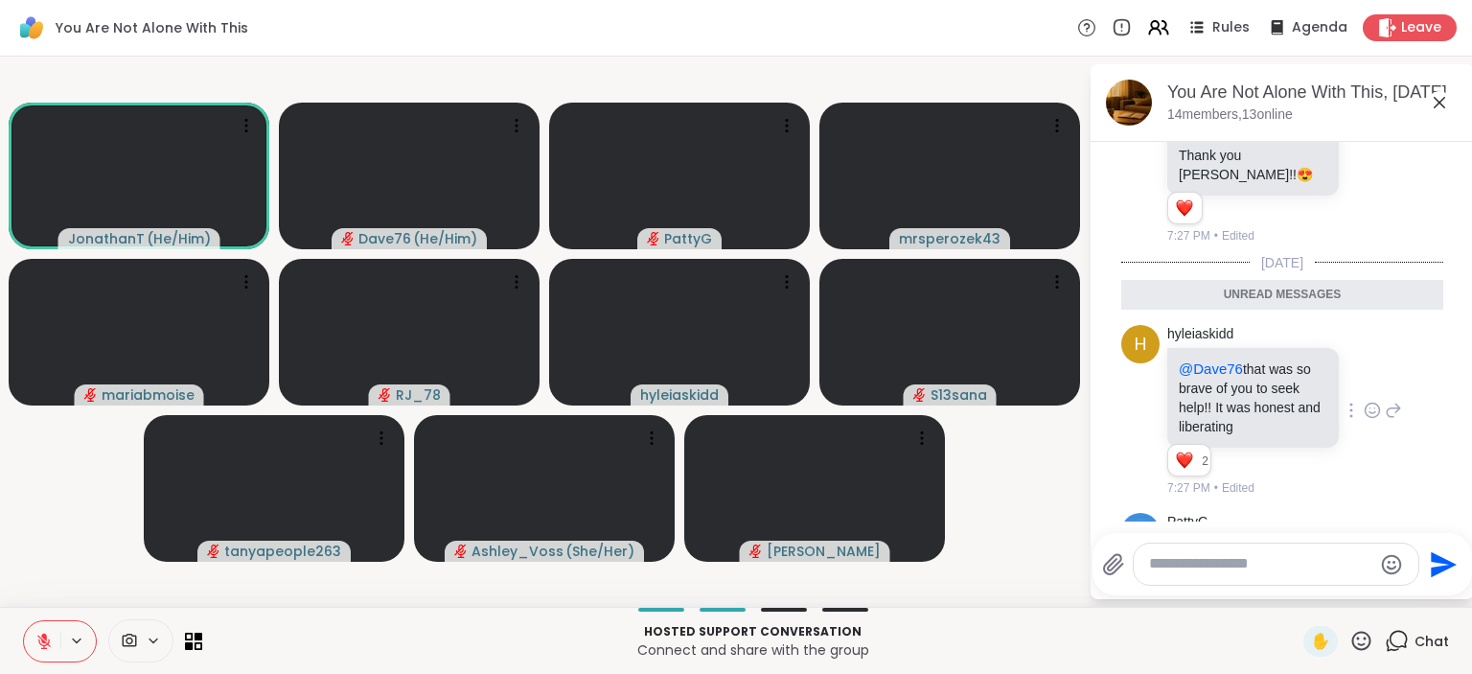
click at [1298, 561] on textarea "Type your message" at bounding box center [1260, 564] width 223 height 20
drag, startPoint x: 1465, startPoint y: 527, endPoint x: 1209, endPoint y: 560, distance: 258.0
click at [1209, 560] on textarea "Type your message" at bounding box center [1260, 564] width 223 height 20
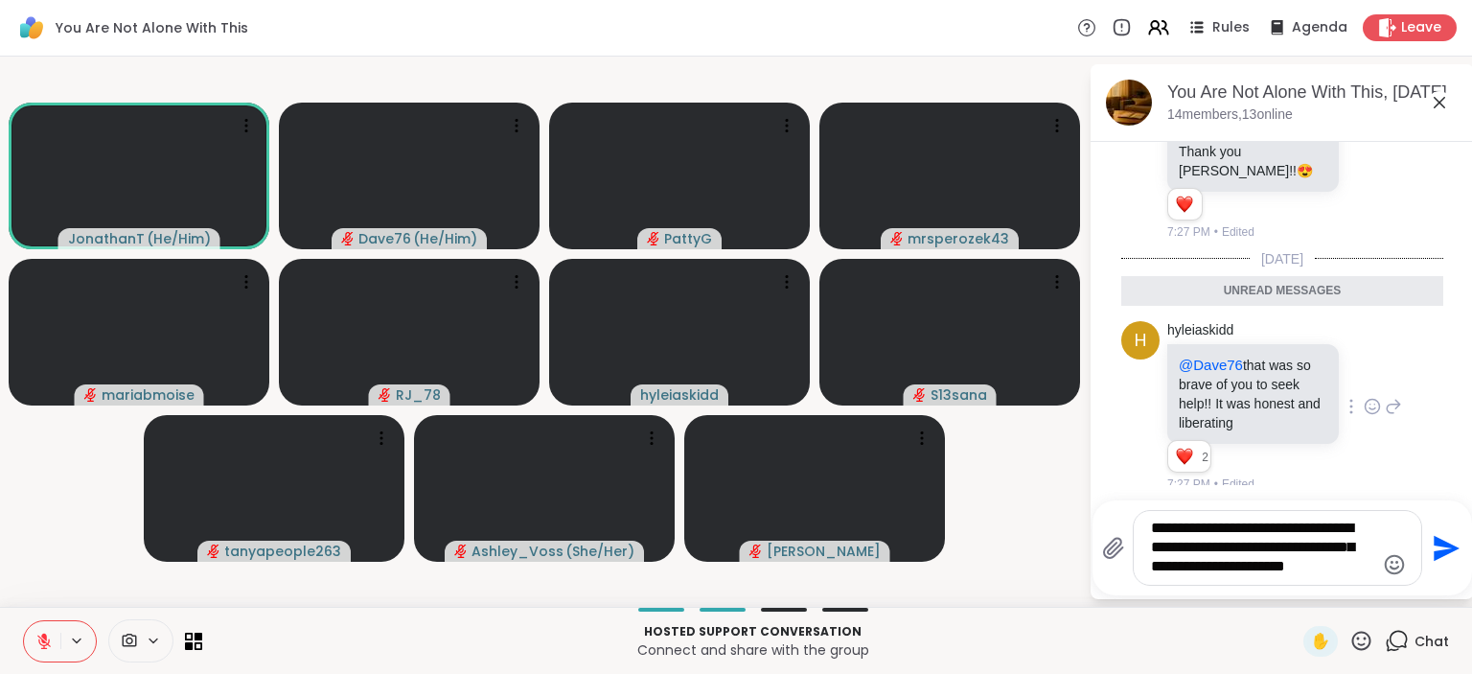
click at [1232, 541] on textarea "**********" at bounding box center [1262, 547] width 223 height 58
click at [1229, 526] on textarea "**********" at bounding box center [1262, 547] width 223 height 58
click at [1232, 526] on textarea "**********" at bounding box center [1262, 547] width 223 height 58
type textarea "**********"
click at [1452, 548] on icon "Send" at bounding box center [1446, 548] width 26 height 26
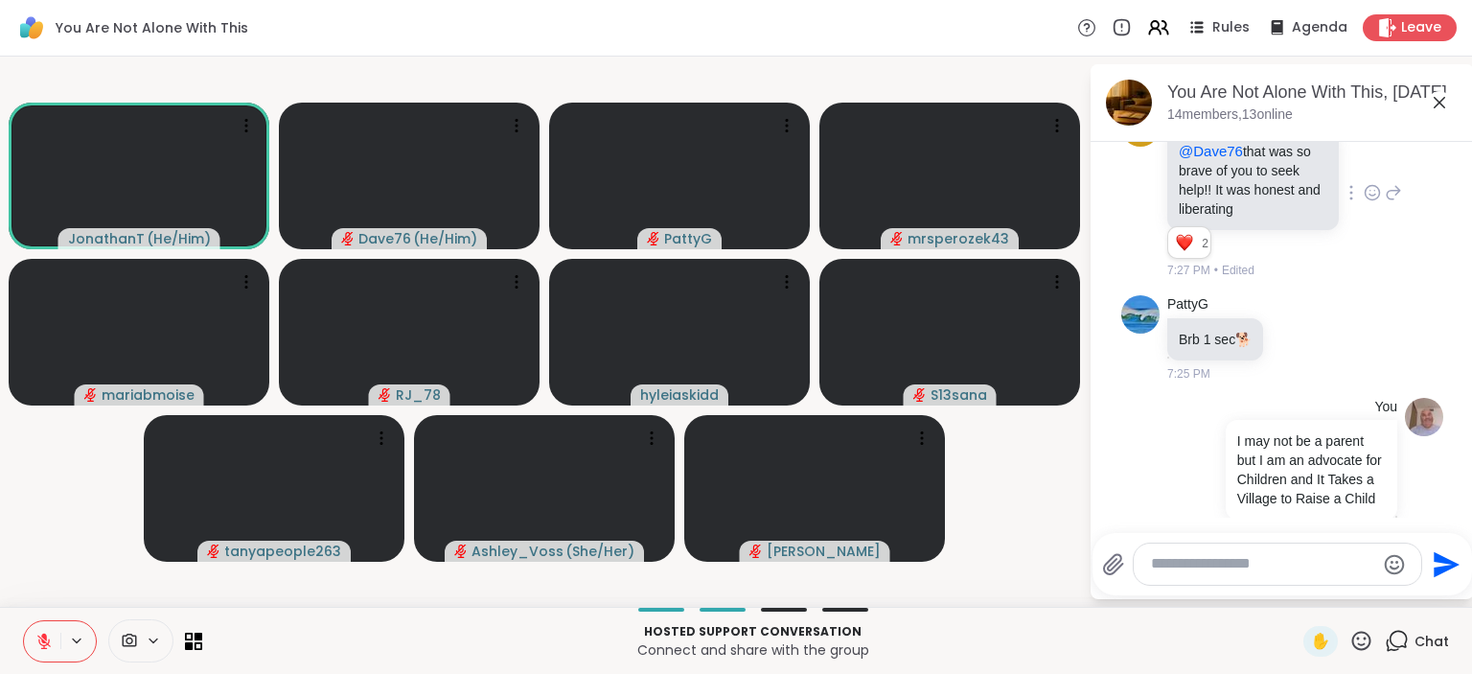
scroll to position [6108, 0]
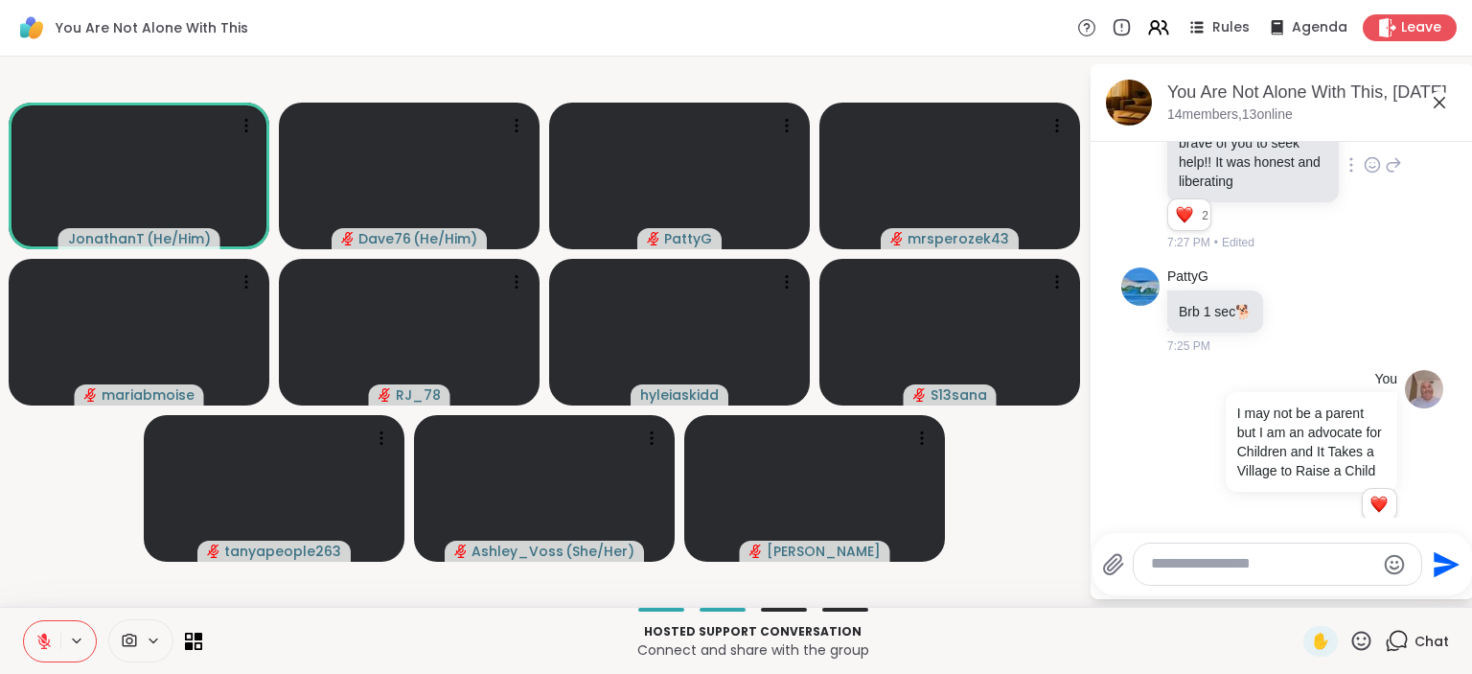
click at [1375, 641] on div "✋ Chat" at bounding box center [1376, 641] width 146 height 31
click at [1355, 646] on icon at bounding box center [1361, 639] width 19 height 19
click at [1308, 595] on span "❤️" at bounding box center [1304, 590] width 19 height 23
click at [1359, 642] on icon at bounding box center [1361, 641] width 24 height 24
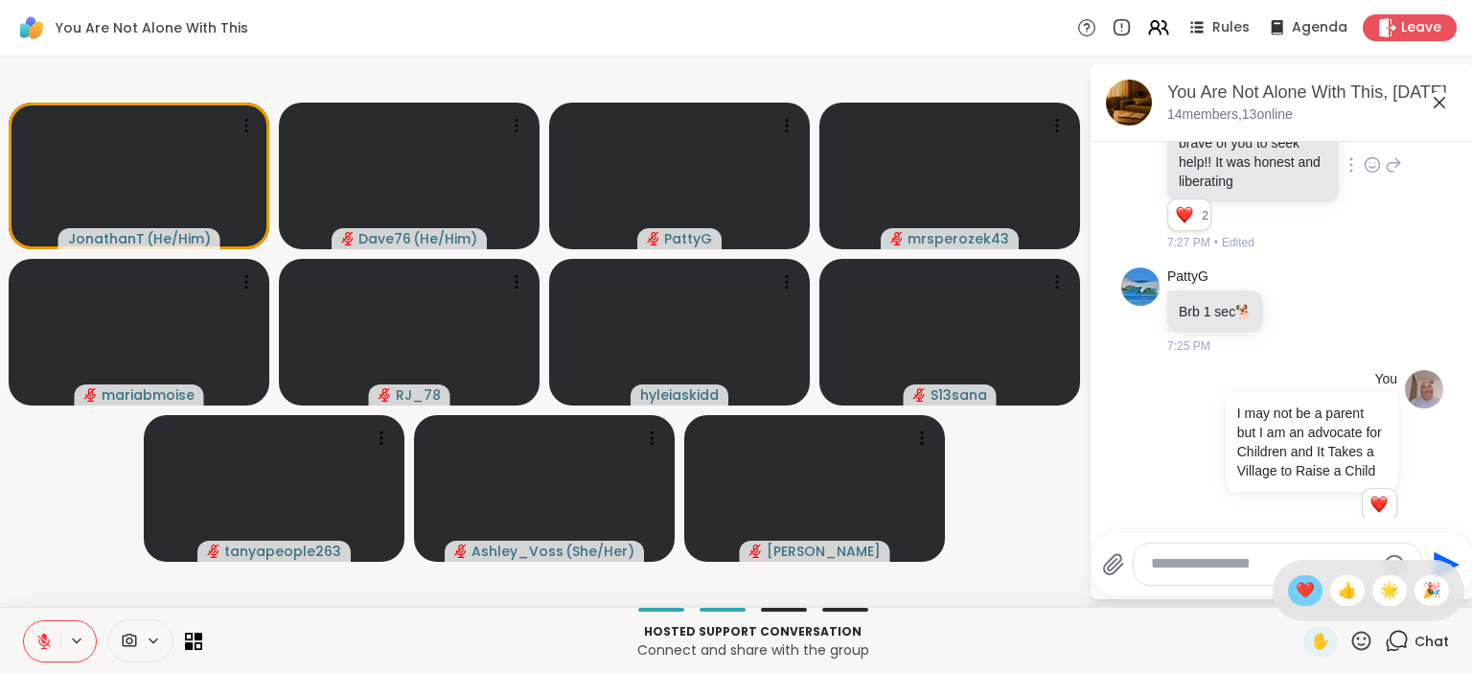
click at [1297, 603] on div "❤️" at bounding box center [1305, 590] width 34 height 31
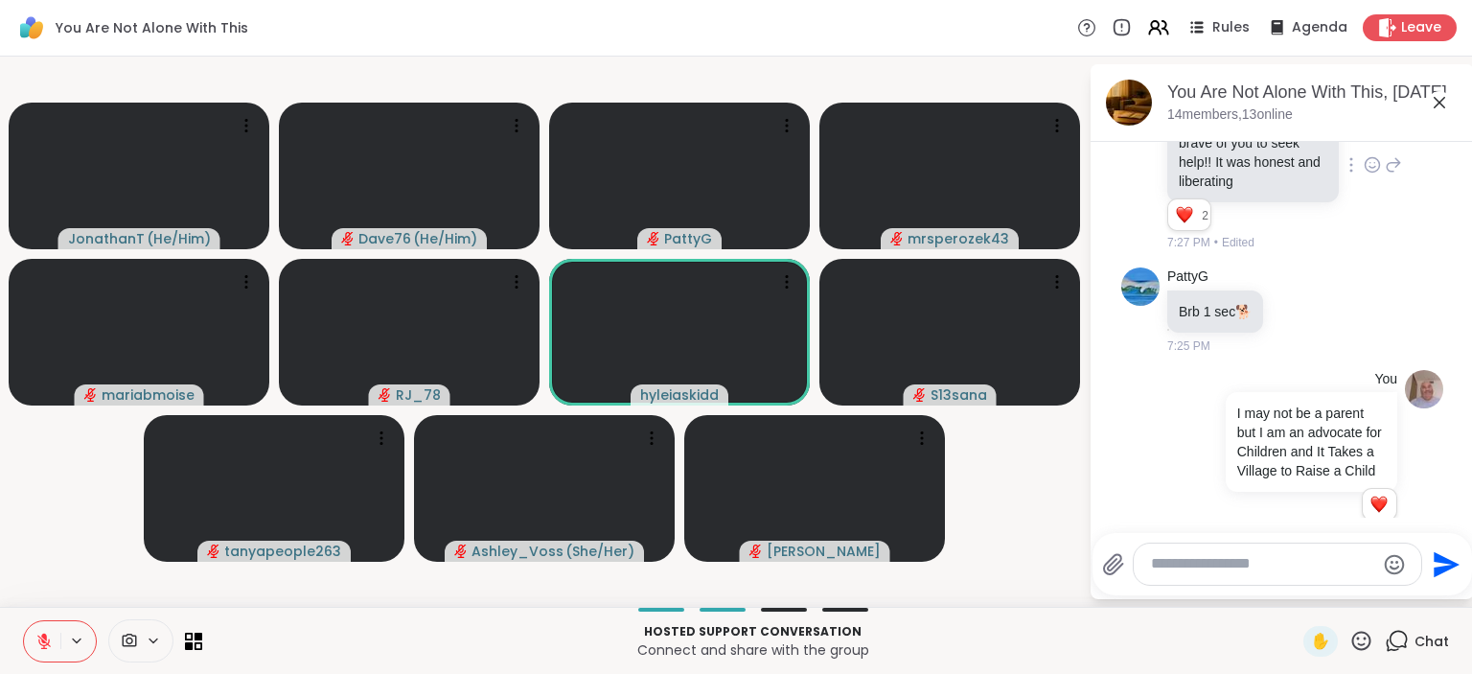
click at [1221, 562] on textarea "Type your message" at bounding box center [1262, 564] width 223 height 20
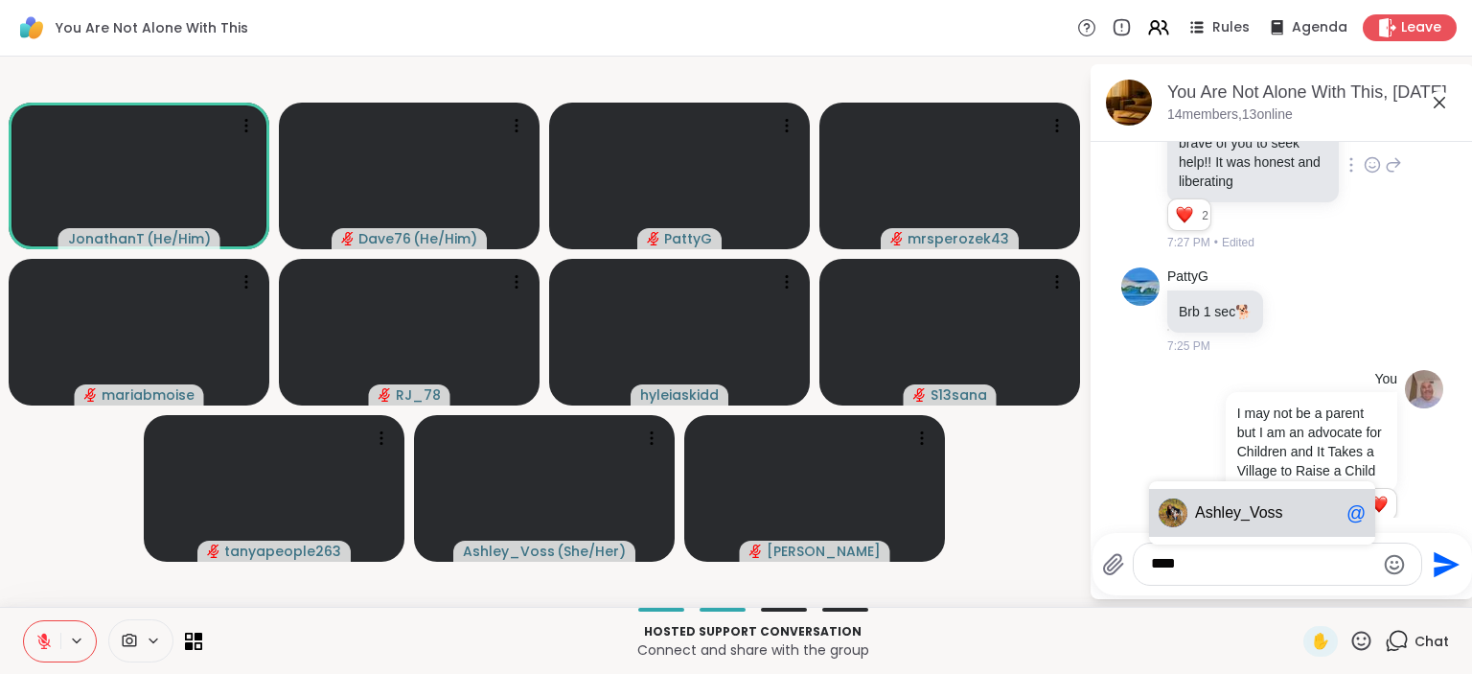
click at [1262, 510] on span "ley_Voss" at bounding box center [1252, 512] width 61 height 19
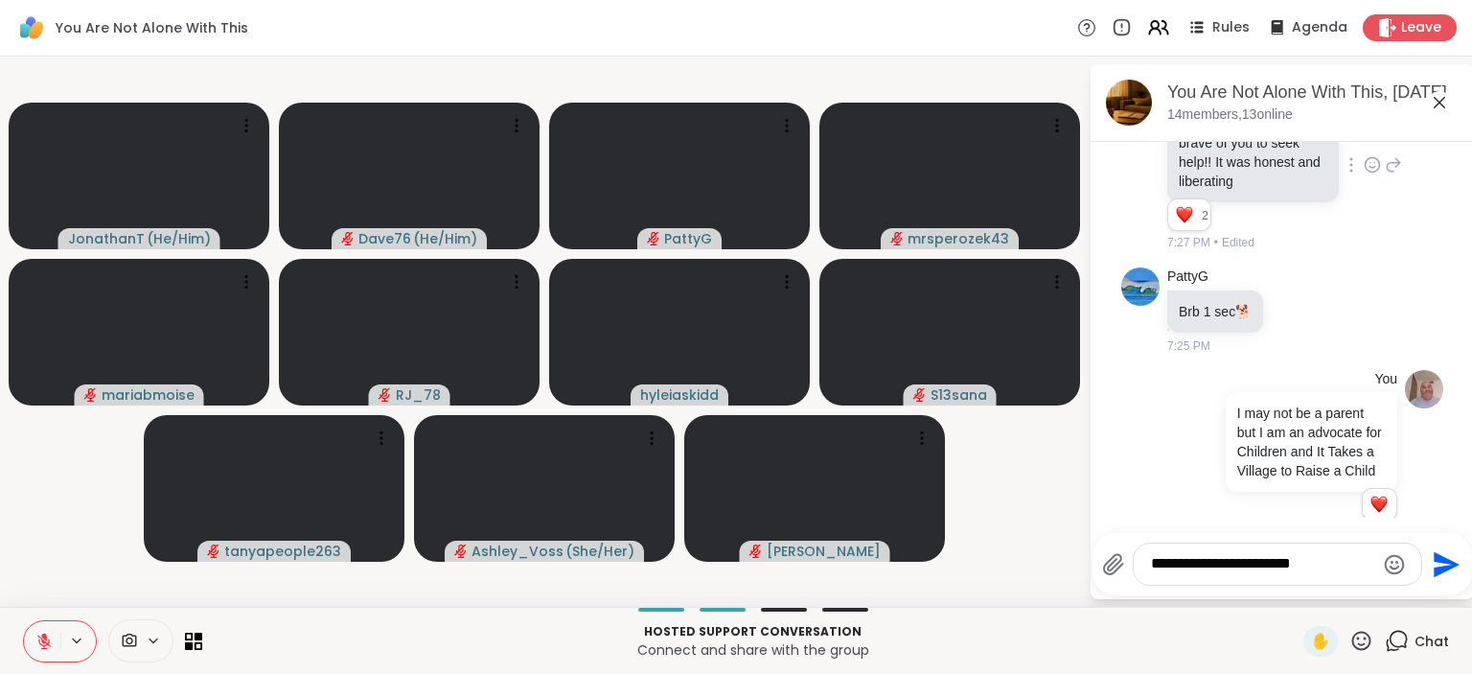
type textarea "**********"
click at [1438, 568] on icon "Send" at bounding box center [1446, 564] width 26 height 26
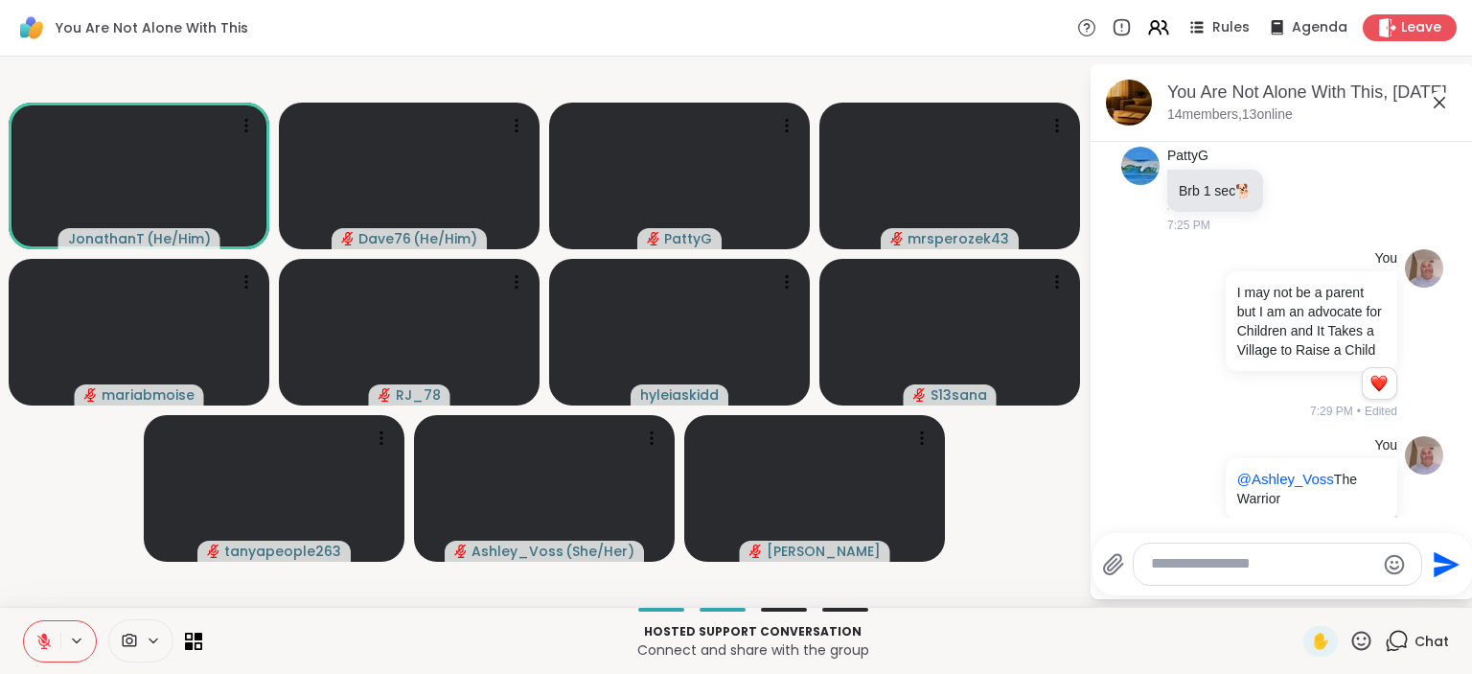
scroll to position [6331, 0]
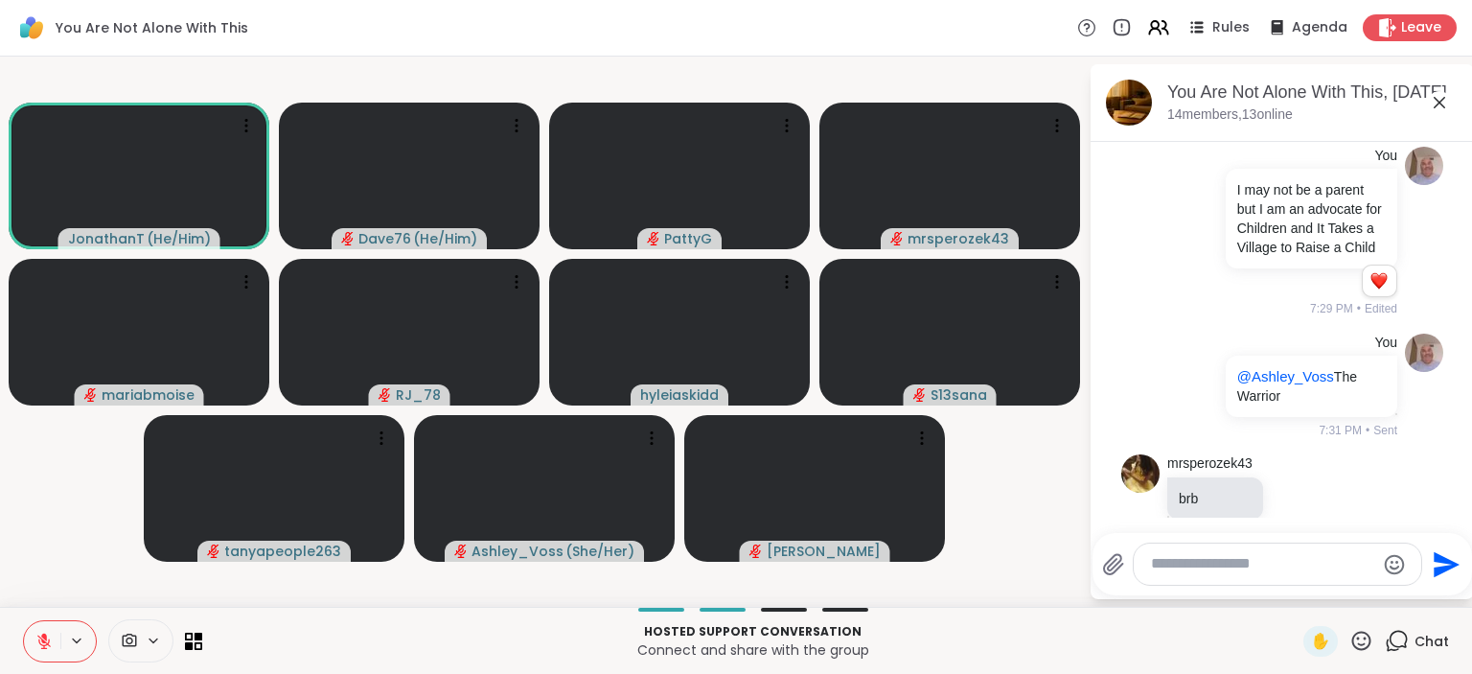
click at [1278, 565] on textarea "Type your message" at bounding box center [1262, 564] width 223 height 20
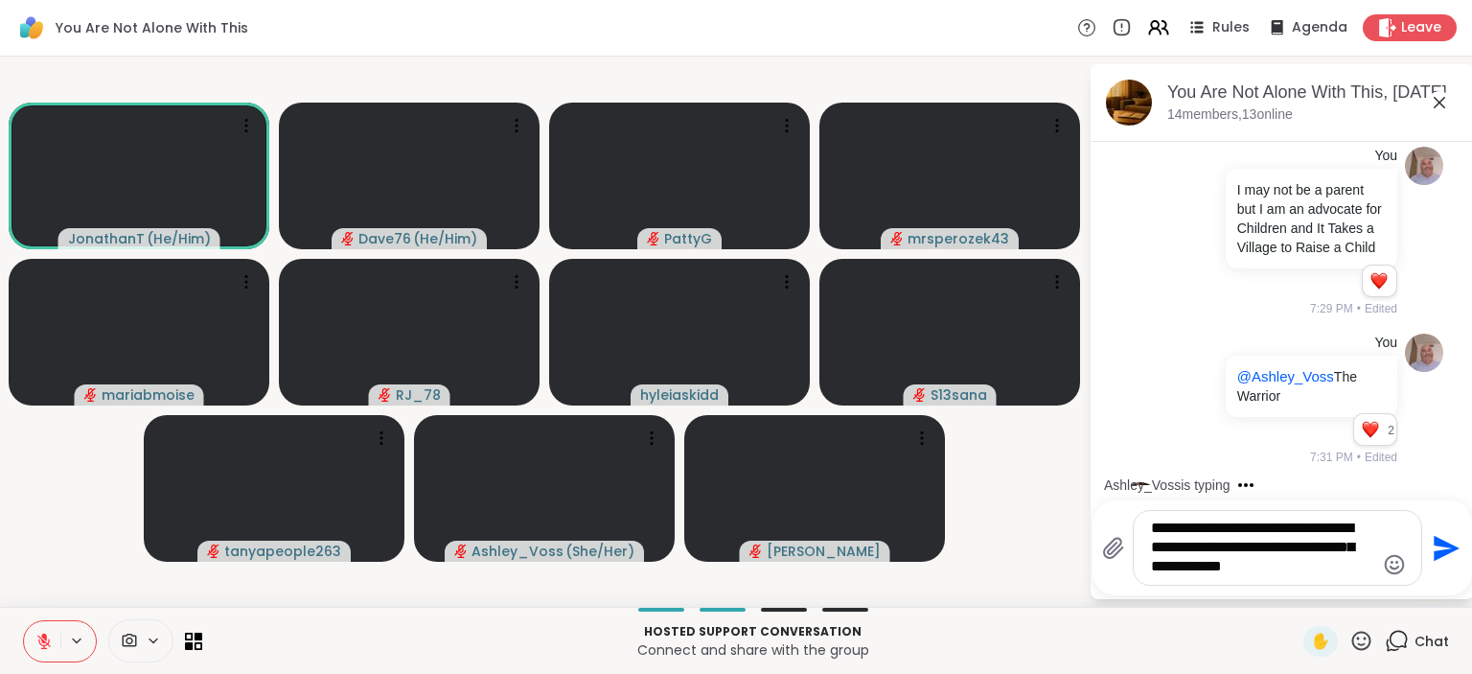
click at [1173, 527] on textarea "**********" at bounding box center [1262, 547] width 223 height 58
click at [1178, 527] on textarea "**********" at bounding box center [1262, 547] width 223 height 58
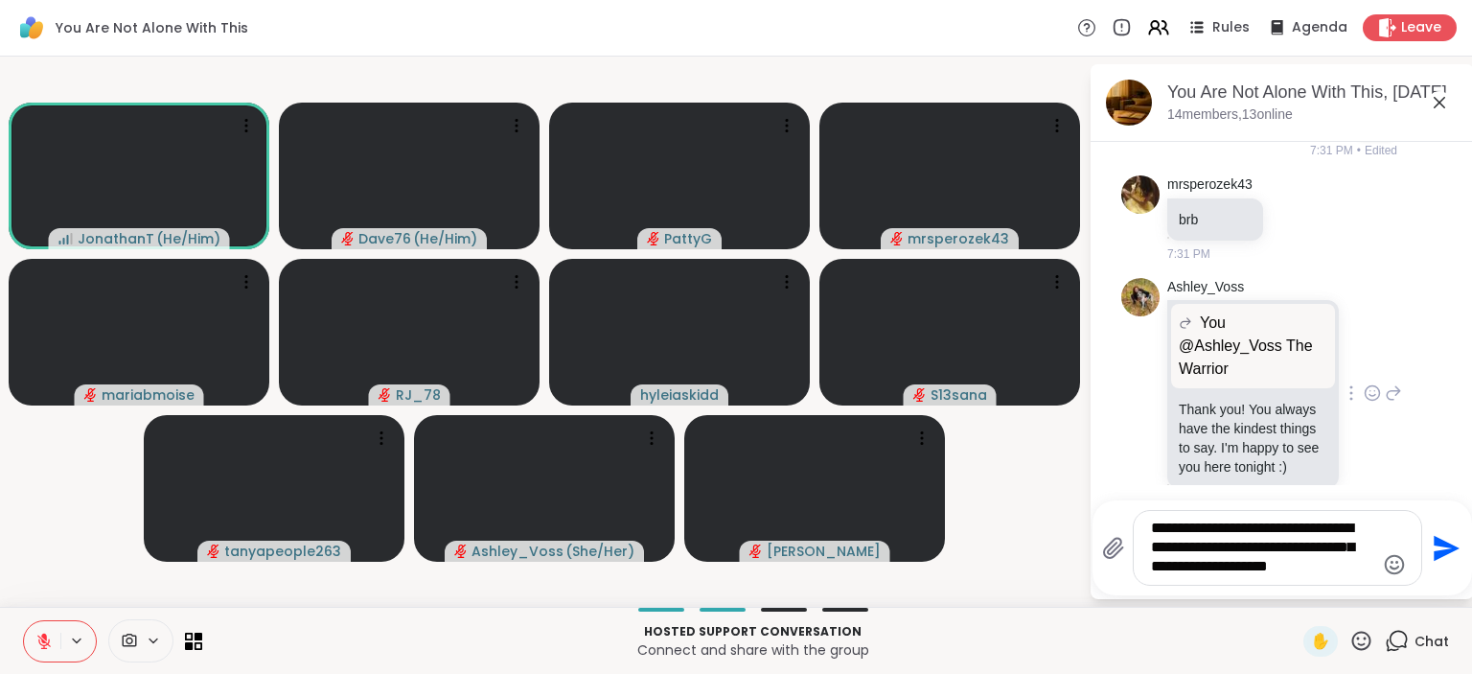
click at [1372, 383] on icon at bounding box center [1371, 392] width 17 height 19
click at [1231, 343] on button "Select Reaction: Heart" at bounding box center [1219, 362] width 38 height 38
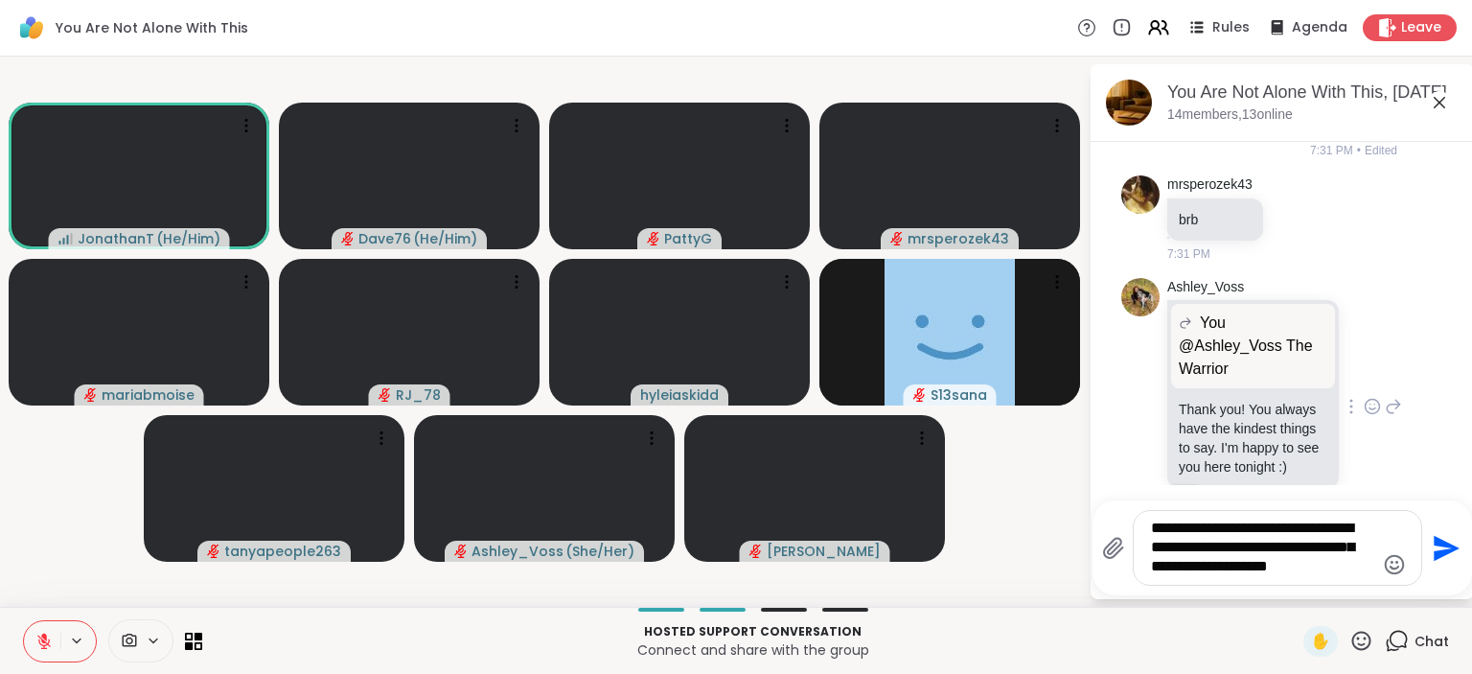
scroll to position [6665, 0]
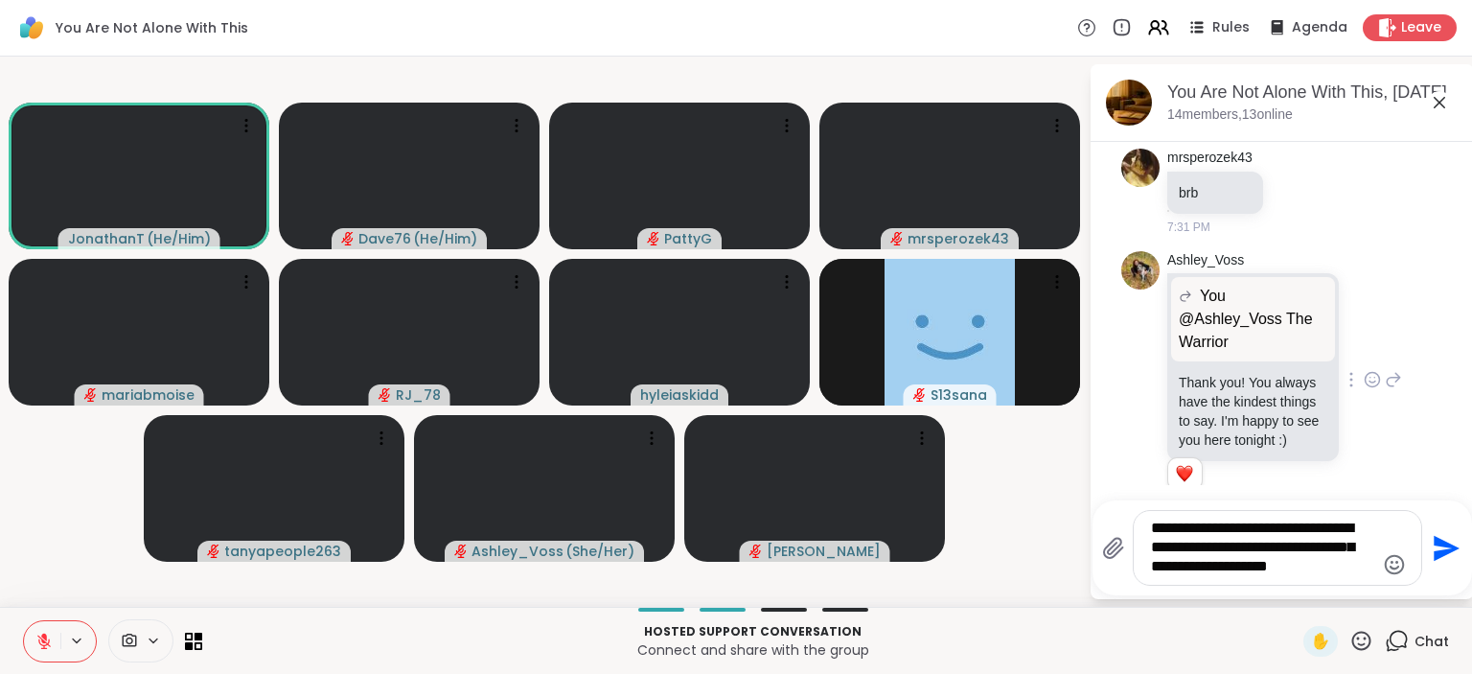
click at [1328, 575] on textarea "**********" at bounding box center [1262, 547] width 223 height 58
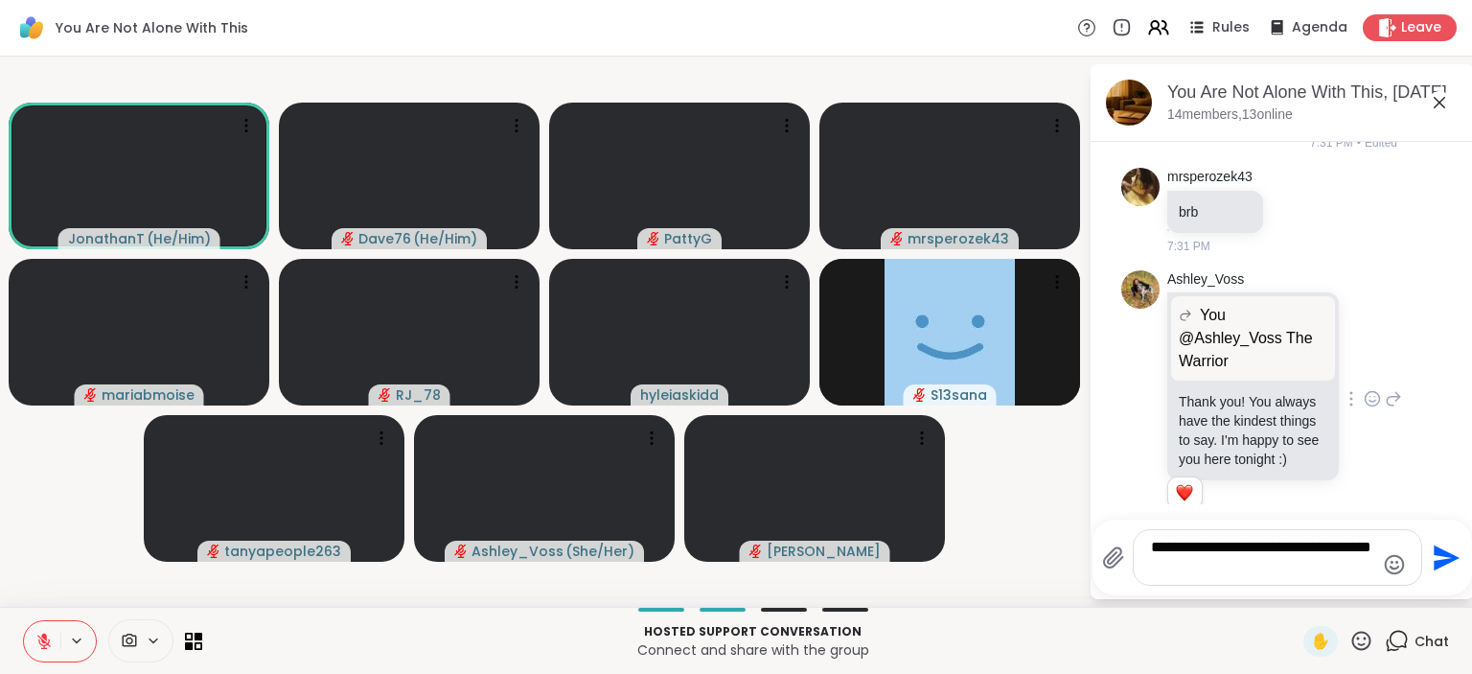
scroll to position [6633, 0]
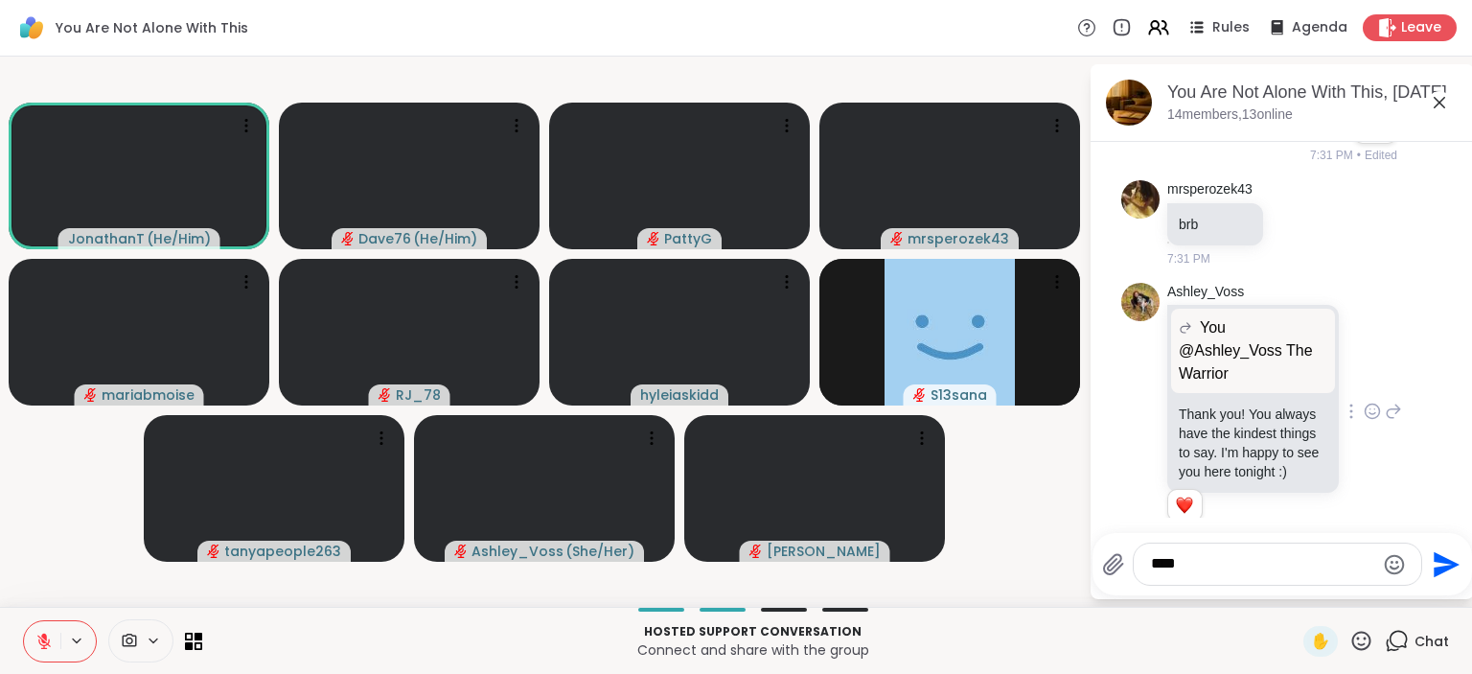
type textarea "*"
click at [1393, 400] on icon at bounding box center [1392, 411] width 17 height 23
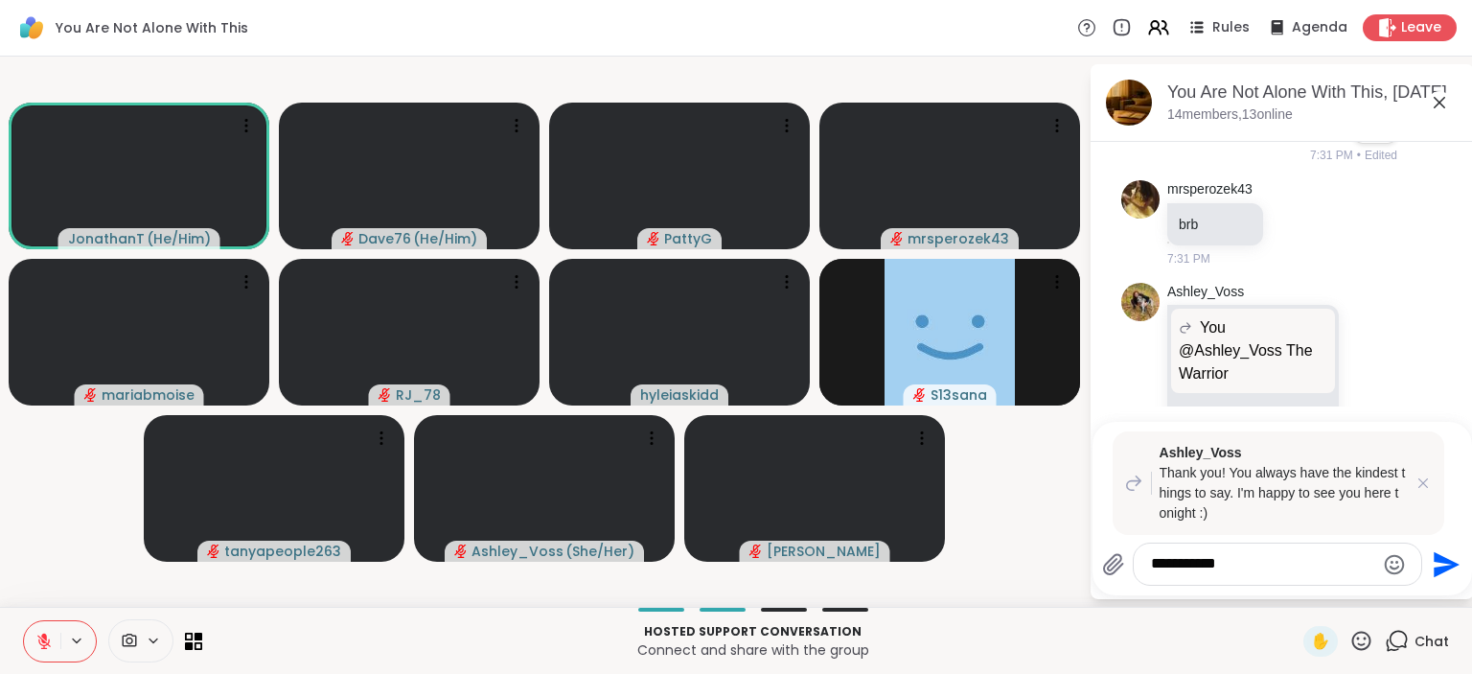
type textarea "*********"
click at [1443, 569] on icon "Send" at bounding box center [1446, 564] width 26 height 26
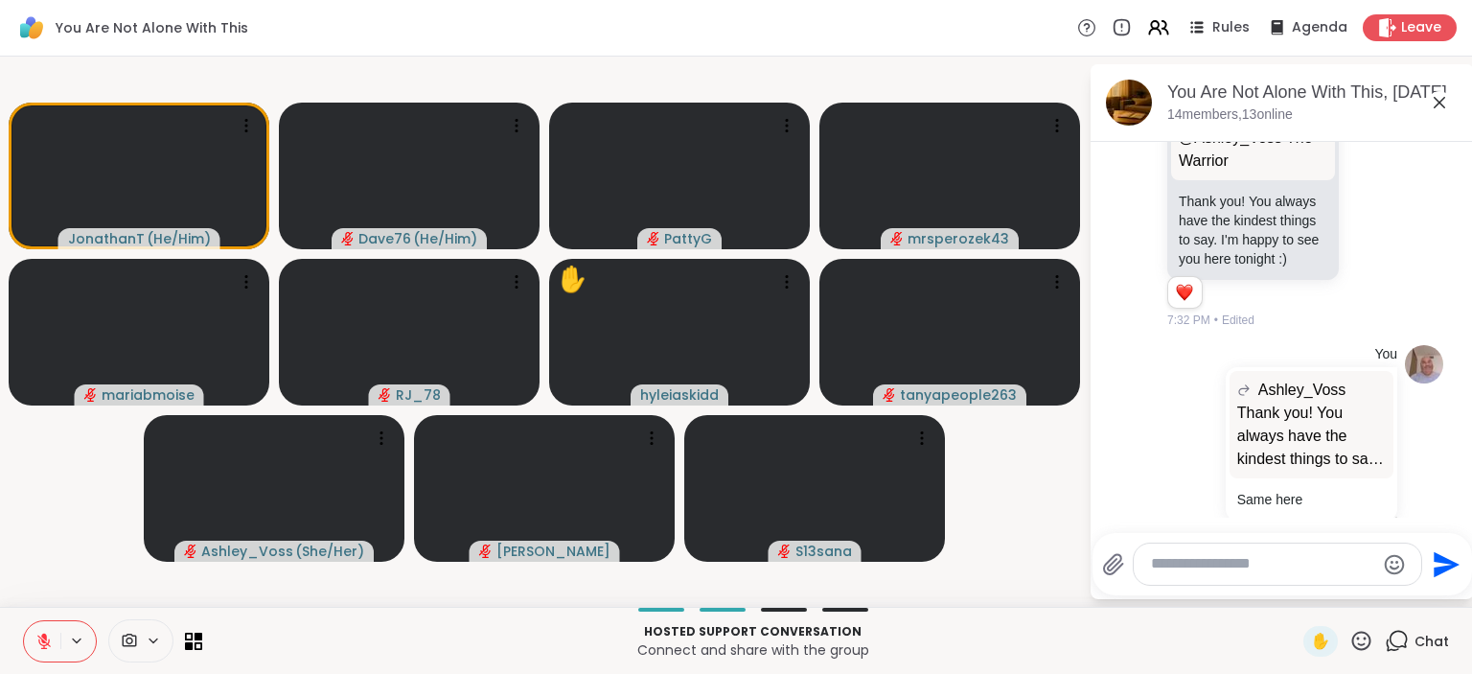
click at [1364, 639] on icon at bounding box center [1361, 641] width 24 height 24
click at [1310, 599] on div "❤️" at bounding box center [1305, 590] width 34 height 31
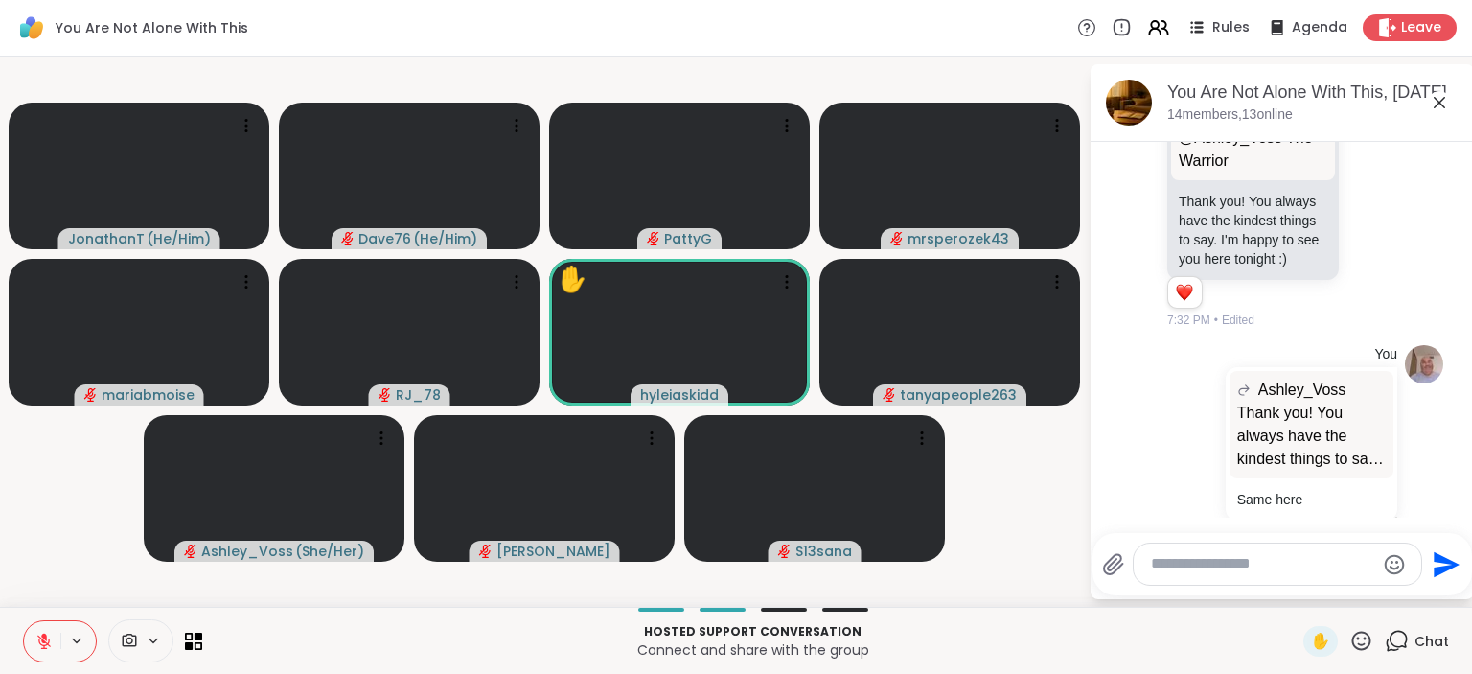
click at [1366, 642] on icon at bounding box center [1361, 641] width 24 height 24
click at [1296, 597] on span "❤️" at bounding box center [1304, 590] width 19 height 23
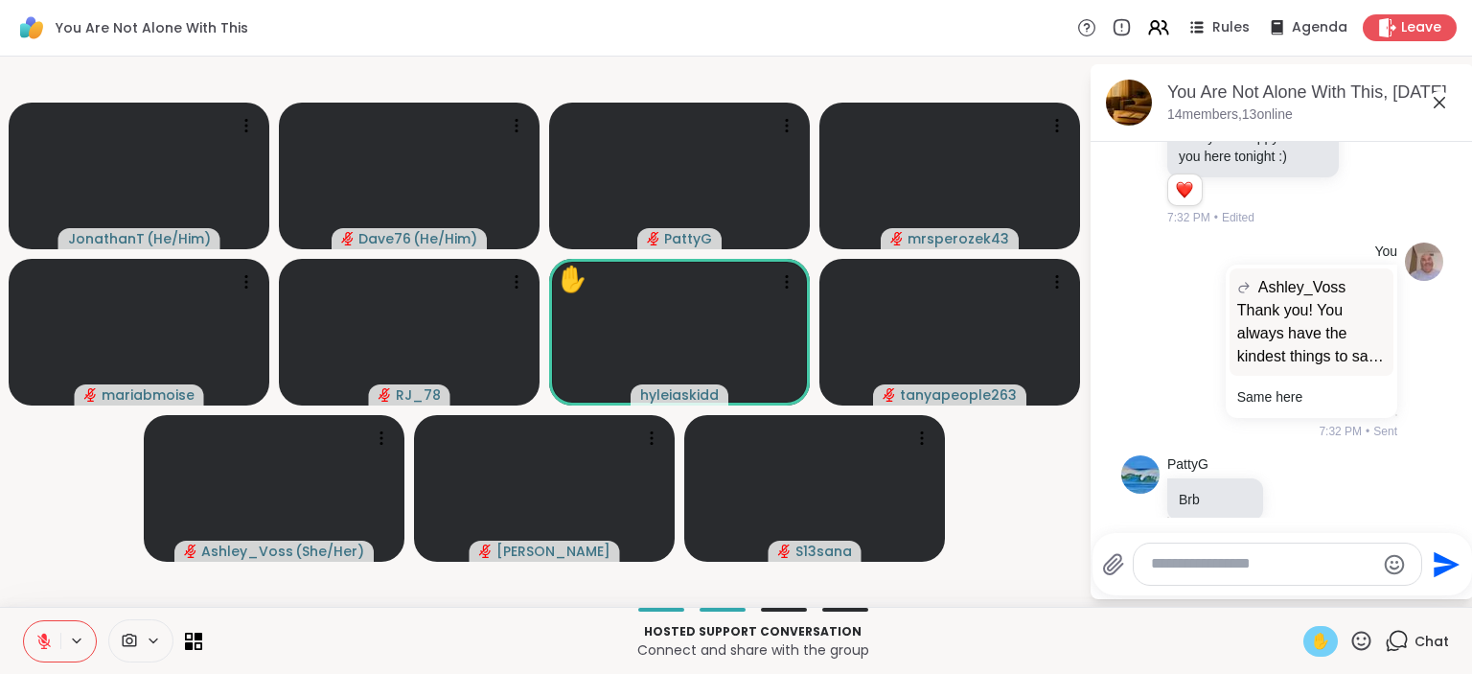
click at [1321, 643] on span "✋" at bounding box center [1320, 640] width 19 height 23
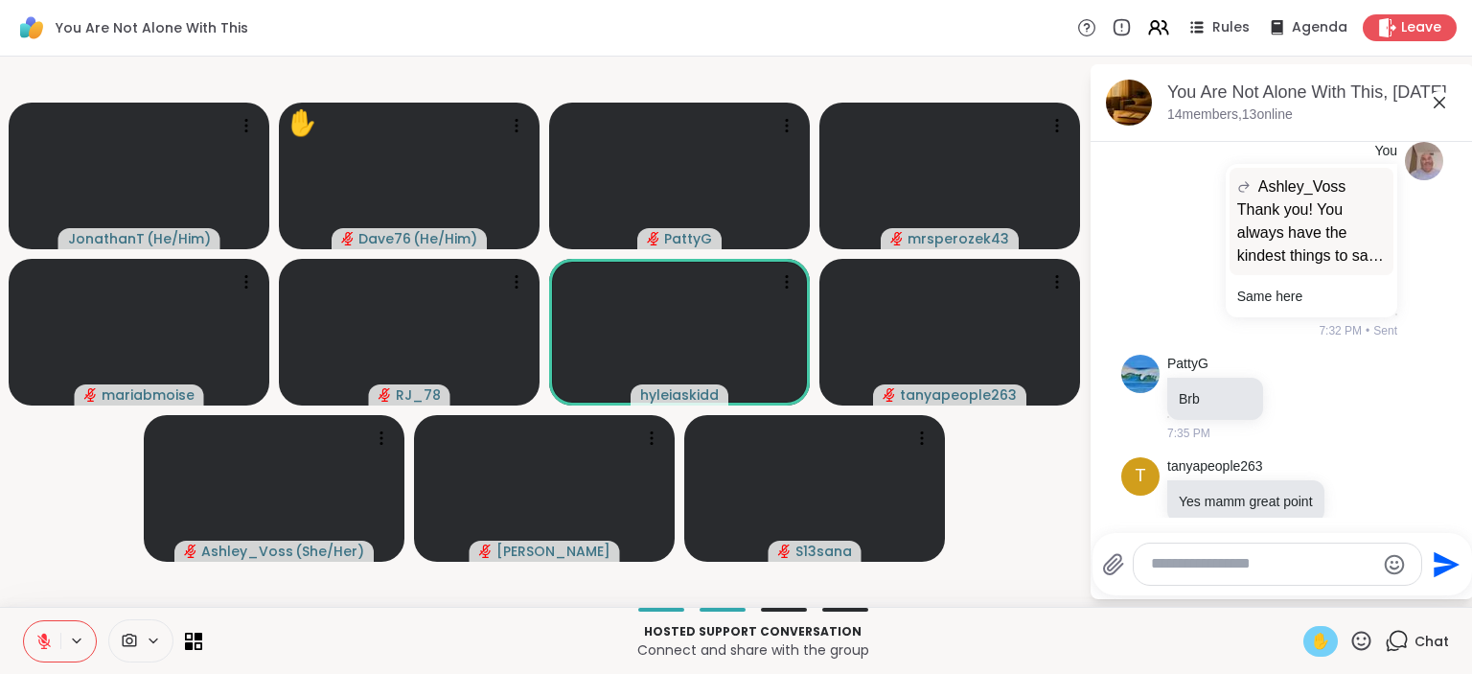
click at [1366, 643] on icon at bounding box center [1361, 641] width 24 height 24
click at [1301, 596] on span "❤️" at bounding box center [1304, 590] width 19 height 23
click at [1360, 646] on icon at bounding box center [1361, 639] width 19 height 19
click at [1295, 596] on span "❤️" at bounding box center [1304, 590] width 19 height 23
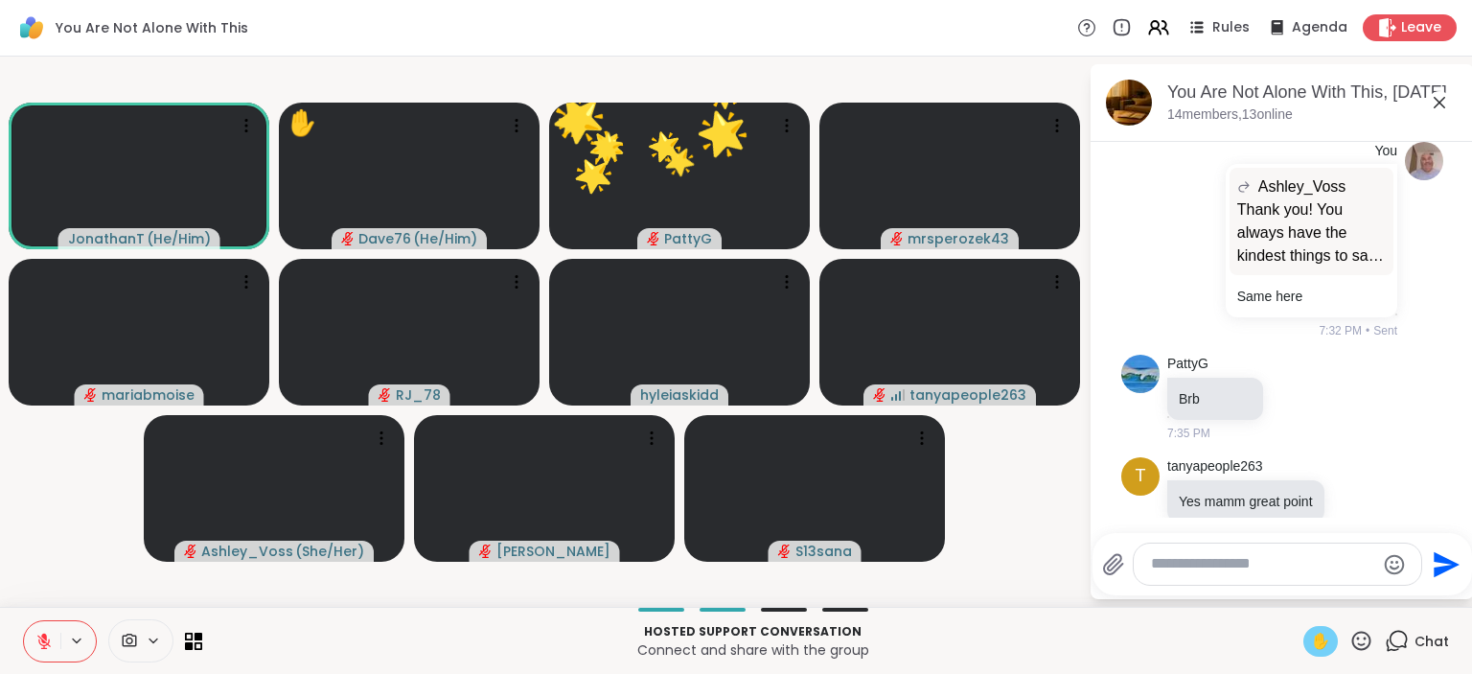
click at [1360, 636] on icon at bounding box center [1361, 641] width 24 height 24
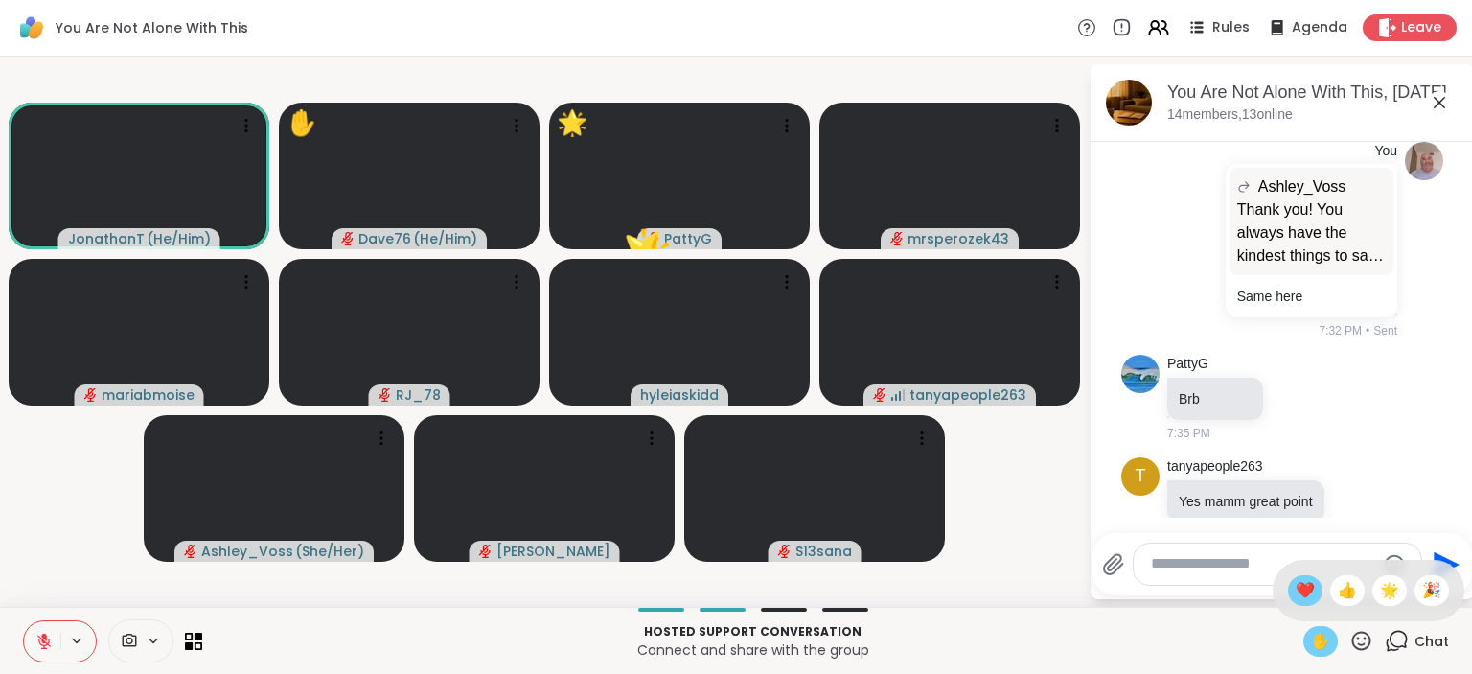
click at [1303, 584] on span "❤️" at bounding box center [1304, 590] width 19 height 23
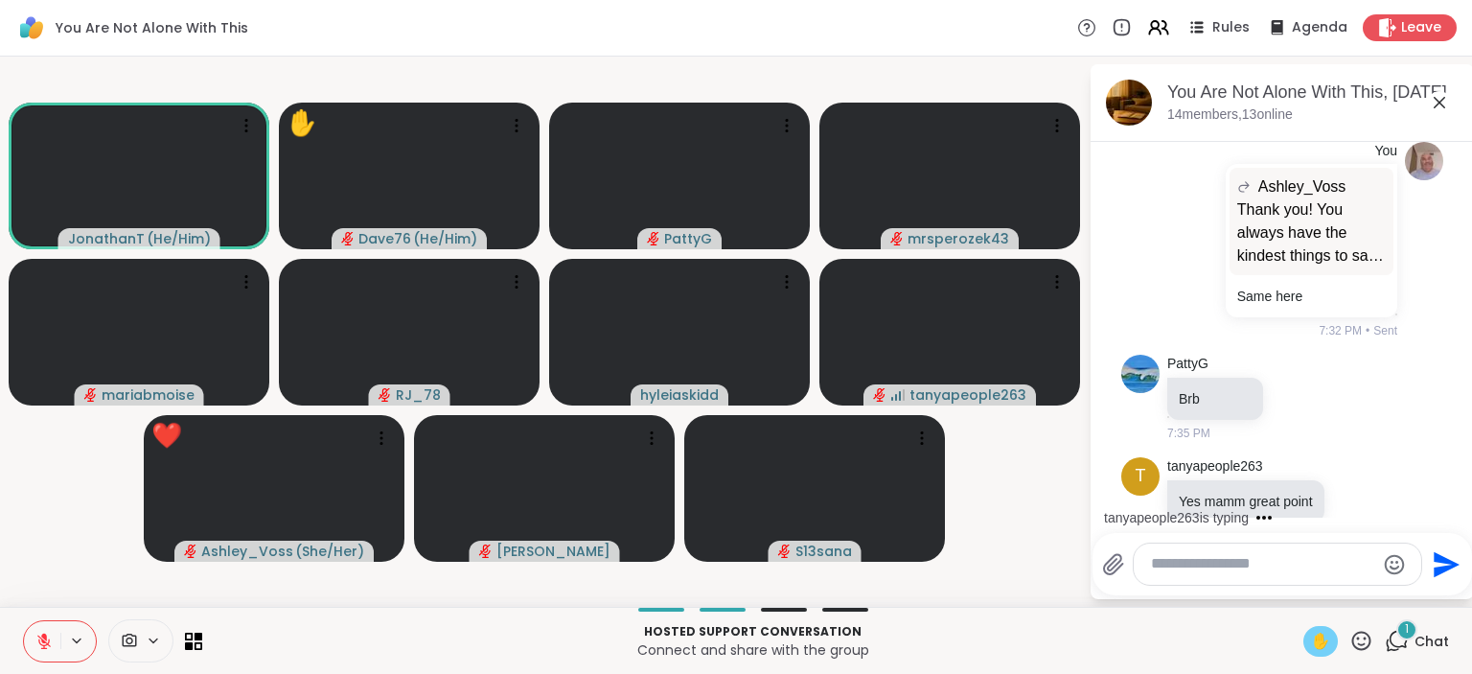
scroll to position [7170, 0]
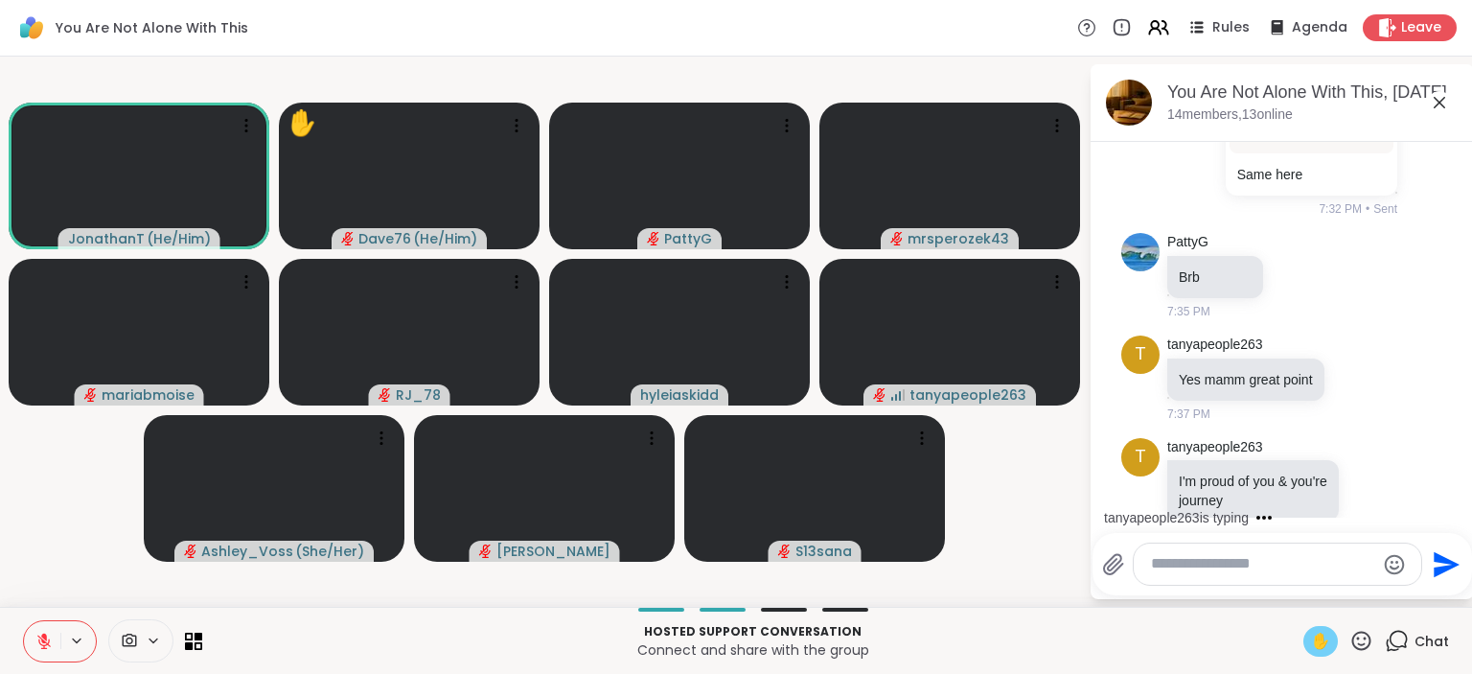
click at [36, 645] on icon at bounding box center [43, 640] width 17 height 17
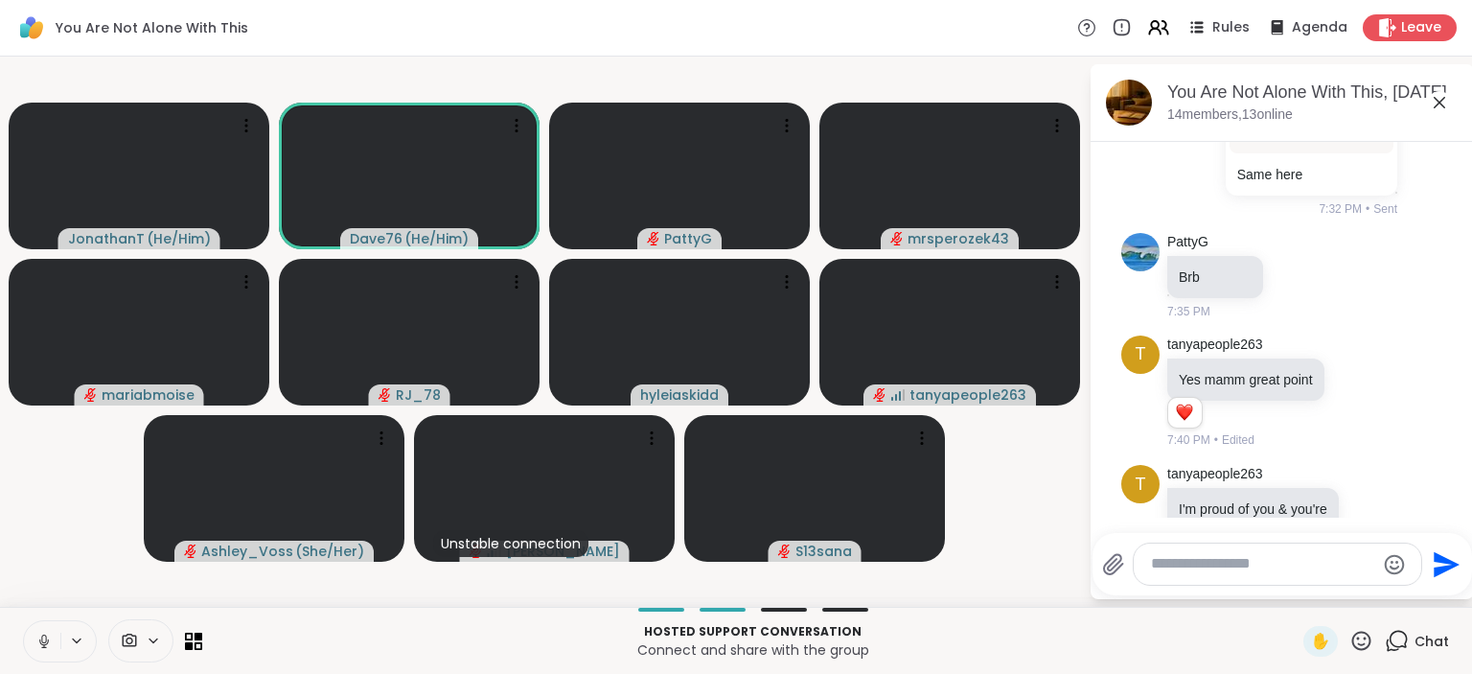
scroll to position [7225, 0]
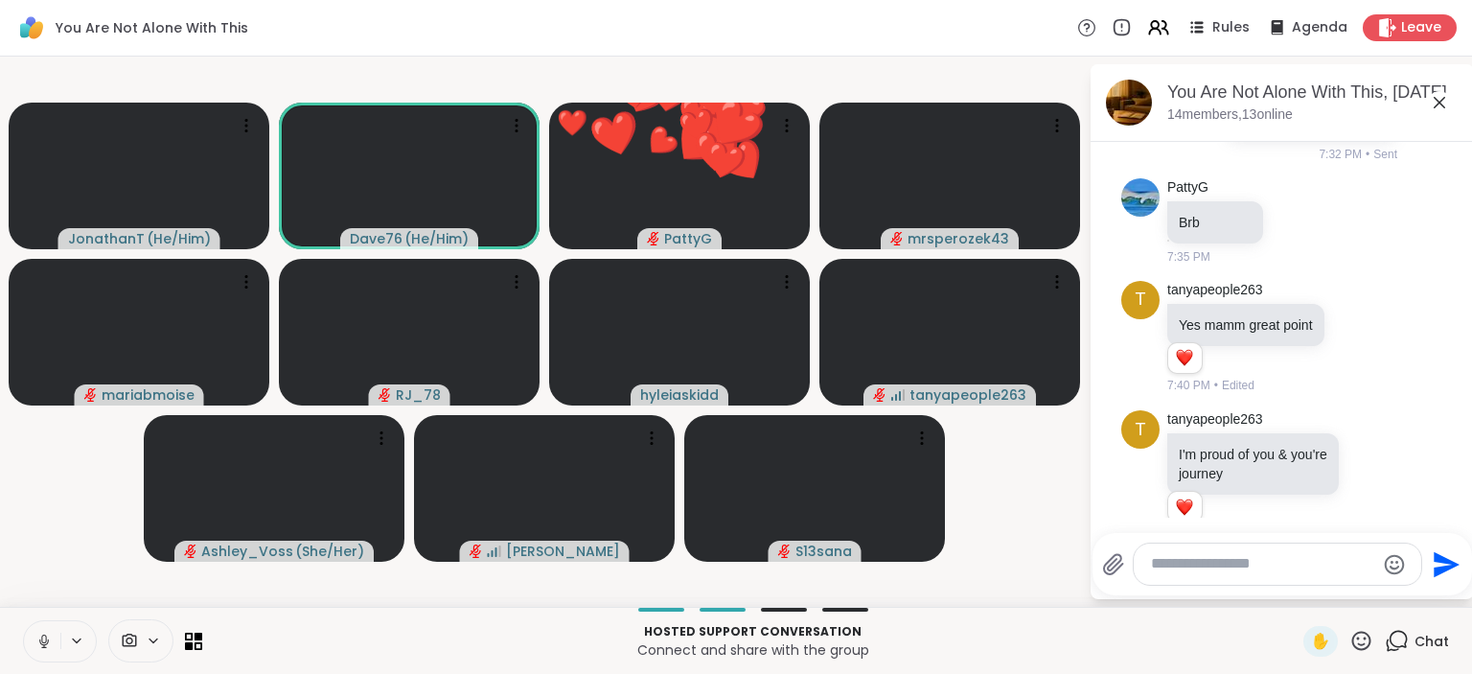
click at [36, 645] on icon at bounding box center [43, 640] width 17 height 17
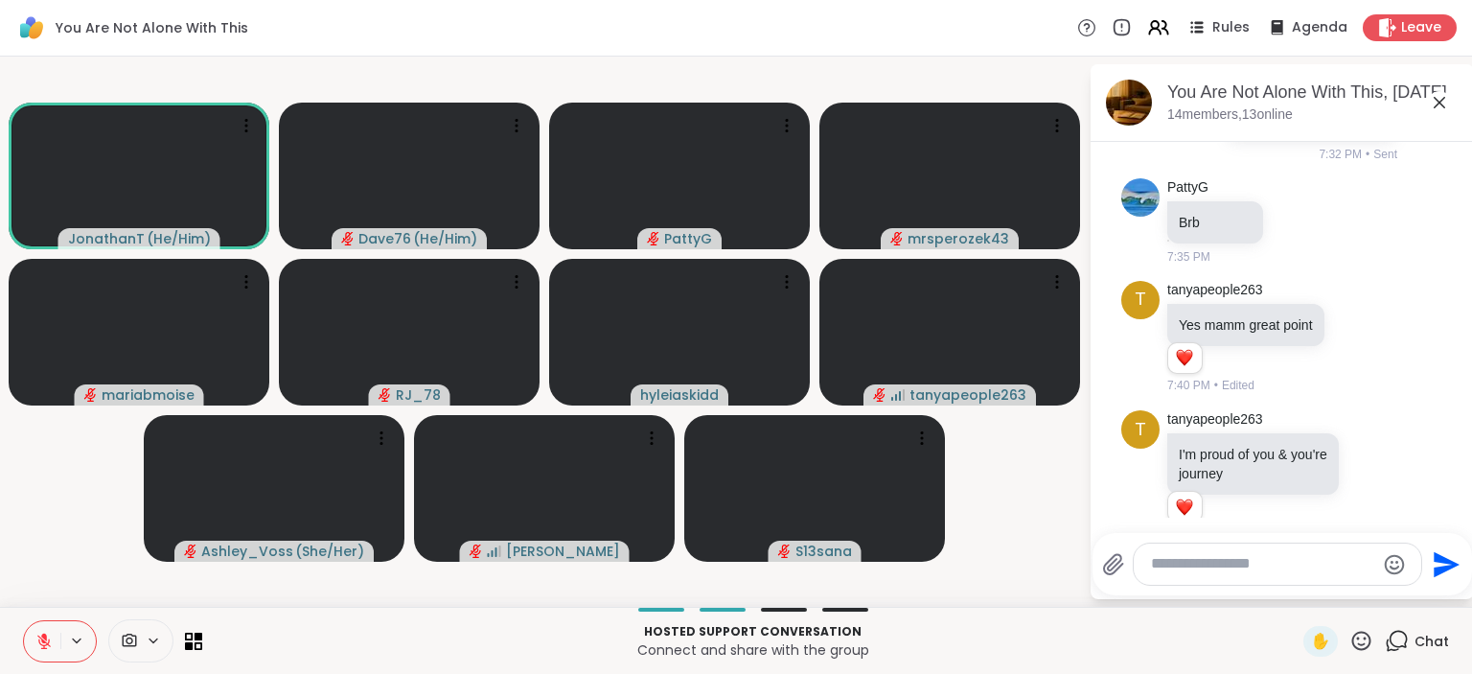
click at [1359, 647] on icon at bounding box center [1361, 641] width 24 height 24
click at [1299, 596] on span "❤️" at bounding box center [1304, 590] width 19 height 23
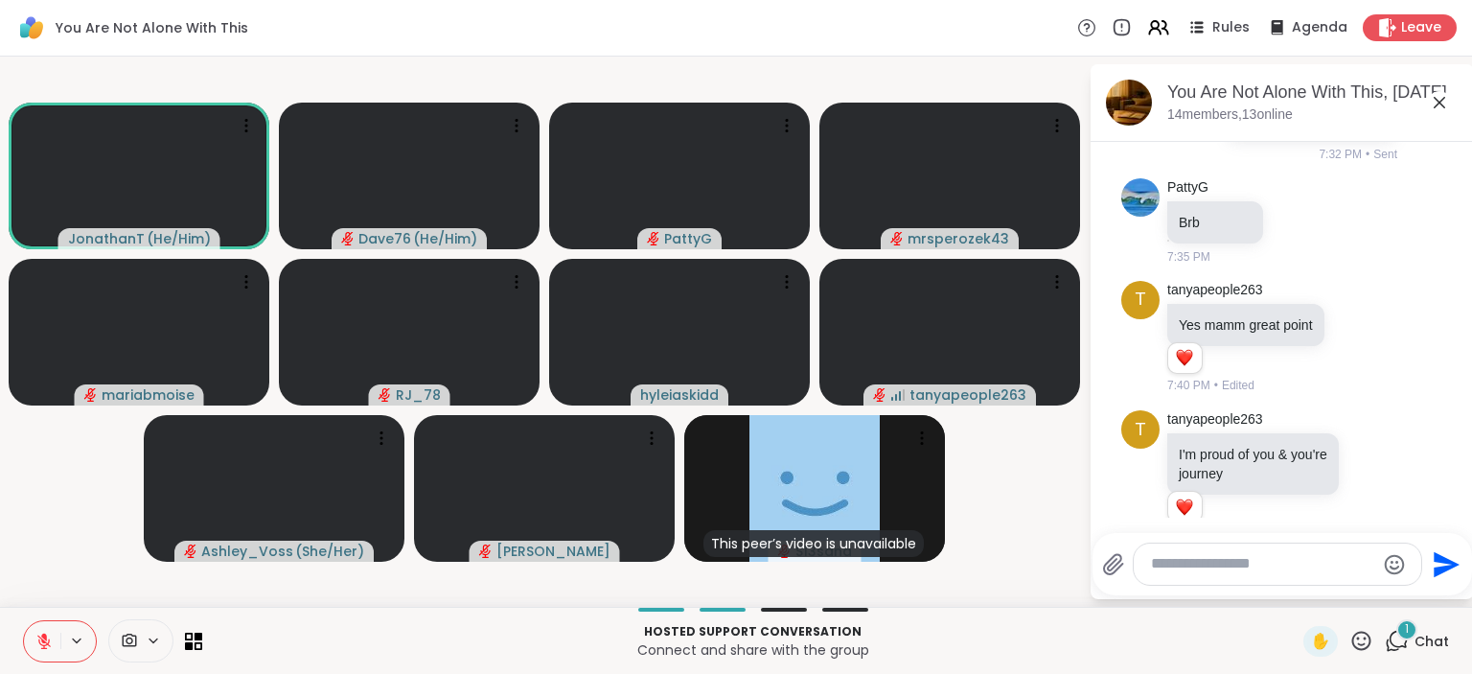
scroll to position [7346, 0]
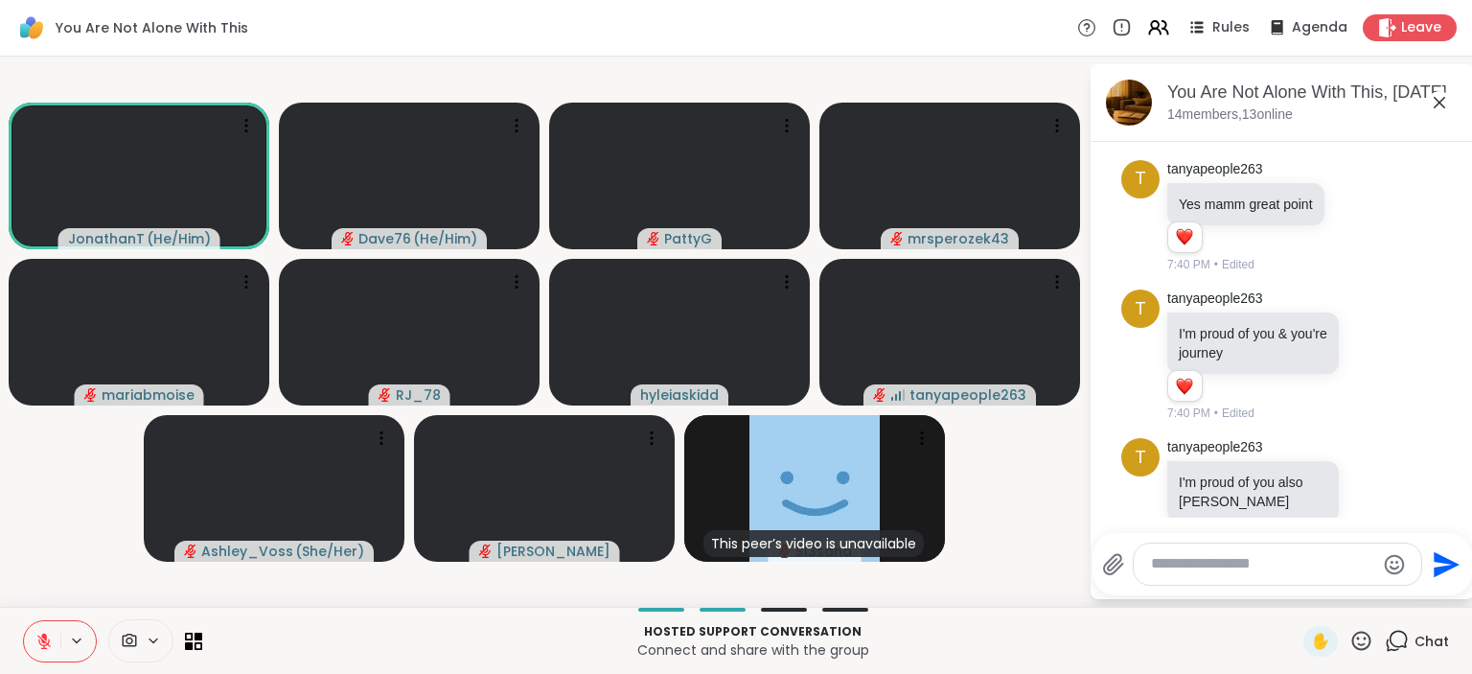
click at [1359, 641] on icon at bounding box center [1361, 641] width 24 height 24
click at [1295, 601] on span "❤️" at bounding box center [1304, 590] width 19 height 23
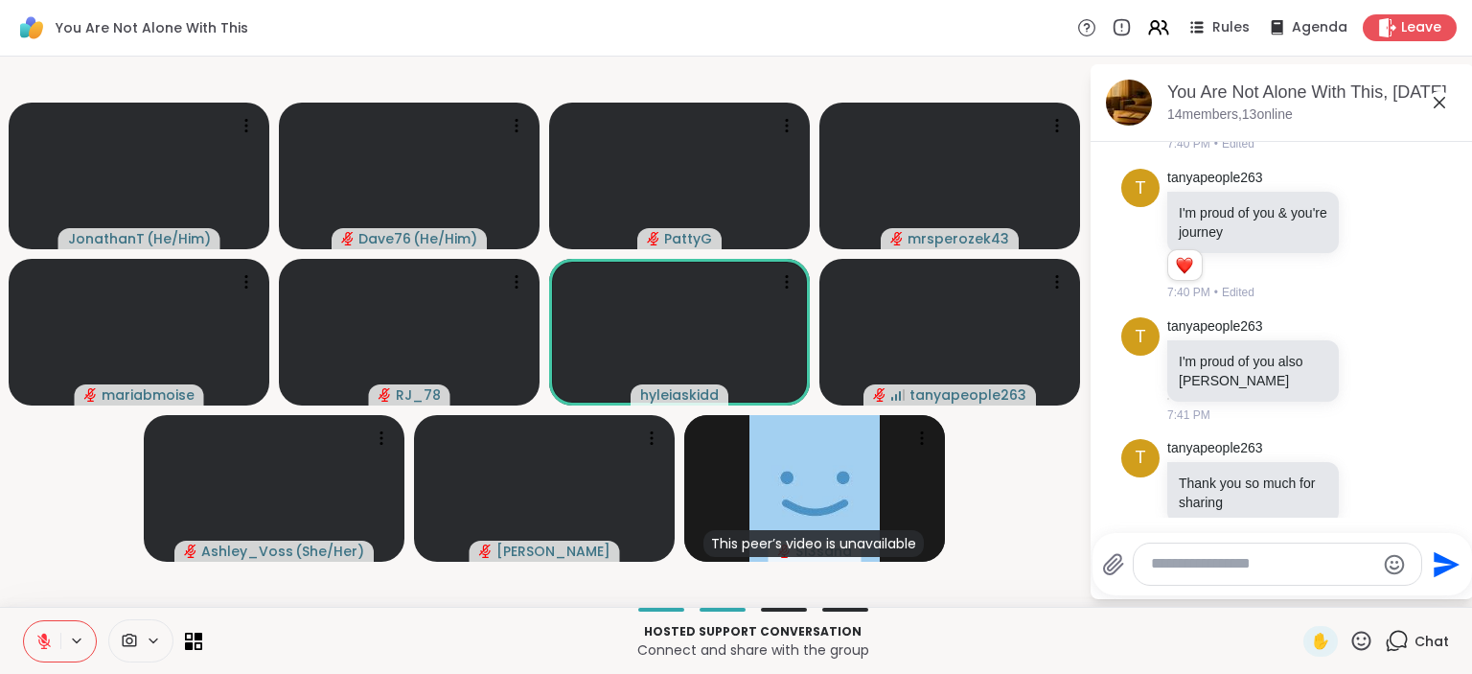
click at [1364, 639] on icon at bounding box center [1361, 641] width 24 height 24
click at [1298, 591] on span "❤️" at bounding box center [1304, 590] width 19 height 23
click at [1367, 635] on icon at bounding box center [1361, 641] width 24 height 24
click at [1295, 588] on span "❤️" at bounding box center [1304, 590] width 19 height 23
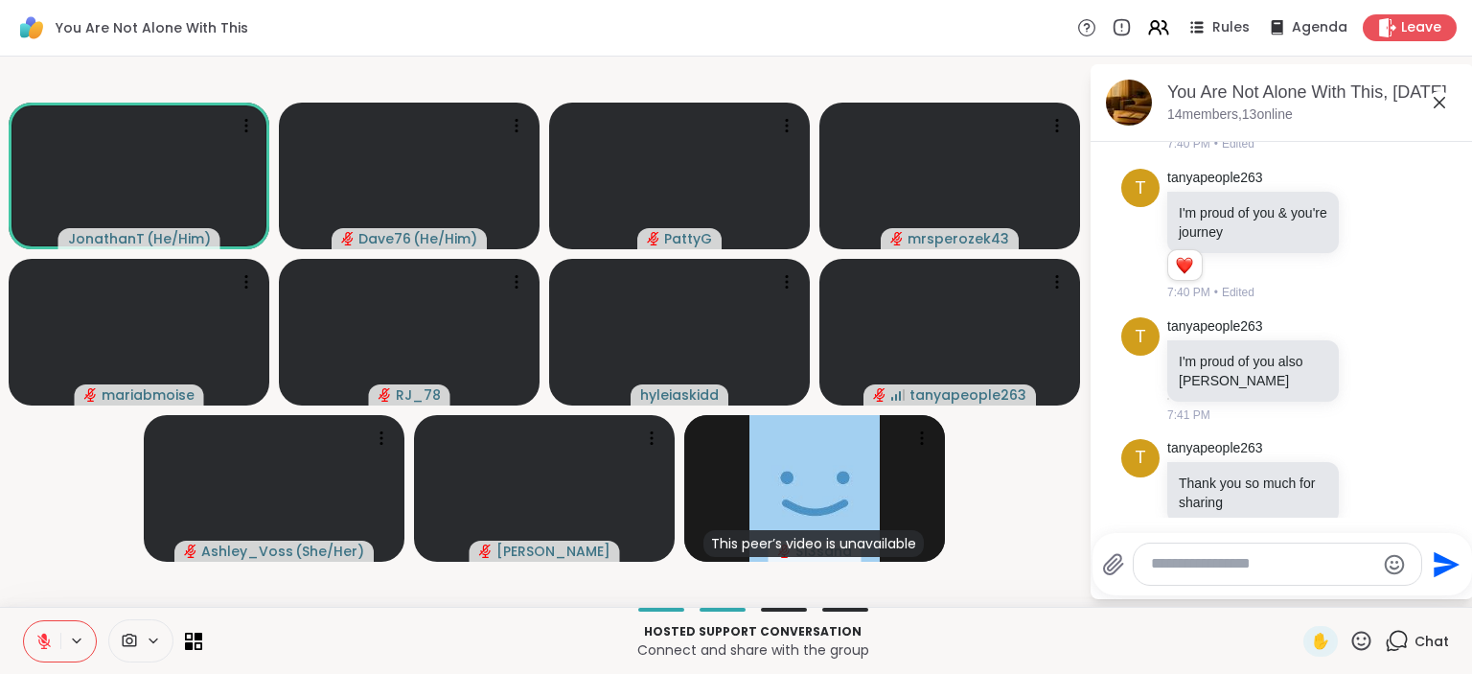
click at [1226, 564] on textarea "Type your message" at bounding box center [1262, 564] width 223 height 20
click at [1366, 362] on icon at bounding box center [1372, 369] width 14 height 14
click at [1221, 320] on button "Select Reaction: Heart" at bounding box center [1219, 339] width 38 height 38
click at [1397, 377] on icon at bounding box center [1393, 383] width 13 height 13
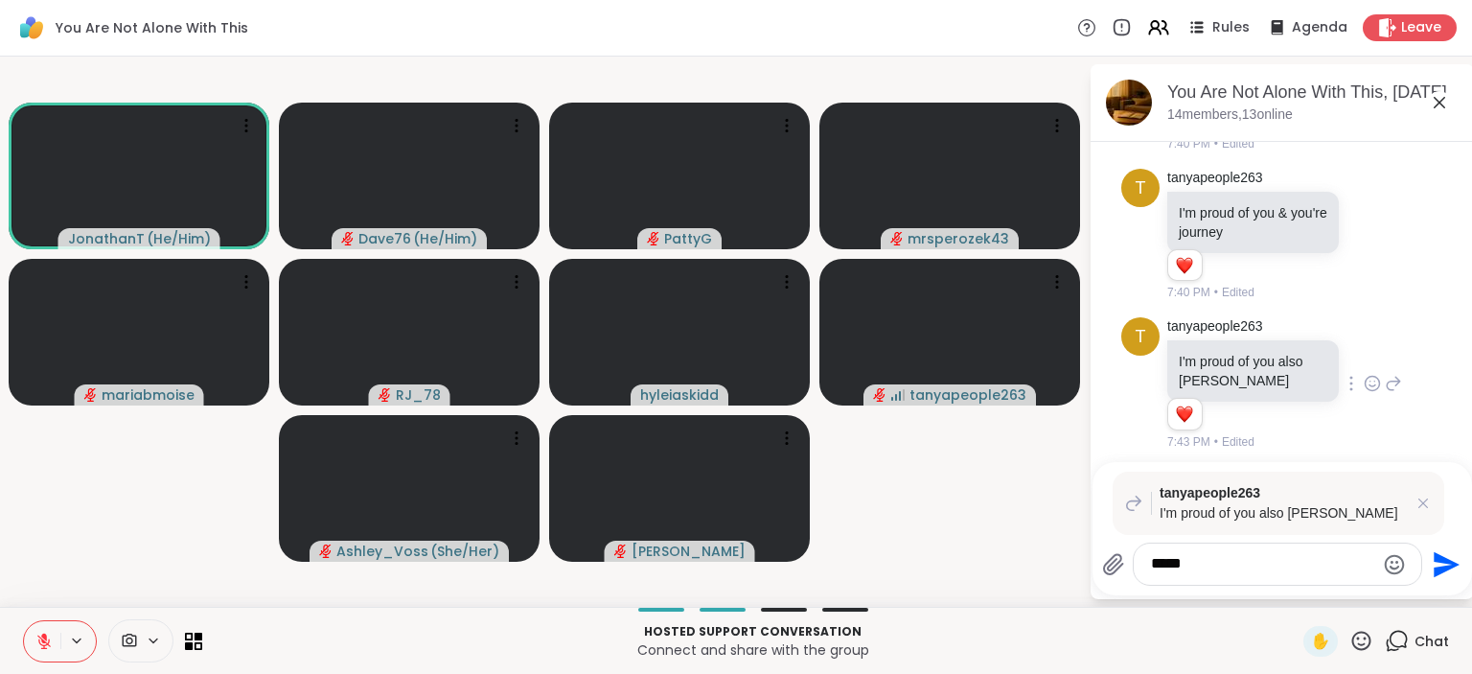
type textarea "******"
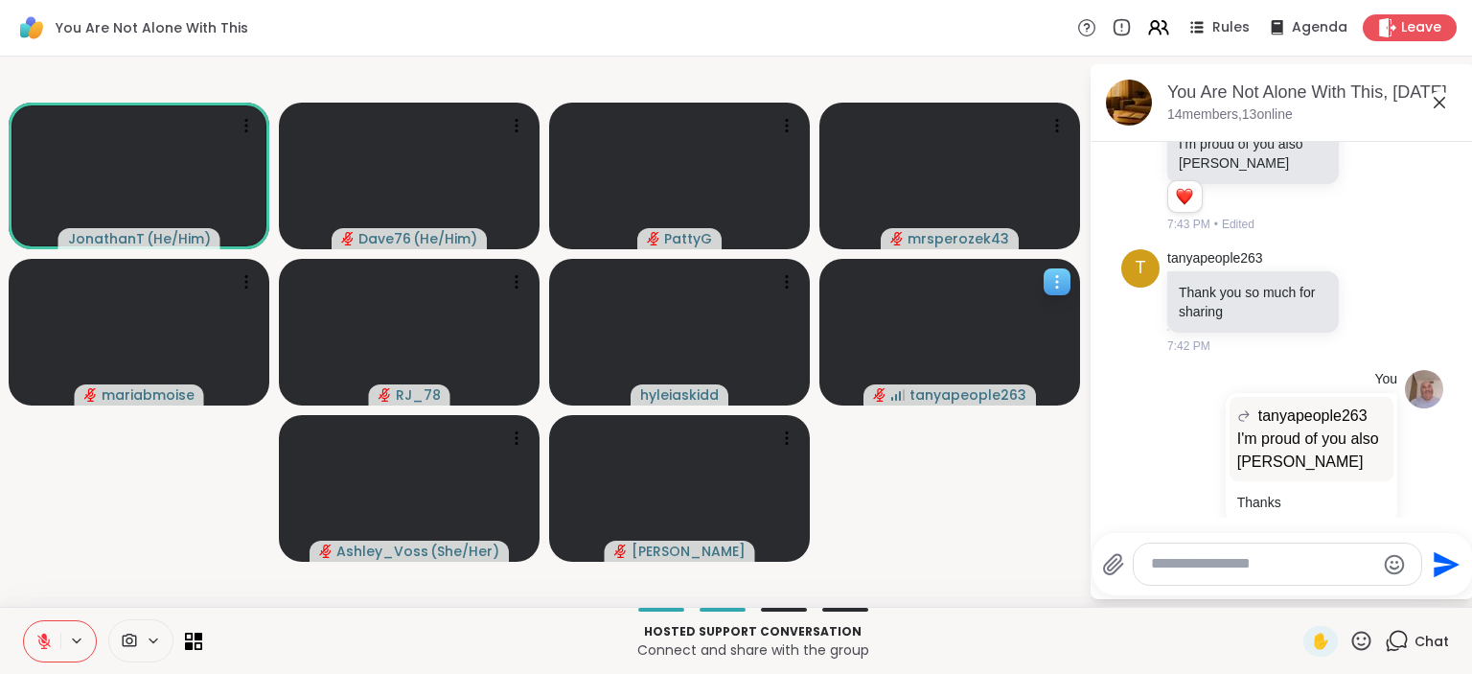
click at [983, 397] on span "tanyapeople263" at bounding box center [967, 394] width 117 height 19
click at [934, 514] on video-player-container "JonathanT ( He/Him ) Dave76 ( He/Him ) [PERSON_NAME] mrsperozek43 mariabmoise R…" at bounding box center [543, 331] width 1065 height 535
click at [1379, 293] on icon at bounding box center [1372, 300] width 14 height 14
click at [1221, 262] on div "Select Reaction: Heart" at bounding box center [1219, 270] width 17 height 17
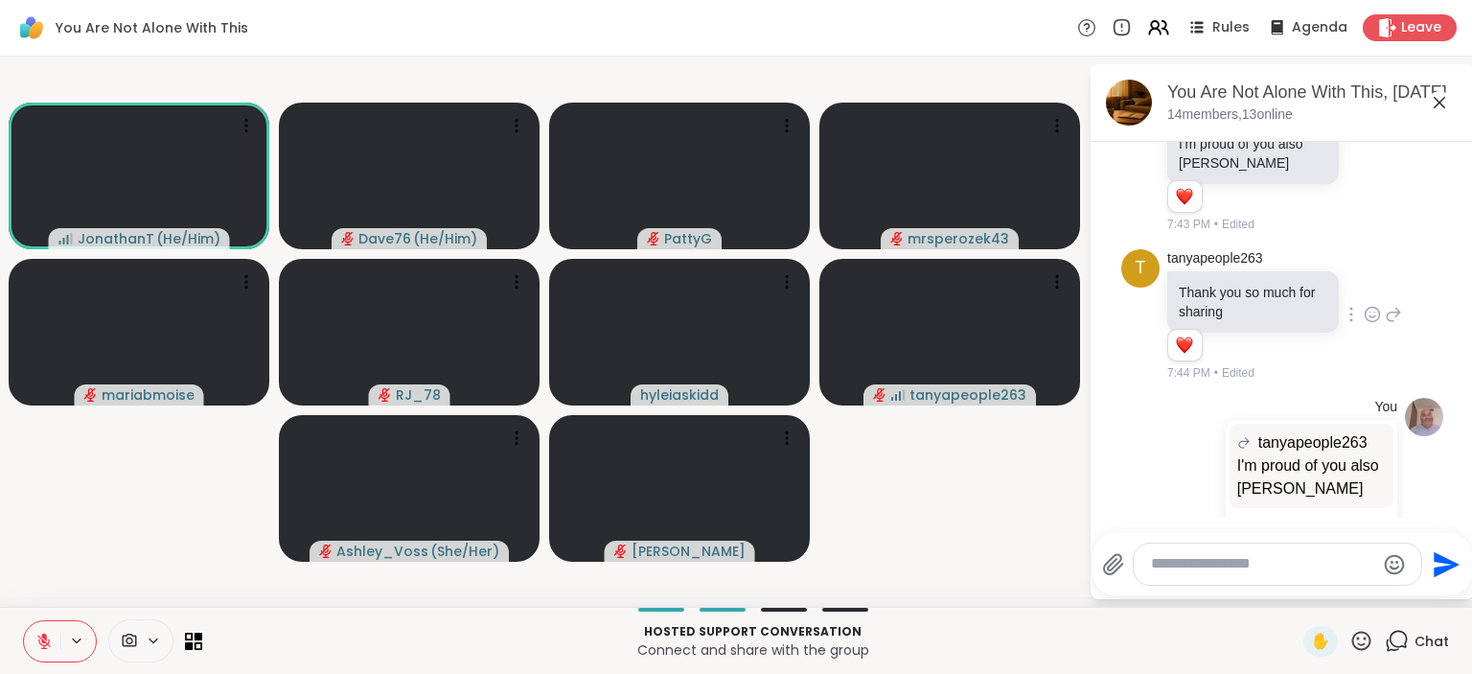
click at [1198, 564] on textarea "Type your message" at bounding box center [1262, 564] width 223 height 20
click at [1371, 642] on icon at bounding box center [1361, 639] width 19 height 19
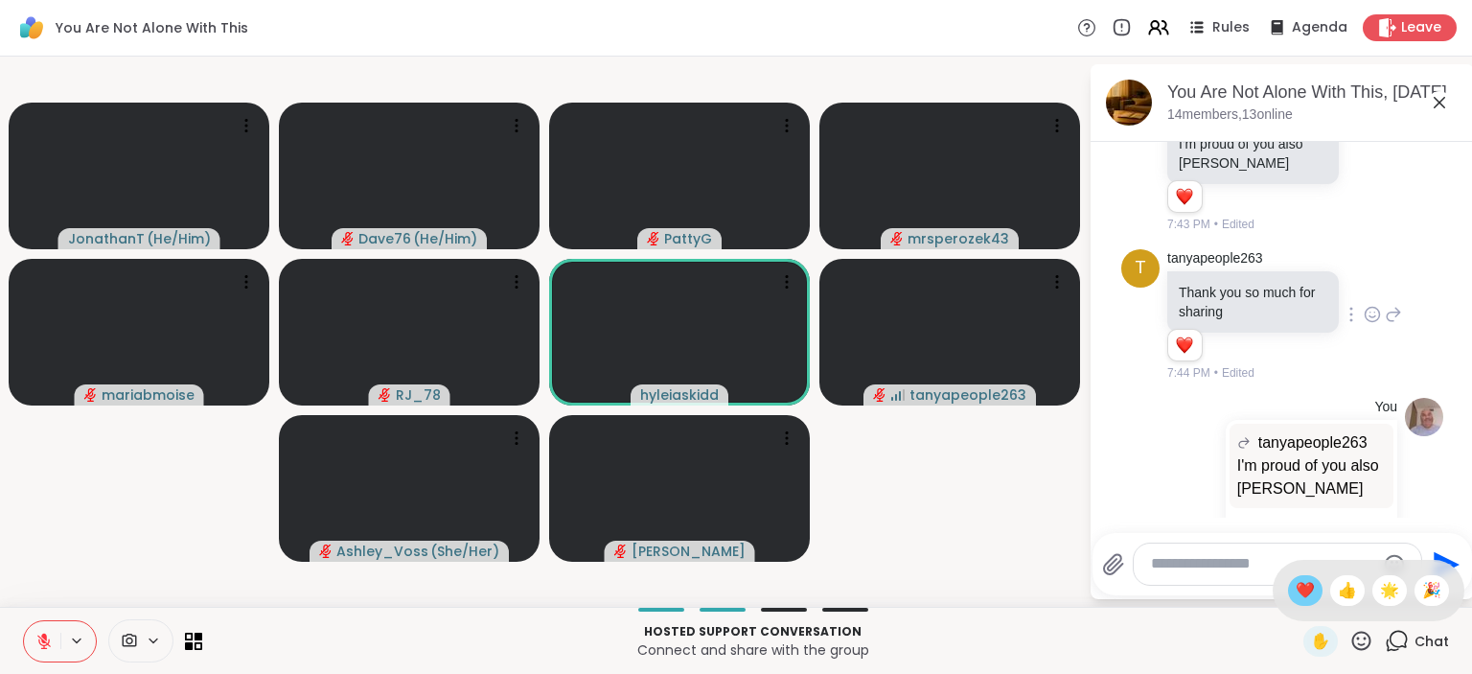
click at [1295, 591] on span "❤️" at bounding box center [1304, 590] width 19 height 23
click at [1360, 638] on icon at bounding box center [1361, 639] width 19 height 19
click at [1310, 592] on div "❤️" at bounding box center [1305, 590] width 34 height 31
click at [1366, 638] on icon at bounding box center [1361, 639] width 19 height 19
click at [1300, 588] on span "❤️" at bounding box center [1304, 590] width 19 height 23
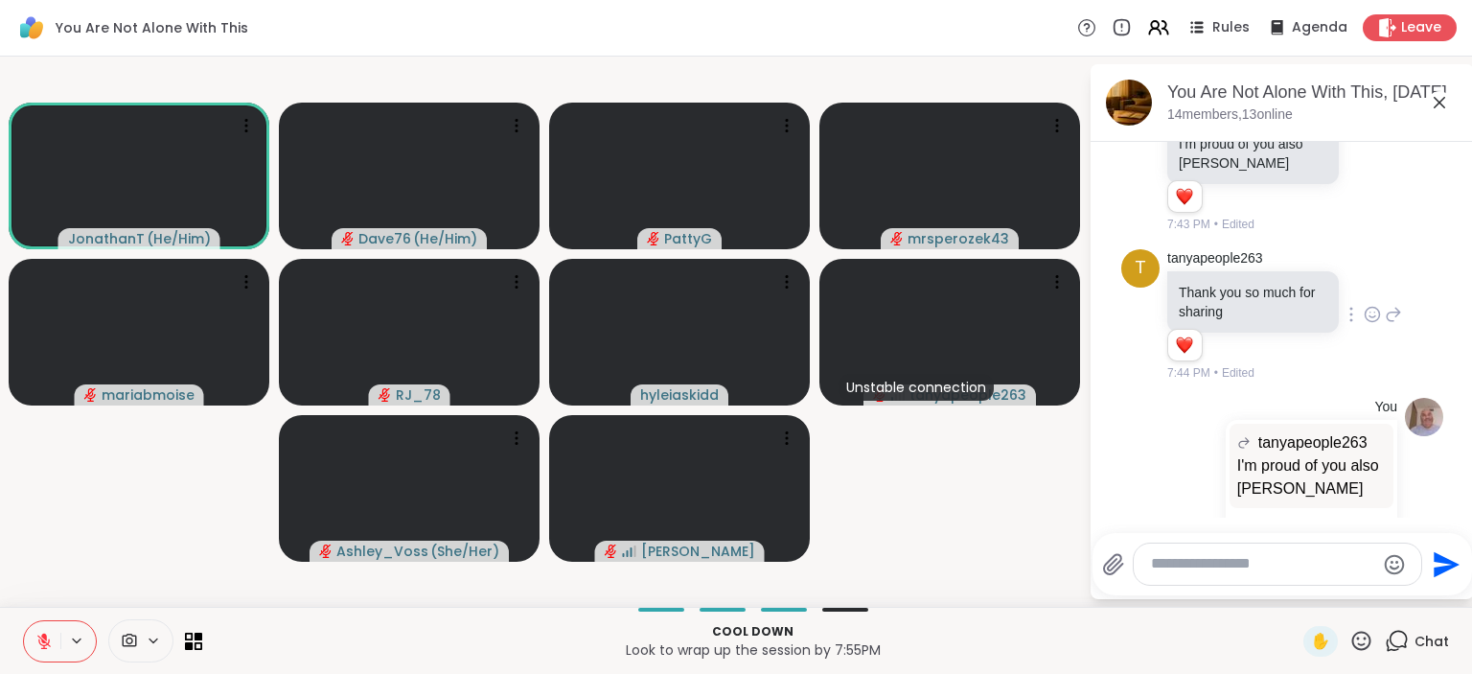
click at [1357, 642] on icon at bounding box center [1361, 641] width 24 height 24
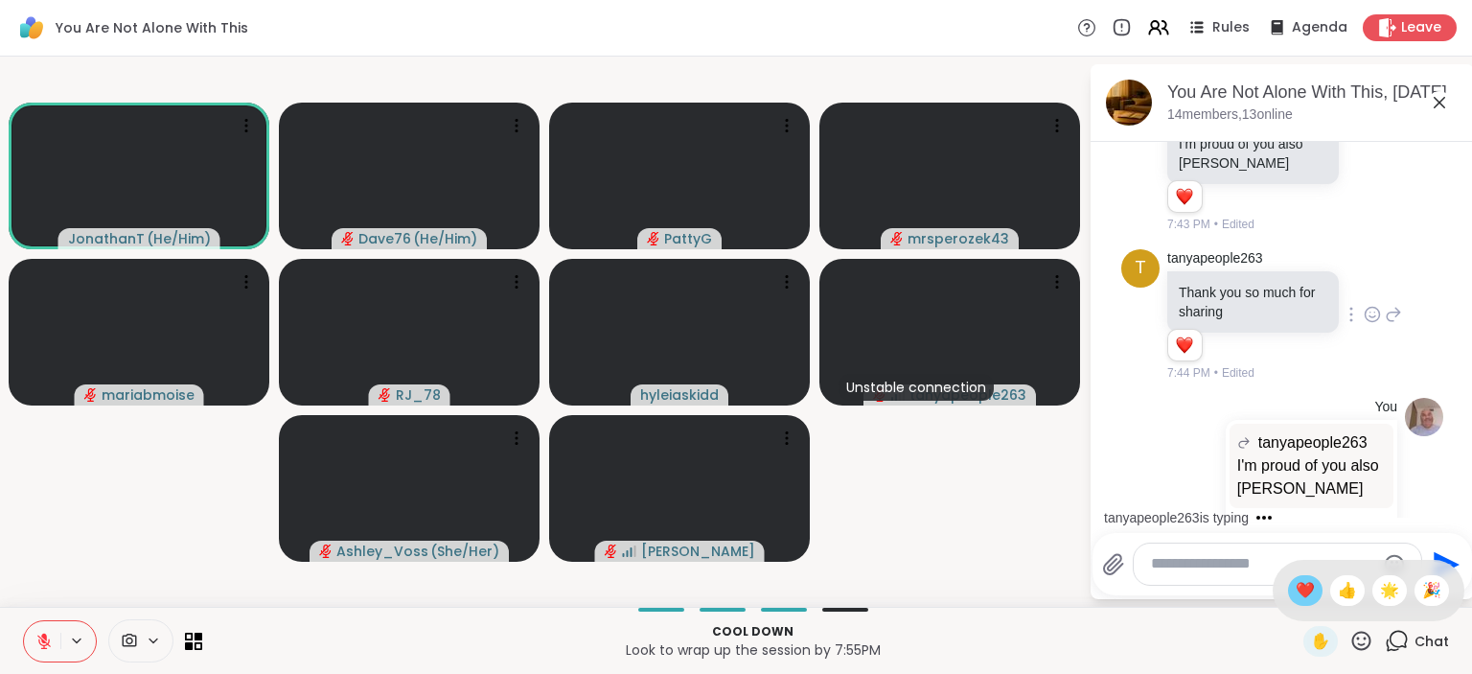
click at [1299, 584] on span "❤️" at bounding box center [1304, 590] width 19 height 23
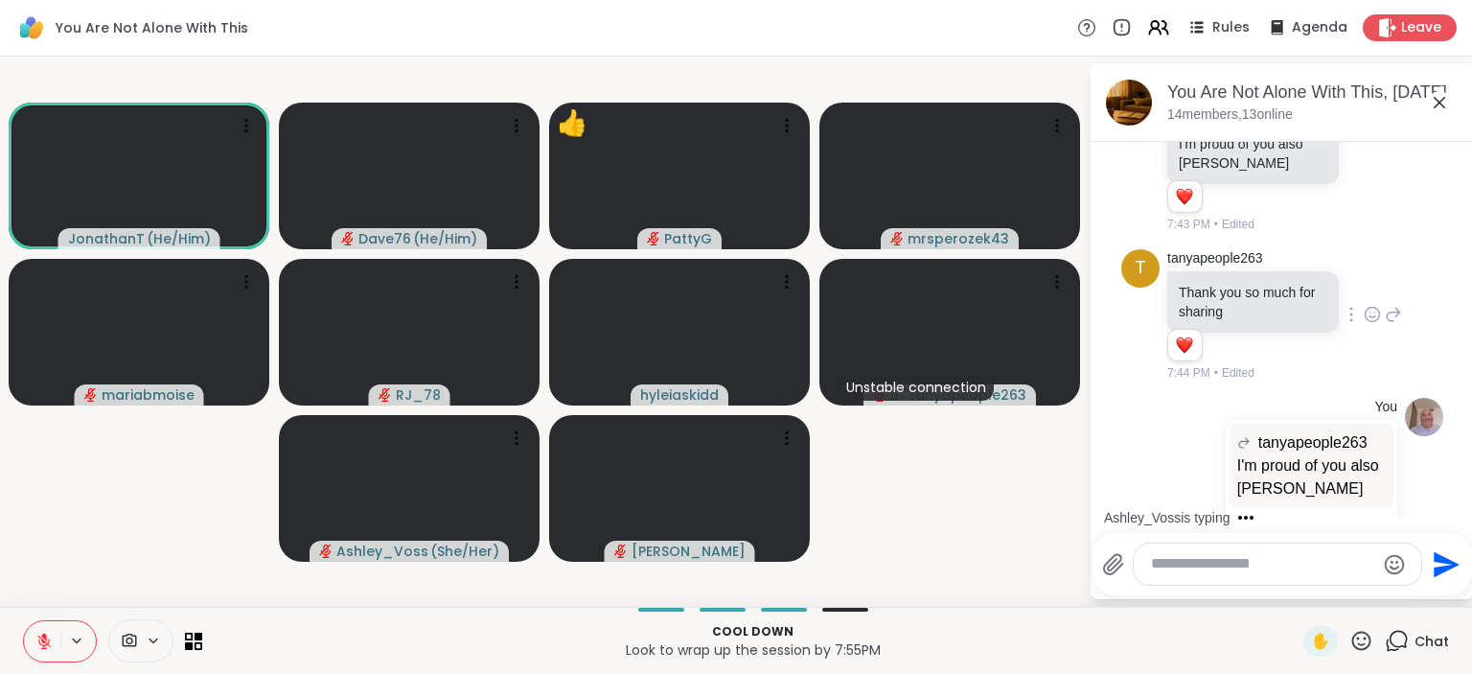
click at [1256, 570] on textarea "Type your message" at bounding box center [1262, 564] width 223 height 20
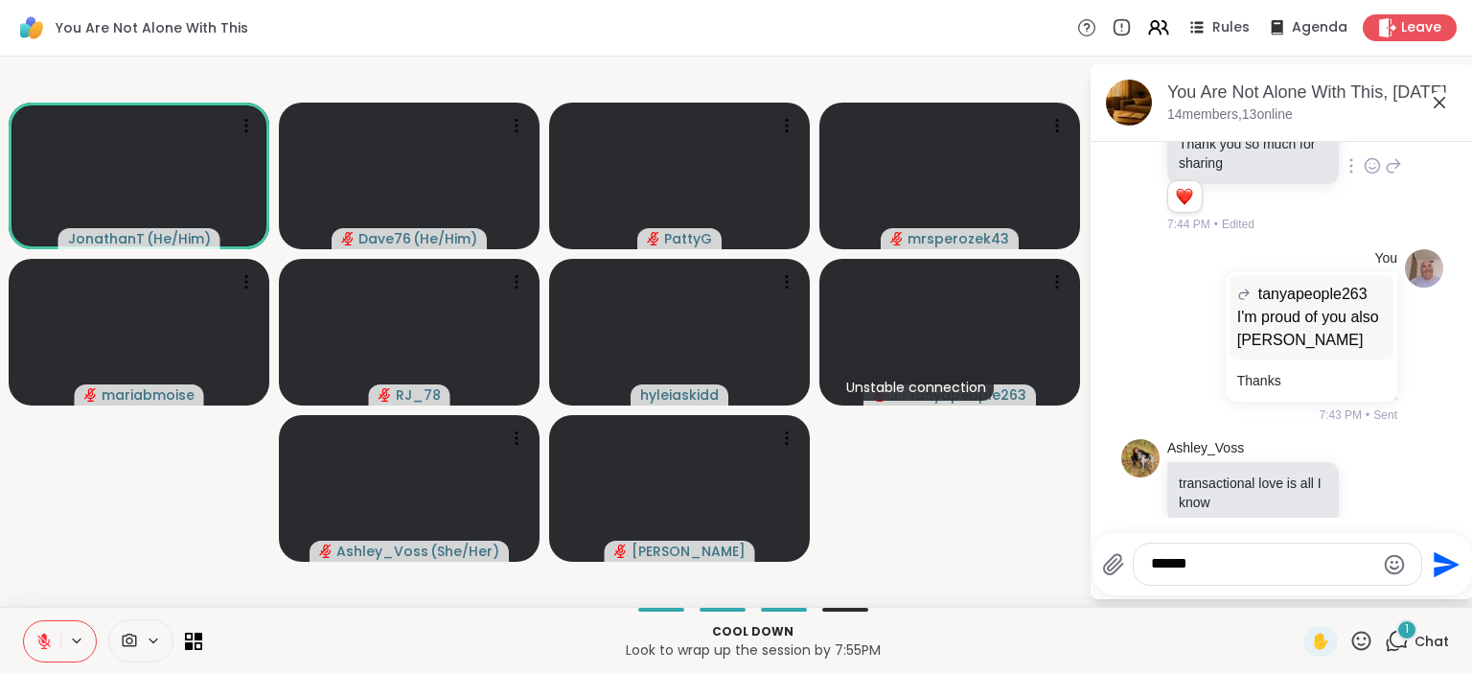
scroll to position [7934, 0]
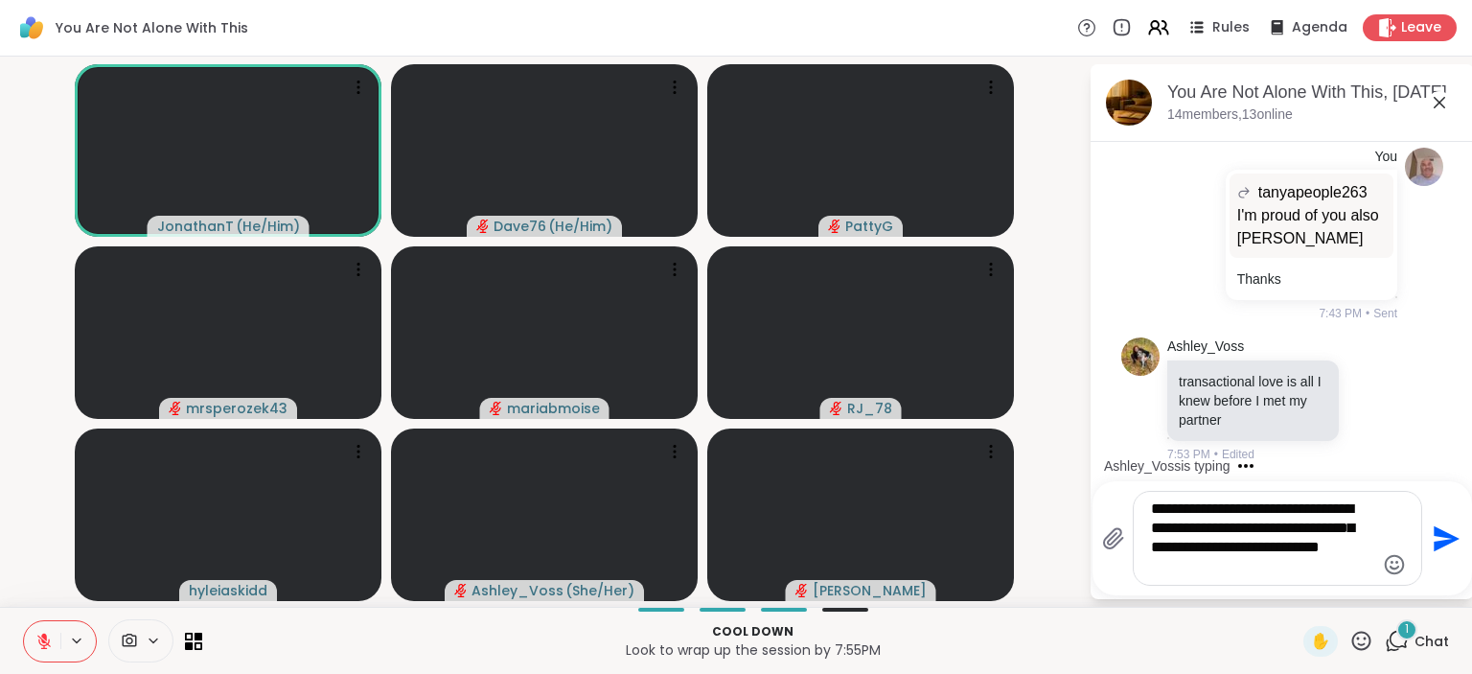
type textarea "**********"
click at [1439, 537] on icon "Send" at bounding box center [1446, 538] width 26 height 26
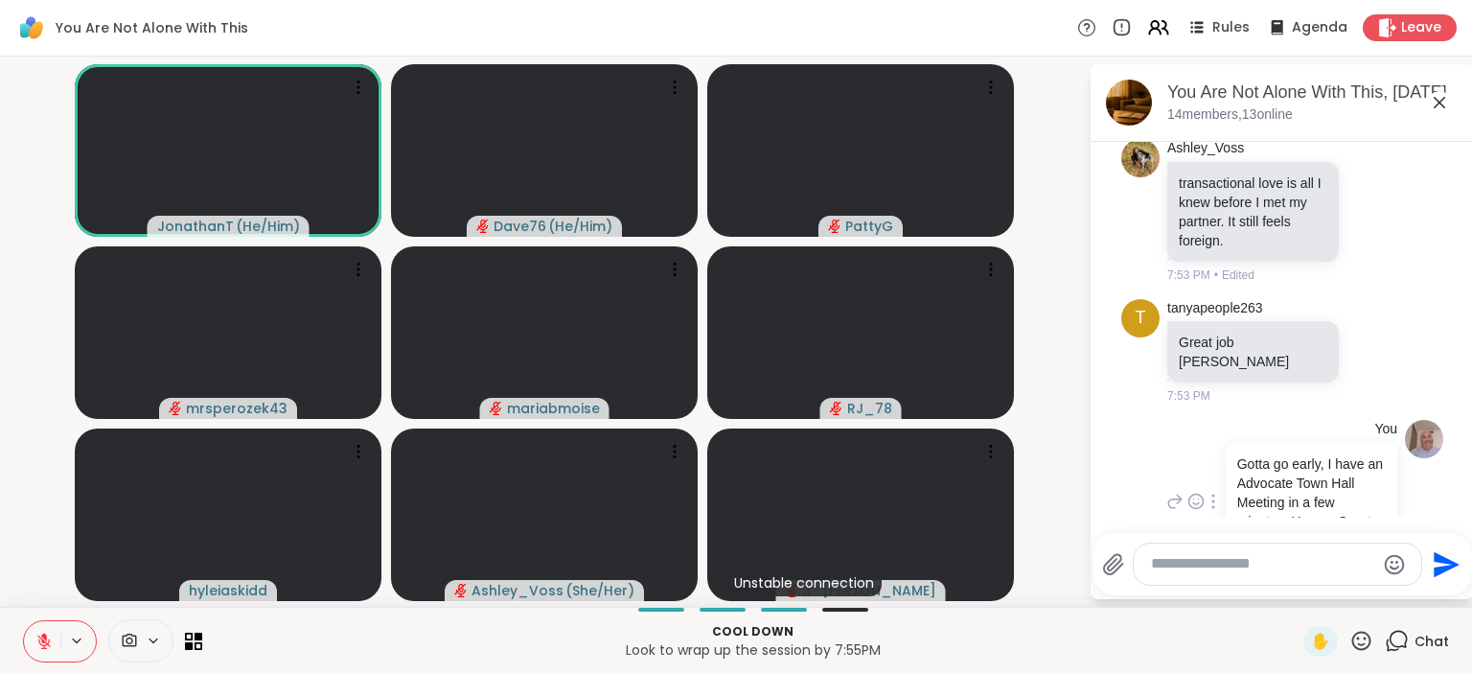
scroll to position [8178, 0]
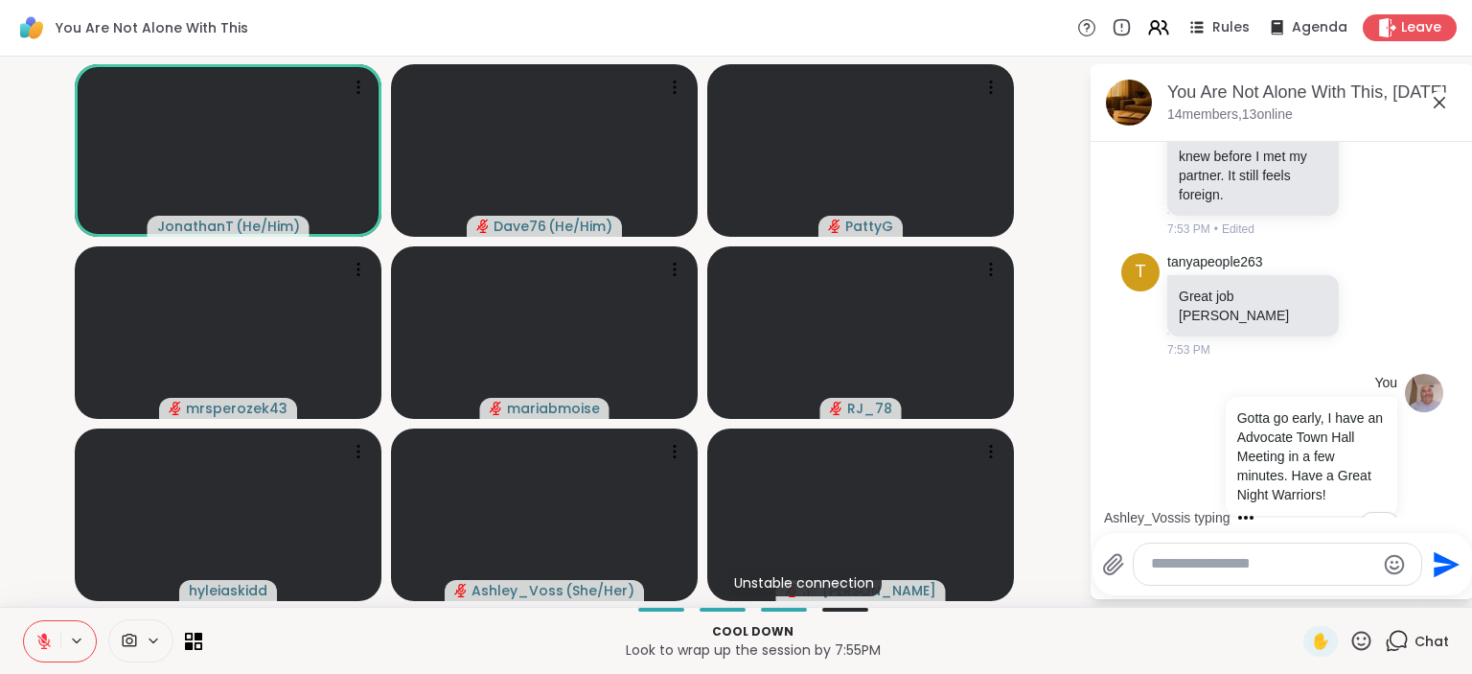
click at [1361, 645] on icon at bounding box center [1361, 639] width 19 height 19
click at [1305, 585] on span "❤️" at bounding box center [1304, 590] width 19 height 23
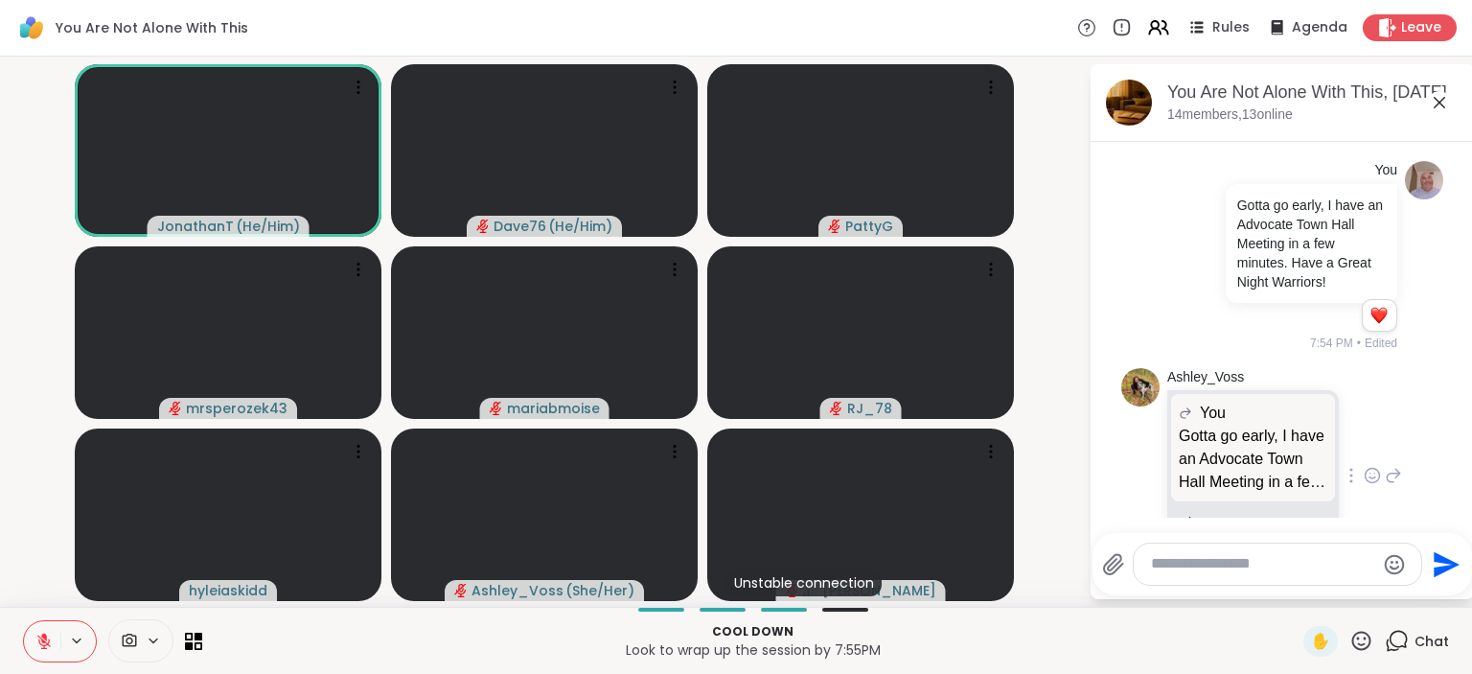
click at [1370, 466] on icon at bounding box center [1371, 475] width 17 height 19
click at [1221, 436] on div "Select Reaction: Heart" at bounding box center [1219, 444] width 17 height 17
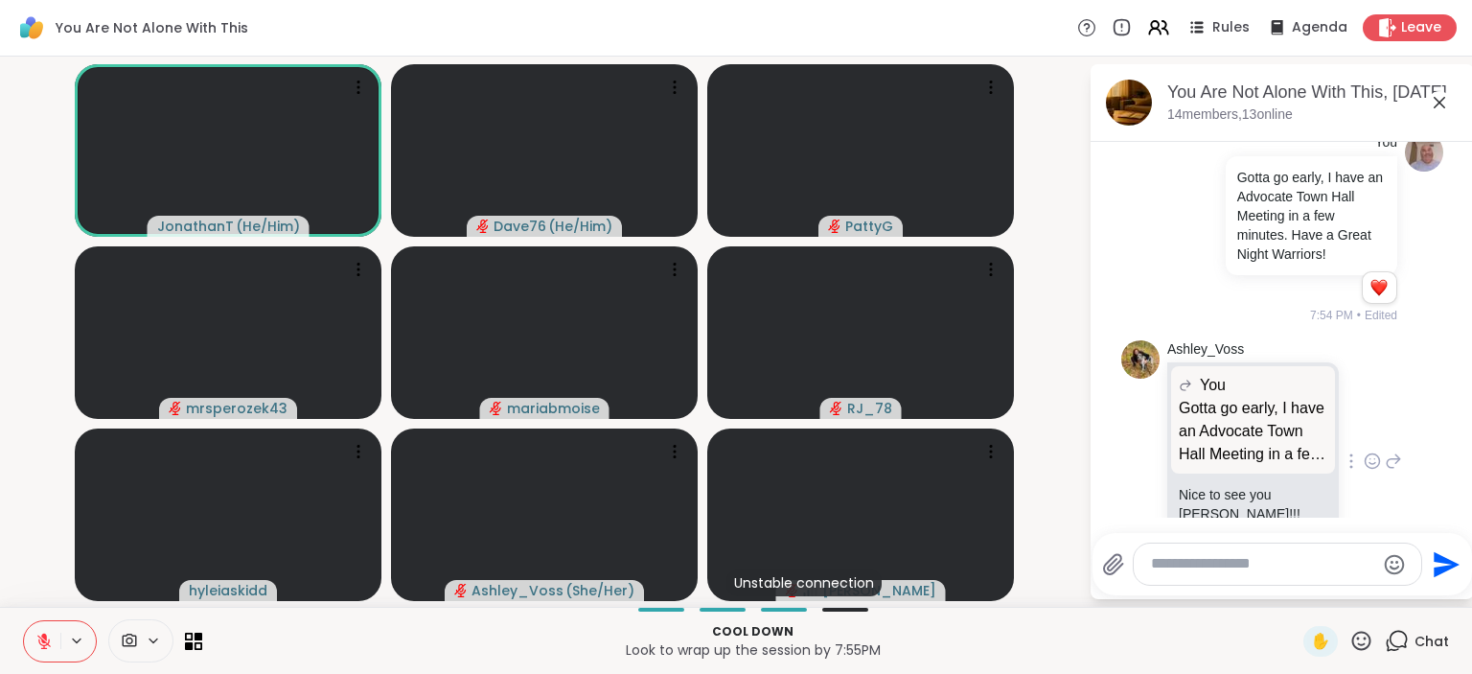
click at [1229, 569] on textarea "Type your message" at bounding box center [1262, 564] width 223 height 20
type textarea "**********"
click at [1447, 571] on icon "Send" at bounding box center [1444, 564] width 31 height 31
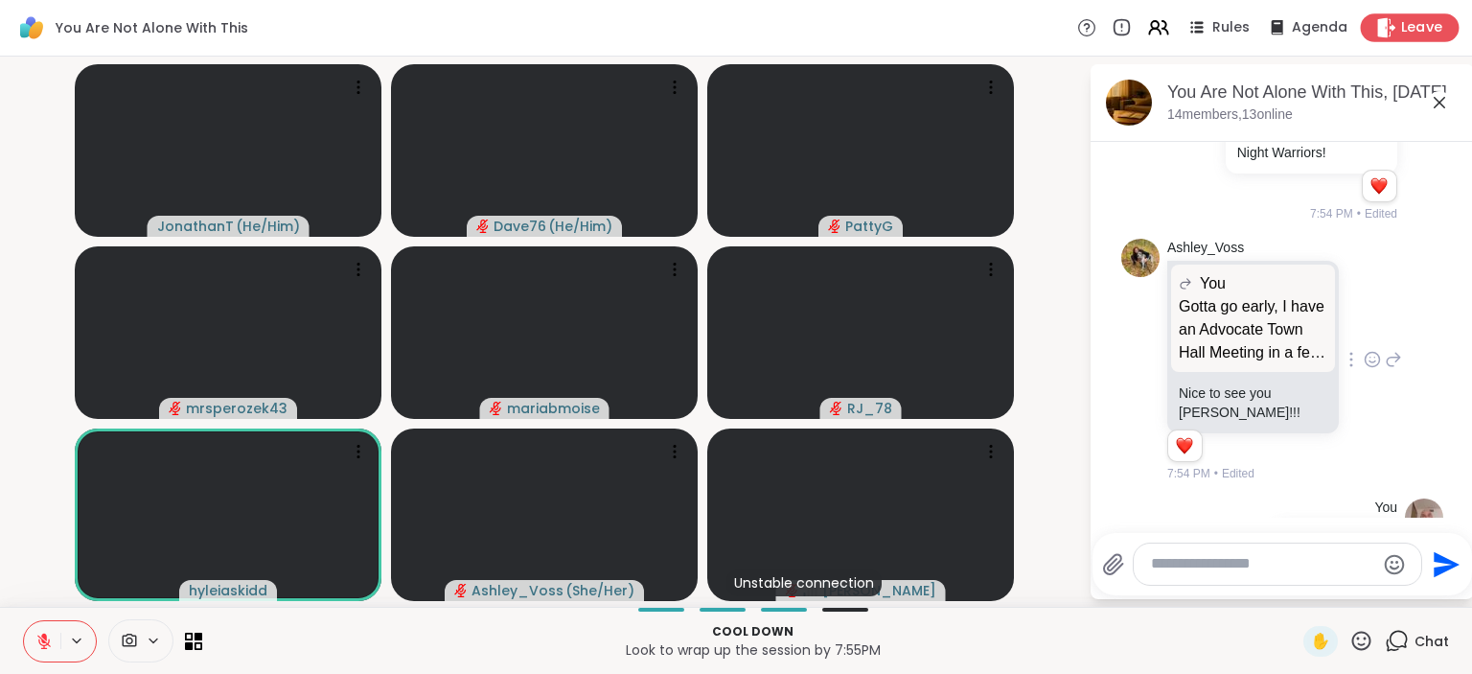
click at [1421, 30] on span "Leave" at bounding box center [1422, 28] width 42 height 20
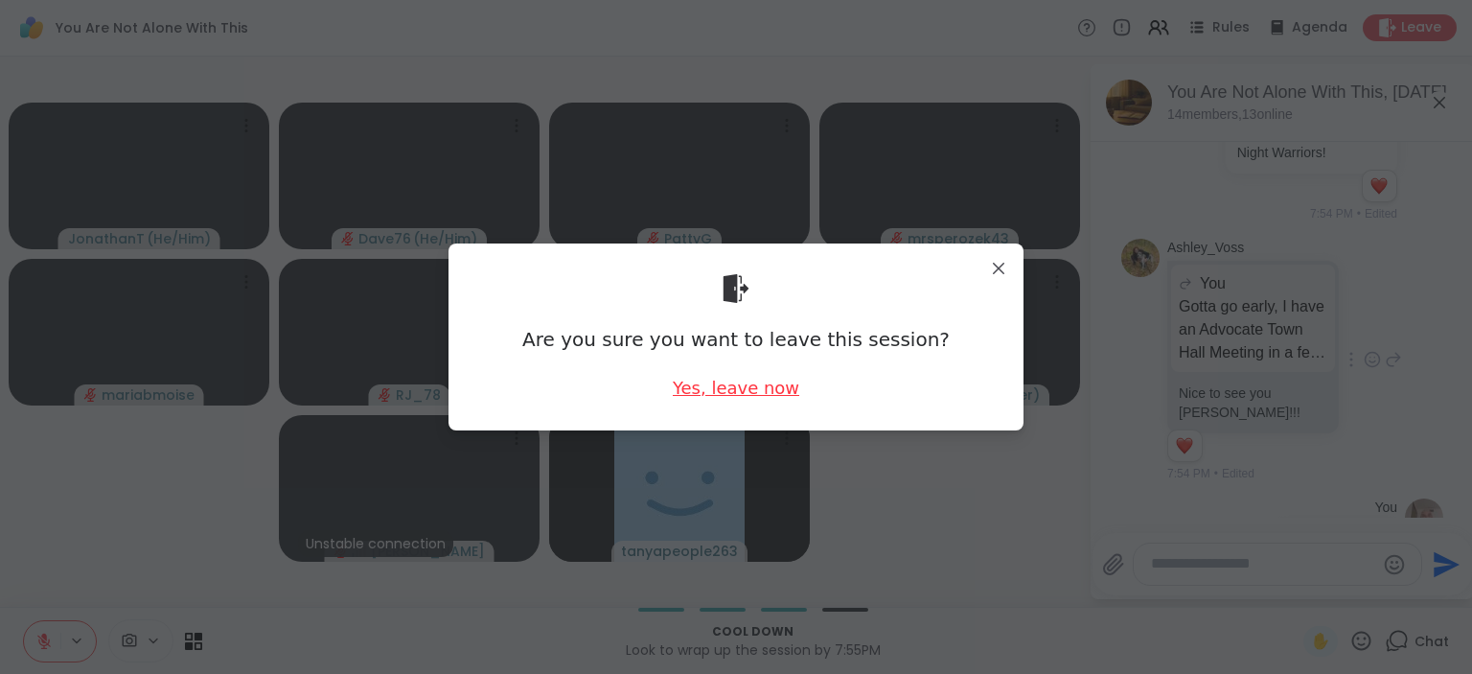
click at [767, 400] on div "Yes, leave now" at bounding box center [736, 388] width 126 height 24
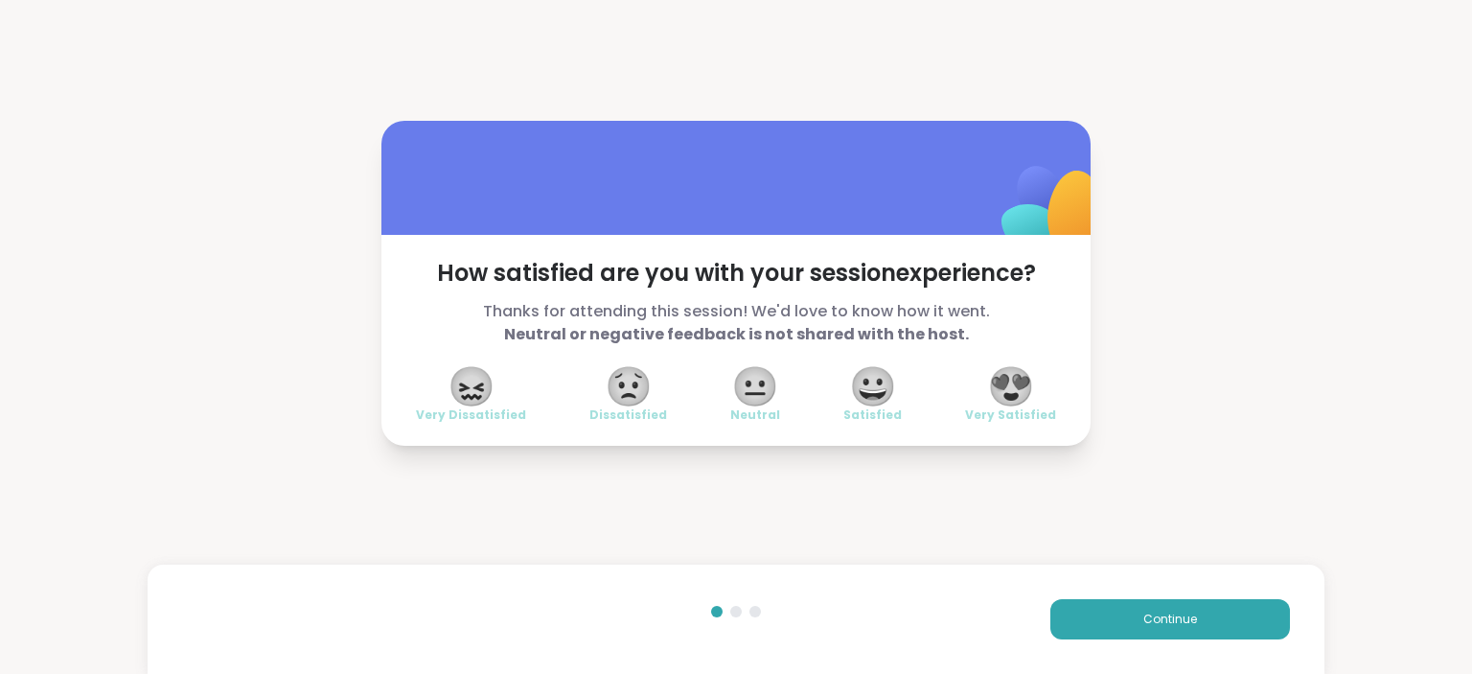
click at [1018, 374] on span "😍" at bounding box center [1011, 386] width 48 height 34
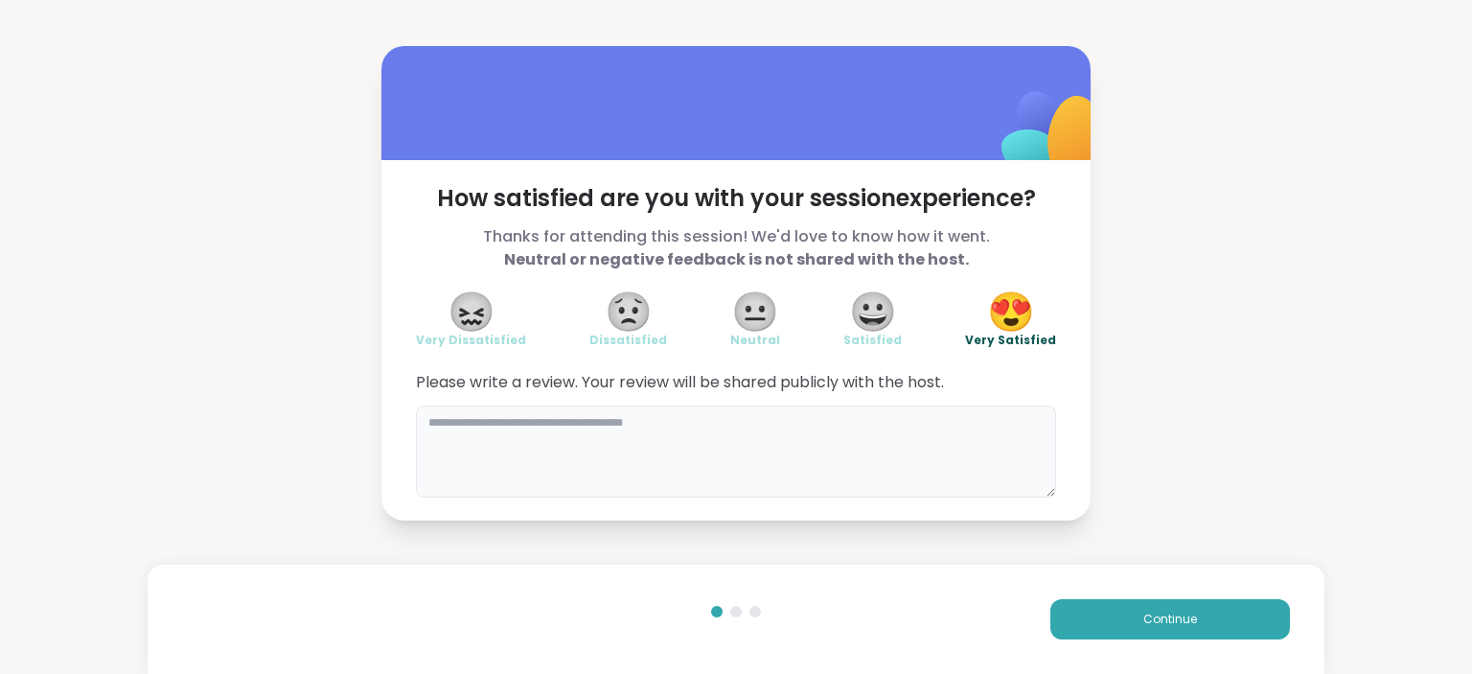
click at [764, 446] on textarea at bounding box center [736, 451] width 640 height 92
type textarea "**********"
click at [1170, 625] on span "Continue" at bounding box center [1170, 618] width 54 height 17
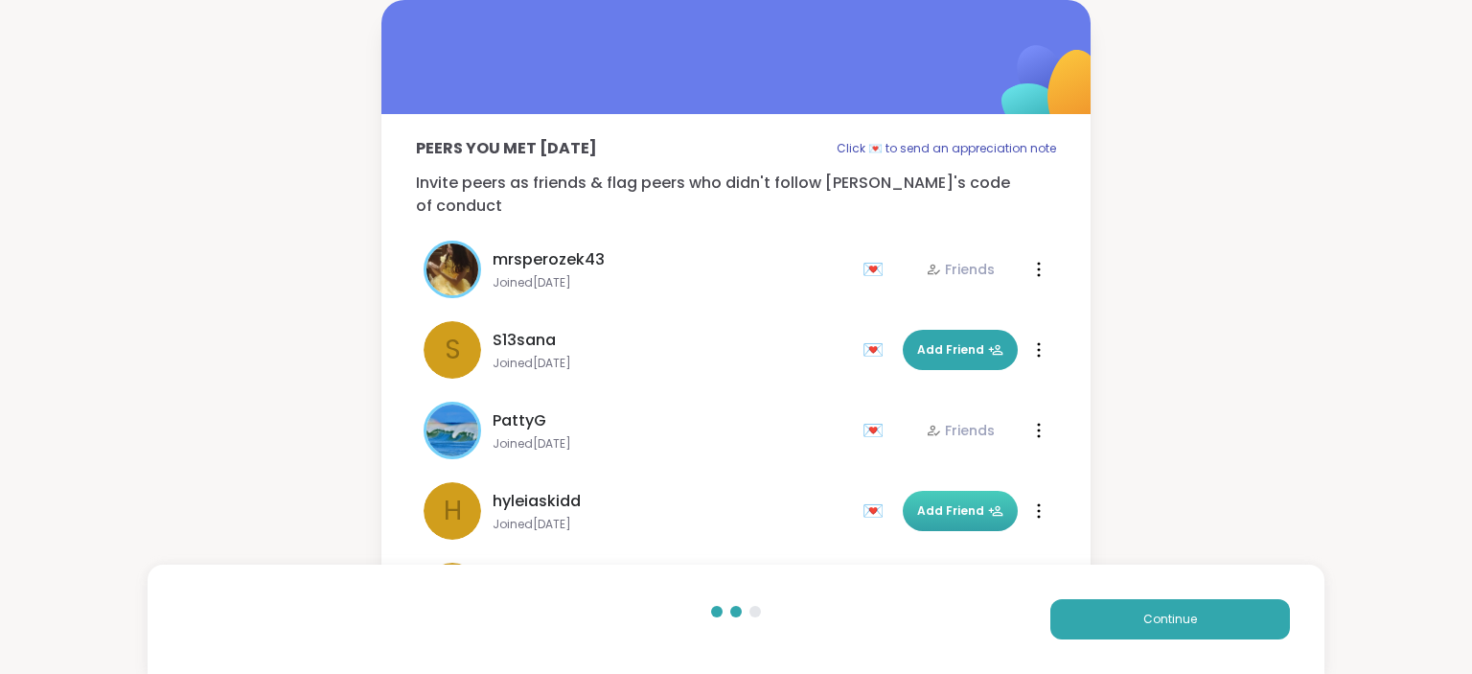
click at [974, 502] on span "Add Friend" at bounding box center [960, 510] width 86 height 17
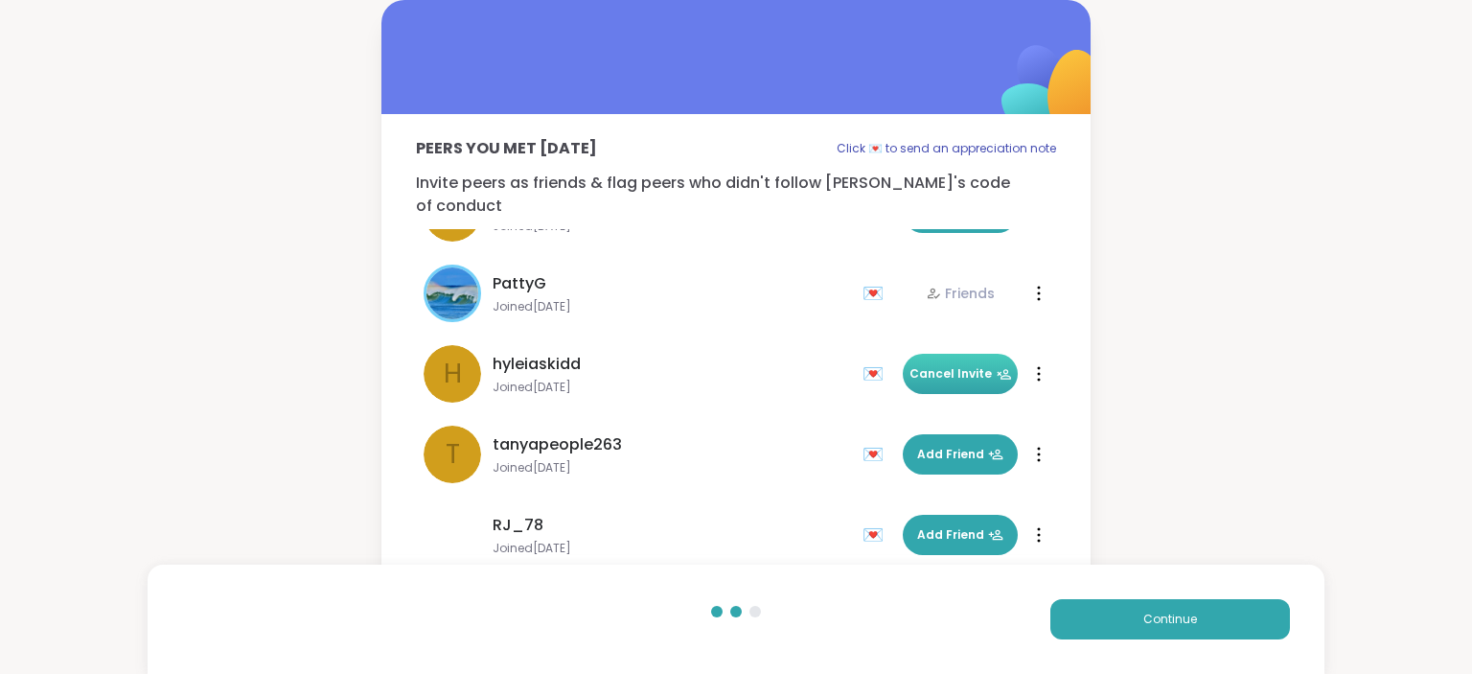
scroll to position [154, 0]
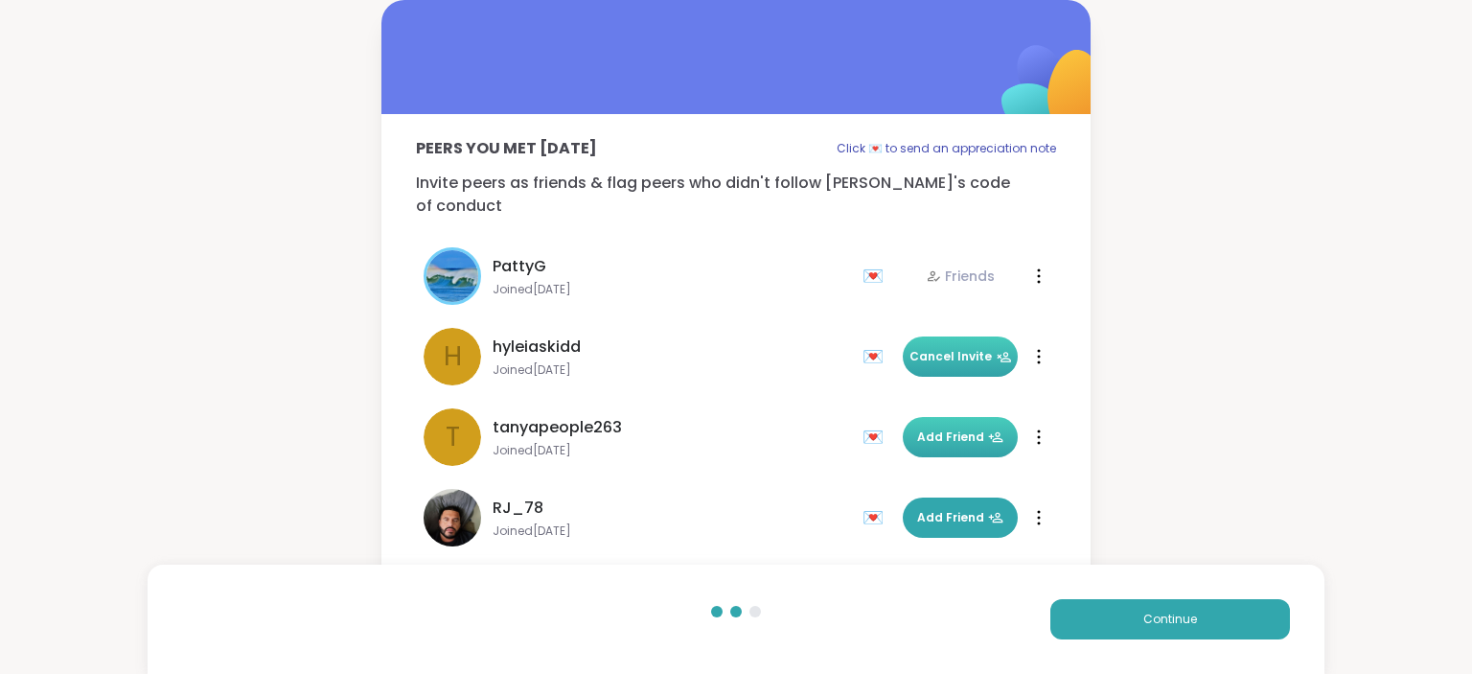
click at [958, 428] on span "Add Friend" at bounding box center [960, 436] width 86 height 17
click at [1233, 603] on button "Continue" at bounding box center [1170, 619] width 240 height 40
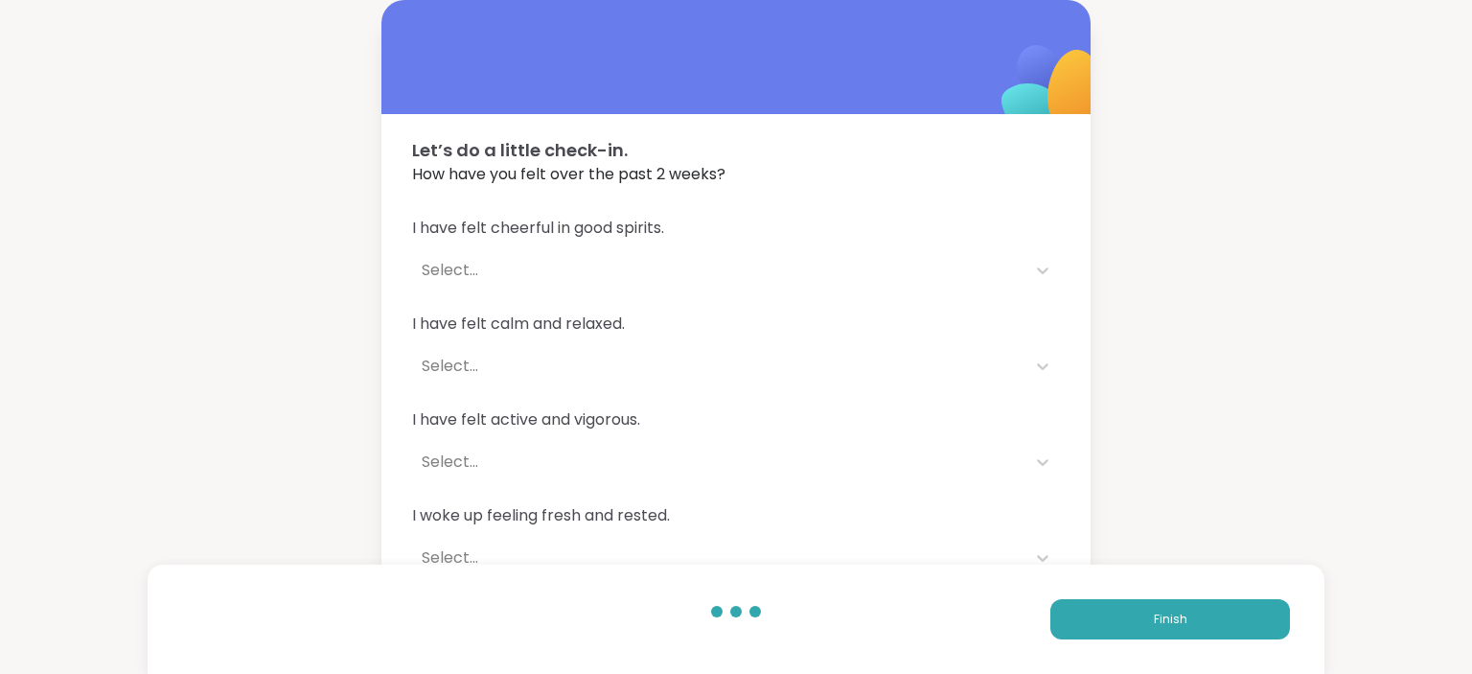
click at [535, 335] on div "I have felt calm and relaxed. Select..." at bounding box center [736, 348] width 648 height 73
